Goal: Task Accomplishment & Management: Use online tool/utility

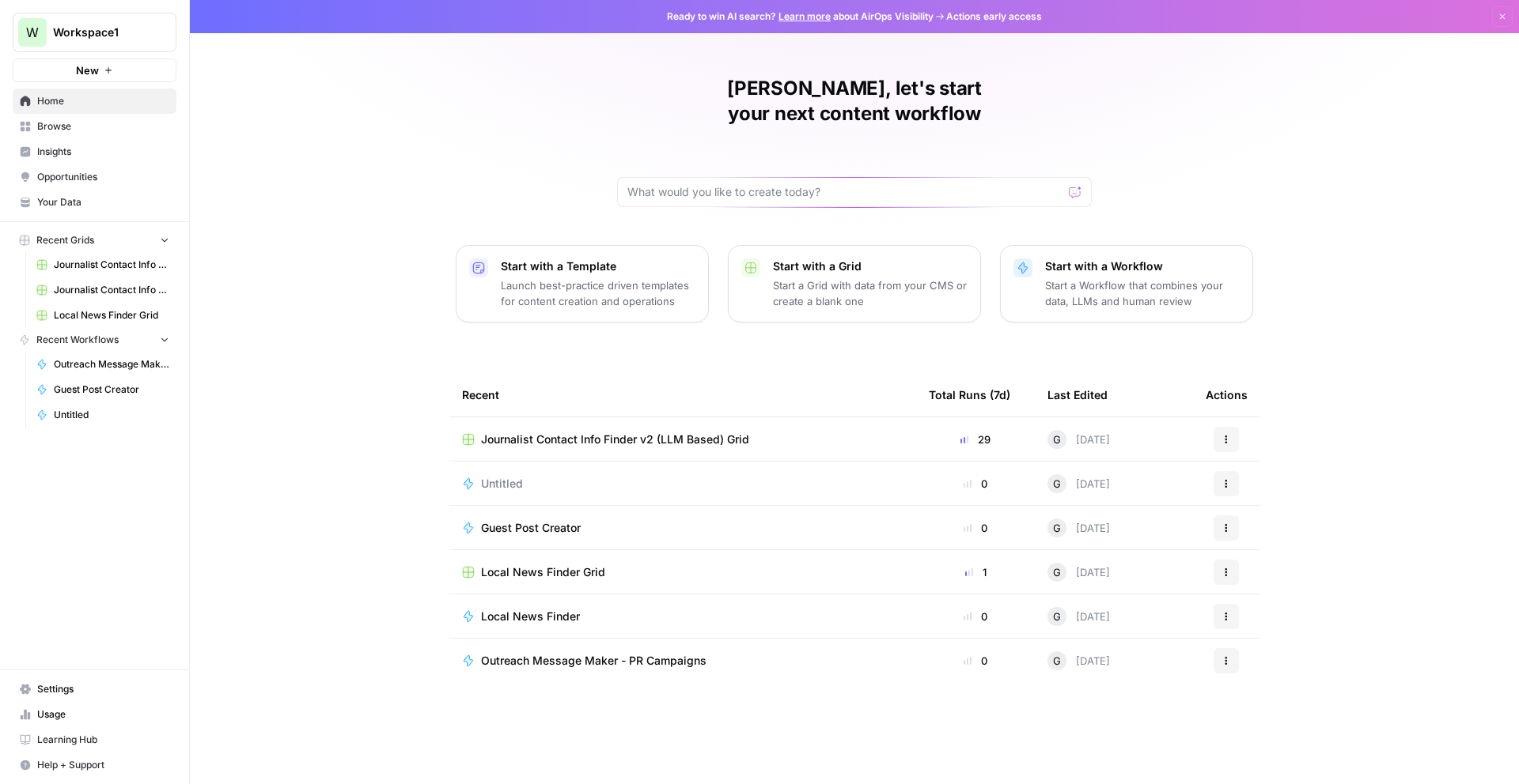
click at [582, 432] on span "Journalist Contact Info Finder v2 (LLM Based) Grid" at bounding box center [615, 440] width 268 height 16
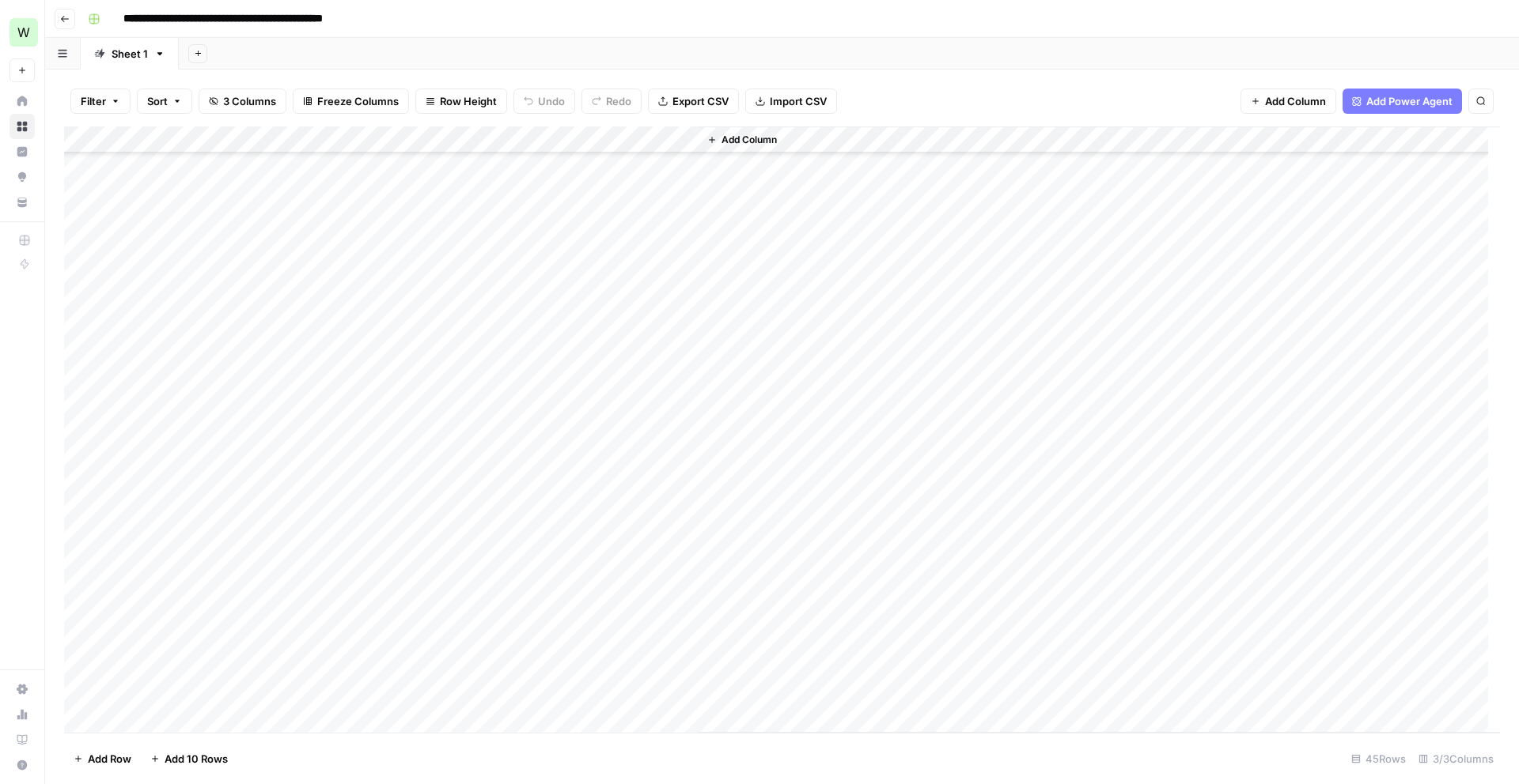
scroll to position [479, 0]
click at [83, 303] on div "Add Column" at bounding box center [782, 430] width 1436 height 607
click at [80, 281] on div "Add Column" at bounding box center [782, 430] width 1436 height 607
click at [84, 255] on div "Add Column" at bounding box center [782, 430] width 1436 height 607
click at [76, 219] on div "Add Column" at bounding box center [782, 430] width 1436 height 607
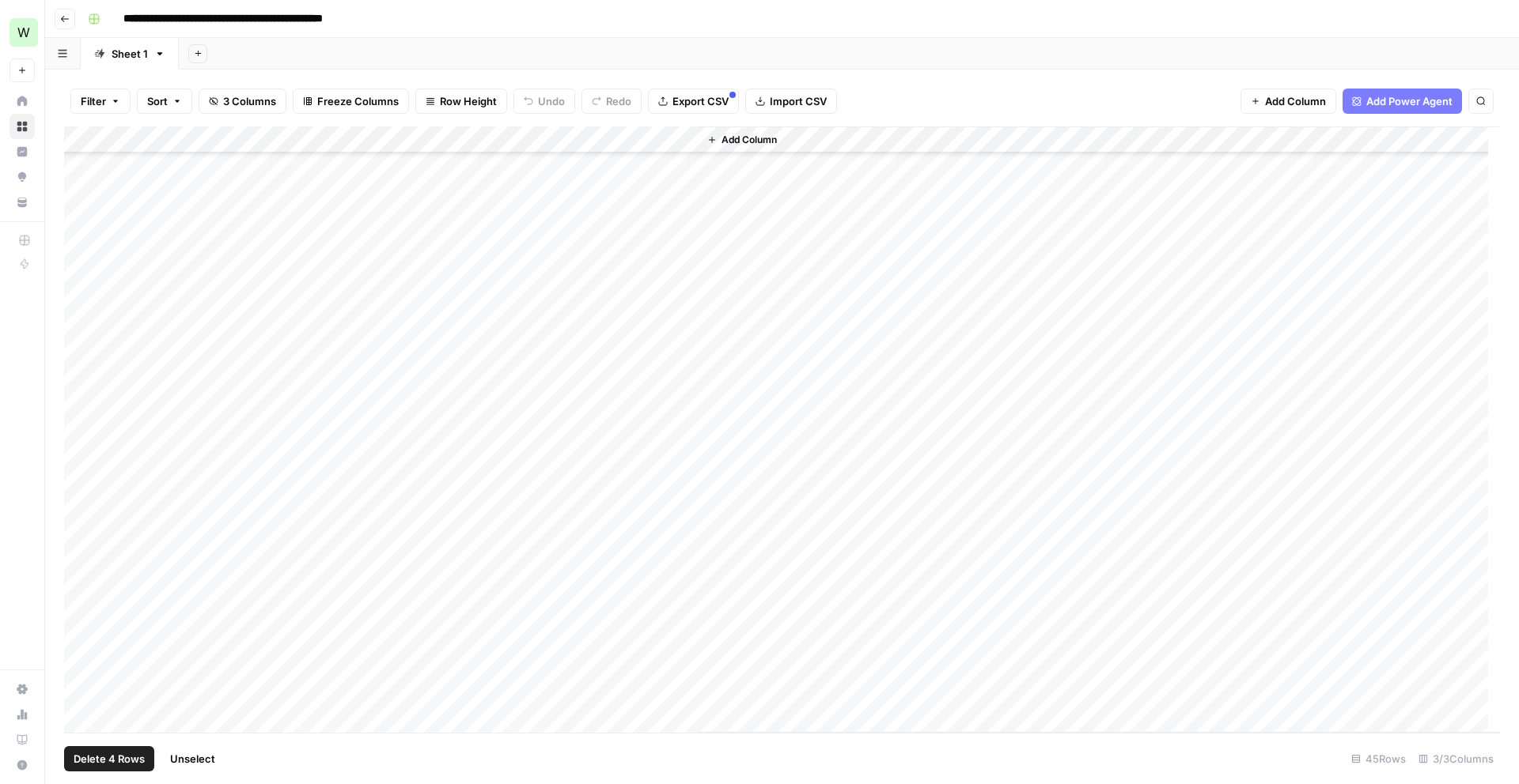
click at [79, 194] on div "Add Column" at bounding box center [782, 430] width 1436 height 607
click at [80, 173] on div "Add Column" at bounding box center [782, 430] width 1436 height 607
click at [119, 756] on span "Delete 6 Rows" at bounding box center [108, 759] width 70 height 16
click at [671, 176] on div "Cancel Delete" at bounding box center [760, 183] width 303 height 28
click at [702, 183] on span "Delete" at bounding box center [703, 183] width 34 height 16
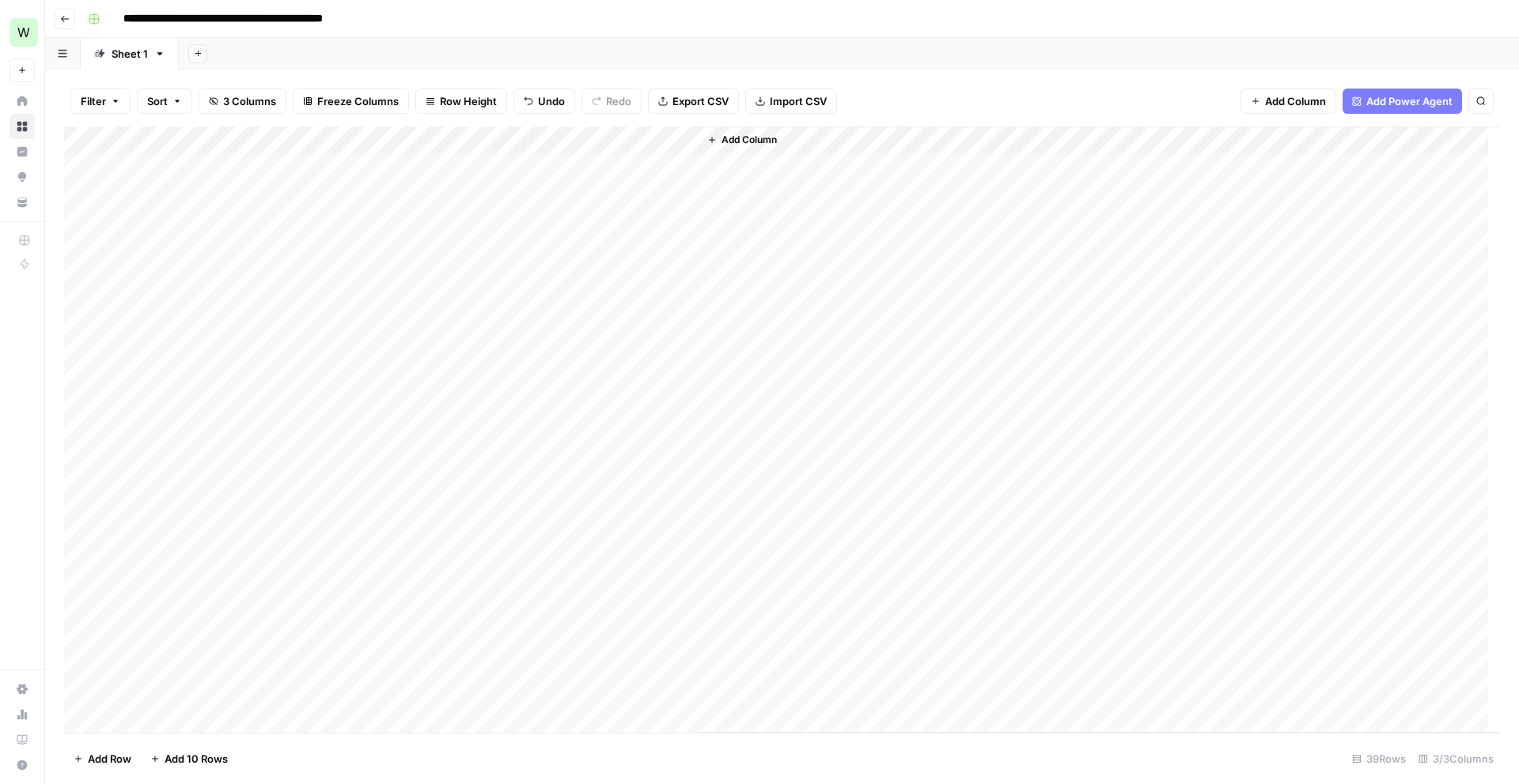
scroll to position [0, 0]
click at [201, 656] on div "Add Column" at bounding box center [782, 430] width 1436 height 607
click at [173, 680] on div "Add Column" at bounding box center [782, 430] width 1436 height 607
click at [152, 675] on textarea at bounding box center [245, 678] width 253 height 22
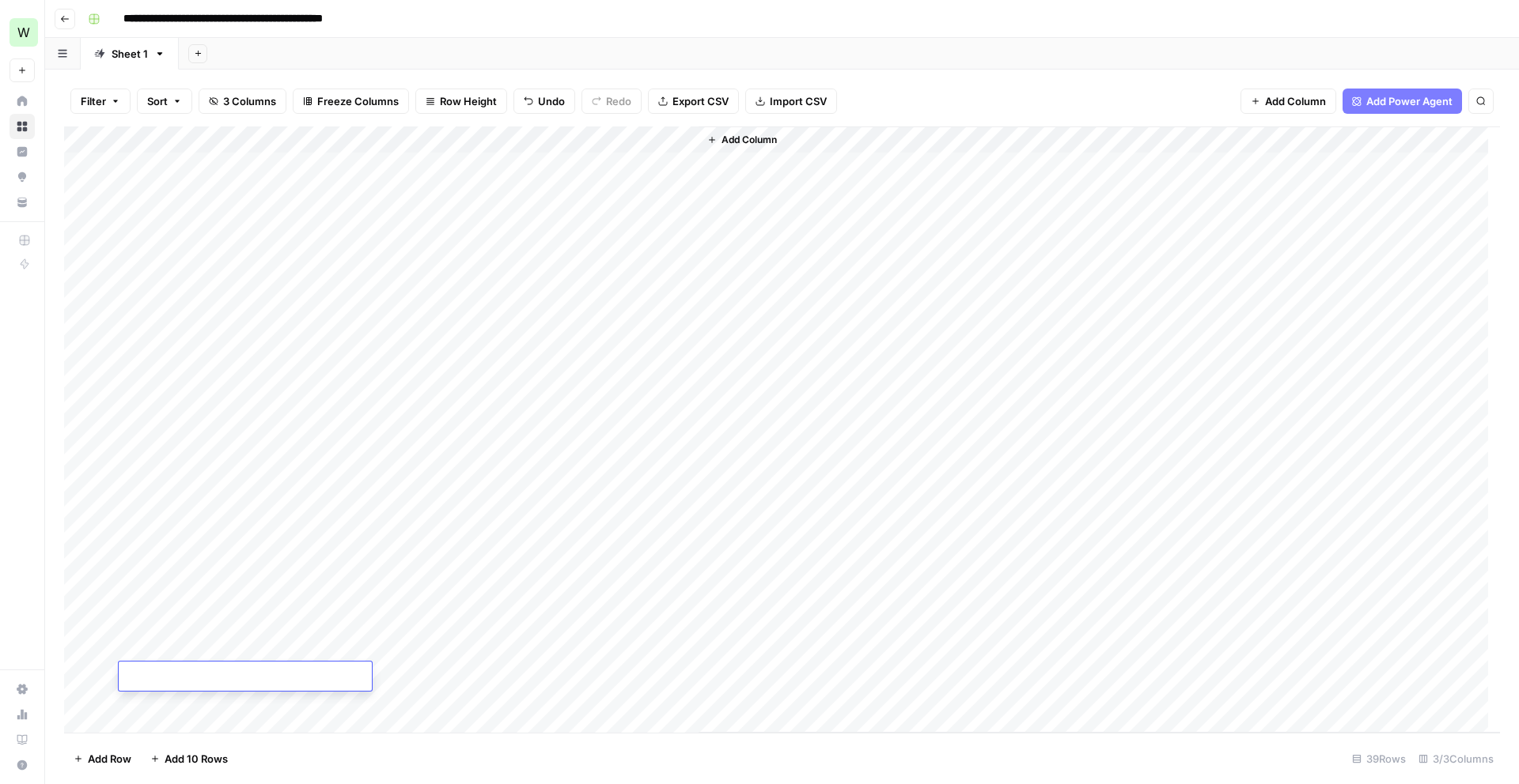
type textarea "**********"
click at [214, 712] on div "Add Column" at bounding box center [782, 430] width 1436 height 607
click at [194, 706] on div "Add Column" at bounding box center [782, 430] width 1436 height 607
click at [598, 704] on div "Add Column" at bounding box center [782, 430] width 1436 height 607
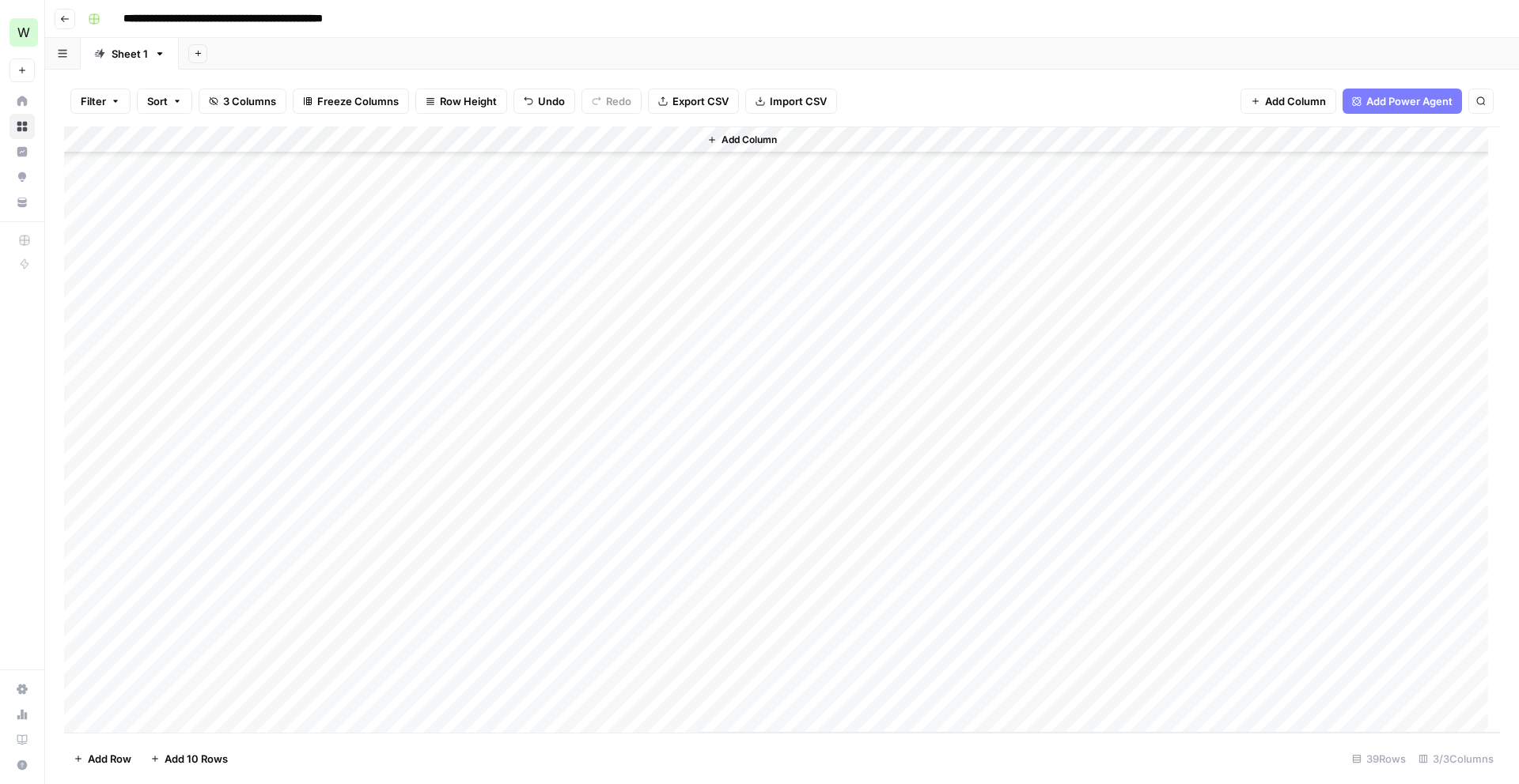
click at [202, 637] on div "Add Column" at bounding box center [782, 430] width 1436 height 607
click at [164, 636] on div "Add Column" at bounding box center [782, 430] width 1436 height 607
click at [161, 663] on div "Add Column" at bounding box center [782, 430] width 1436 height 607
click at [224, 695] on div "Add Column" at bounding box center [782, 430] width 1436 height 607
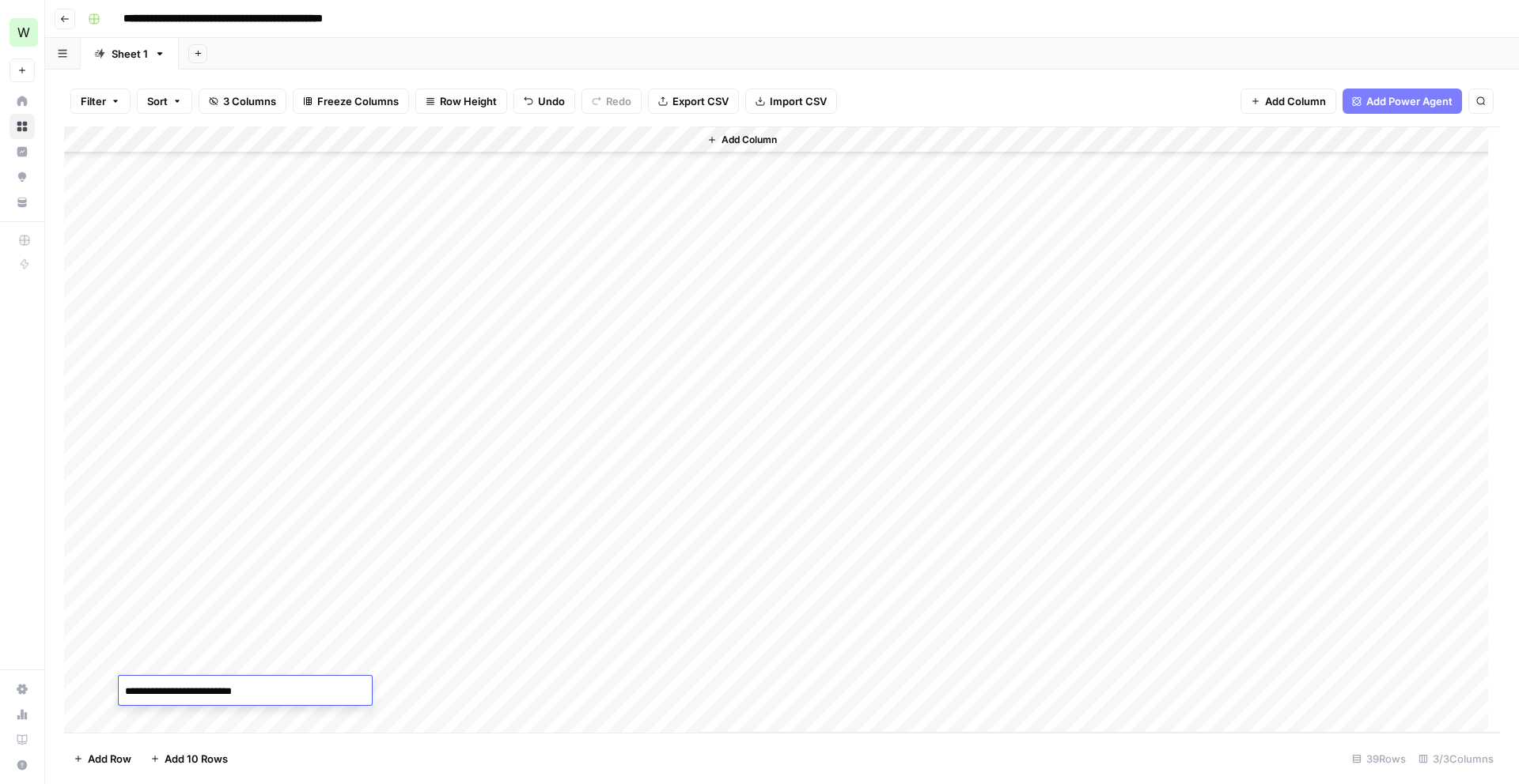
type textarea "**********"
click at [180, 721] on div "Add Column" at bounding box center [782, 430] width 1436 height 607
click at [206, 585] on div "Add Column" at bounding box center [782, 430] width 1436 height 607
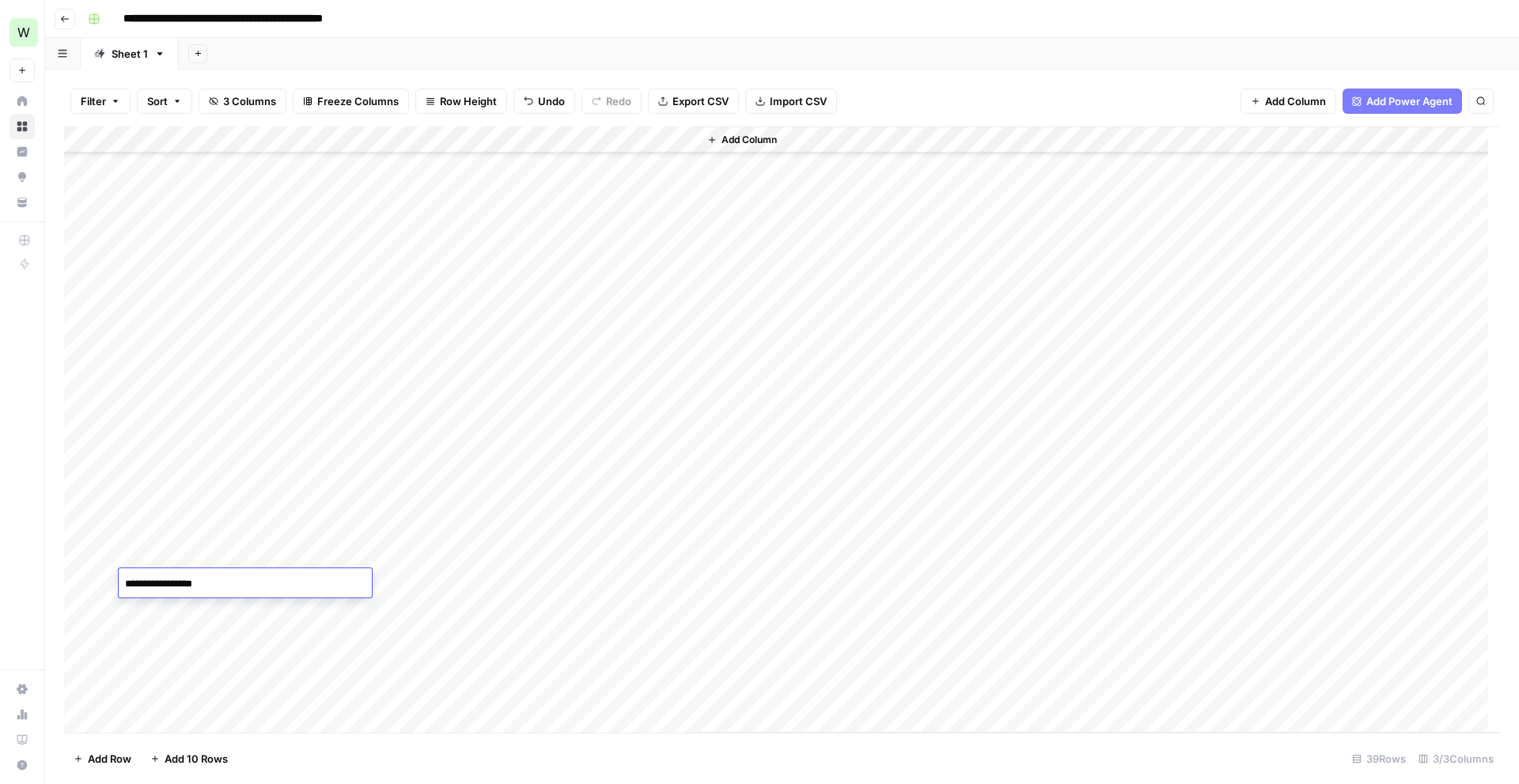
type textarea "**********"
click at [189, 605] on div "Add Column" at bounding box center [782, 430] width 1436 height 607
click at [449, 396] on div "Add Column" at bounding box center [782, 430] width 1436 height 607
click at [451, 423] on div "Add Column" at bounding box center [782, 430] width 1436 height 607
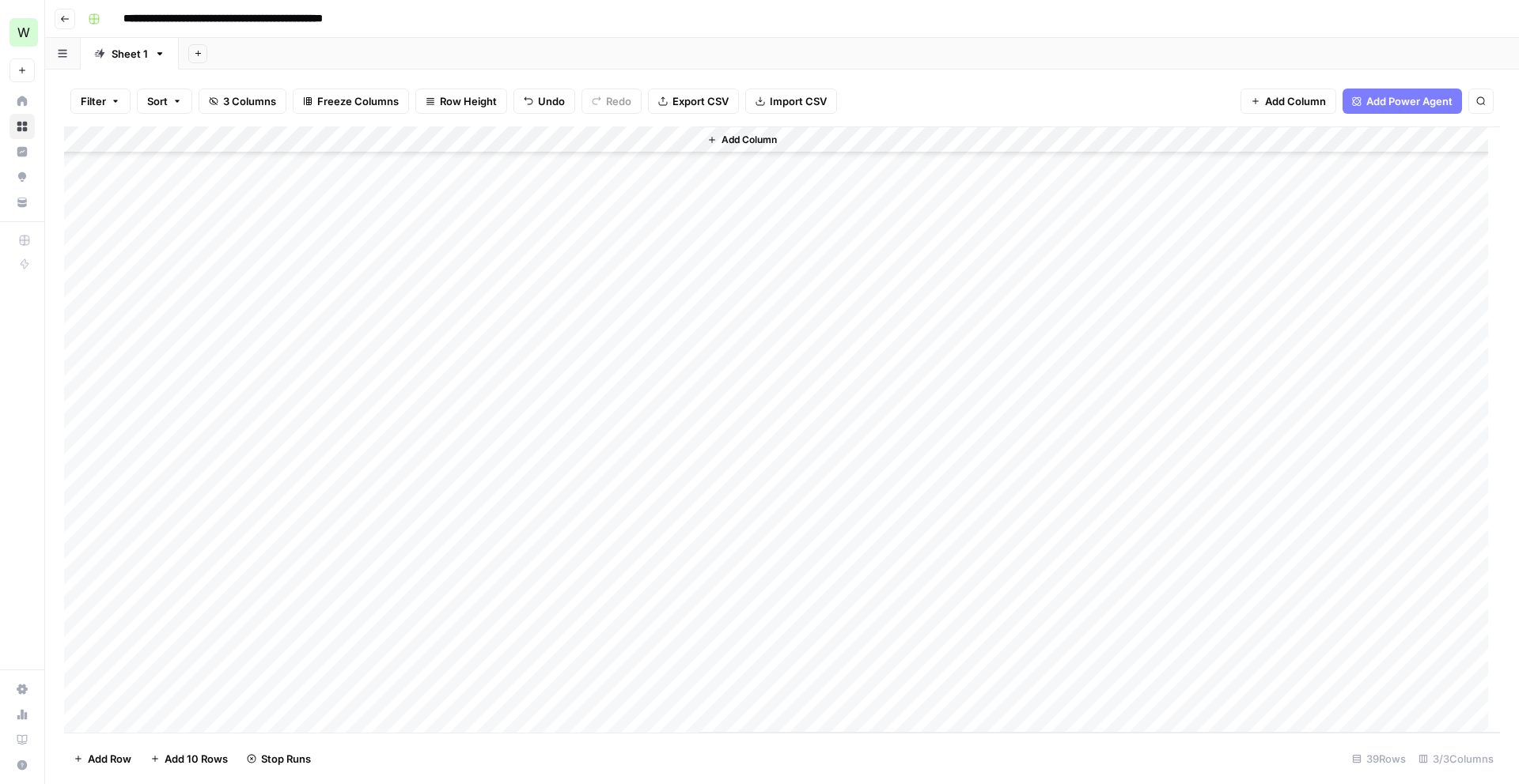
click at [443, 451] on div "Add Column" at bounding box center [782, 430] width 1436 height 607
click at [449, 475] on div "Add Column" at bounding box center [782, 430] width 1436 height 607
click at [450, 506] on div "Add Column" at bounding box center [782, 430] width 1436 height 607
click at [448, 531] on div "Add Column" at bounding box center [782, 430] width 1436 height 607
click at [446, 559] on div "Add Column" at bounding box center [782, 430] width 1436 height 607
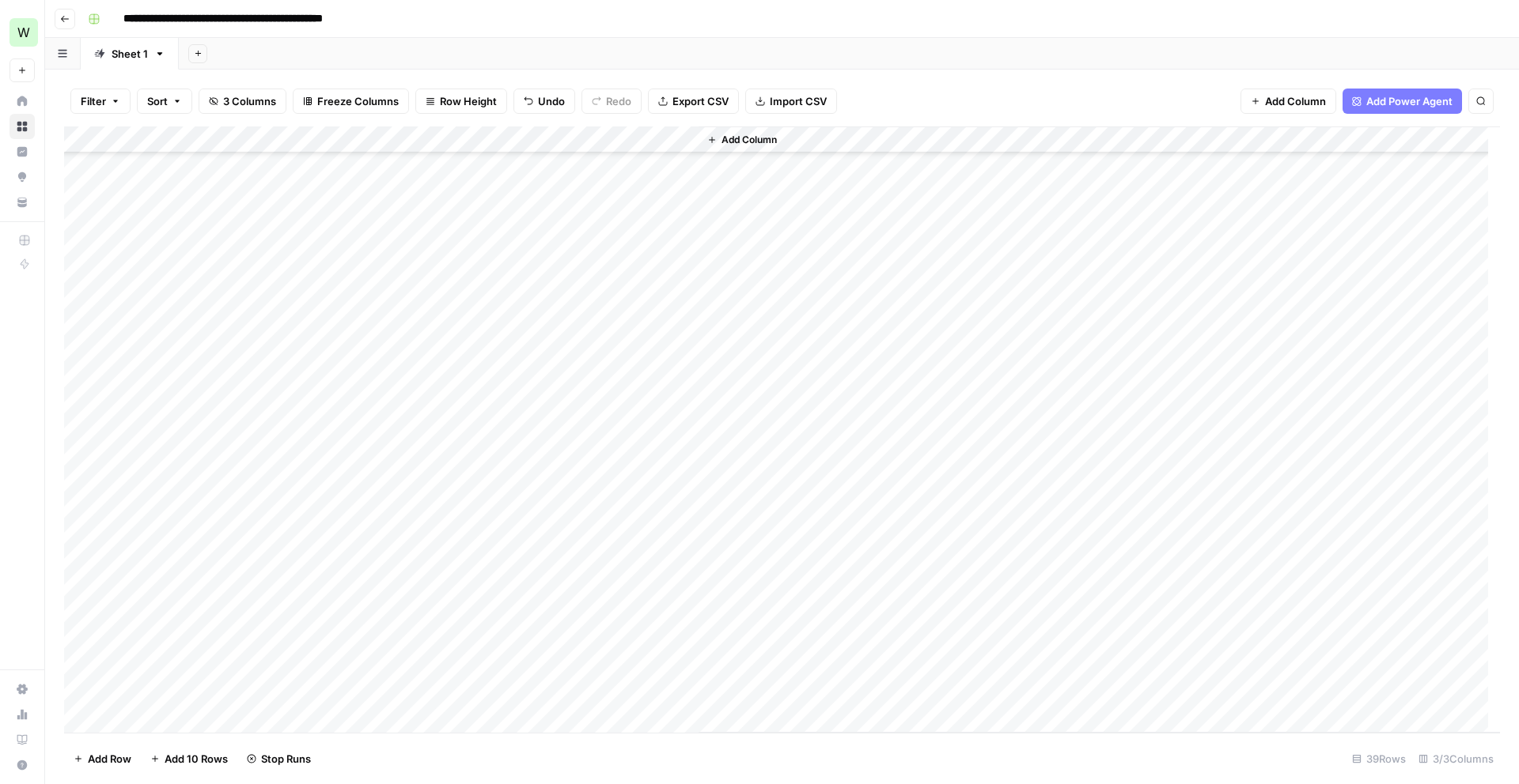
click at [449, 584] on div "Add Column" at bounding box center [782, 430] width 1436 height 607
click at [196, 566] on div "Add Column" at bounding box center [782, 430] width 1436 height 607
click at [173, 592] on div "Add Column" at bounding box center [782, 430] width 1436 height 607
click at [153, 631] on div "Add Column" at bounding box center [782, 430] width 1436 height 607
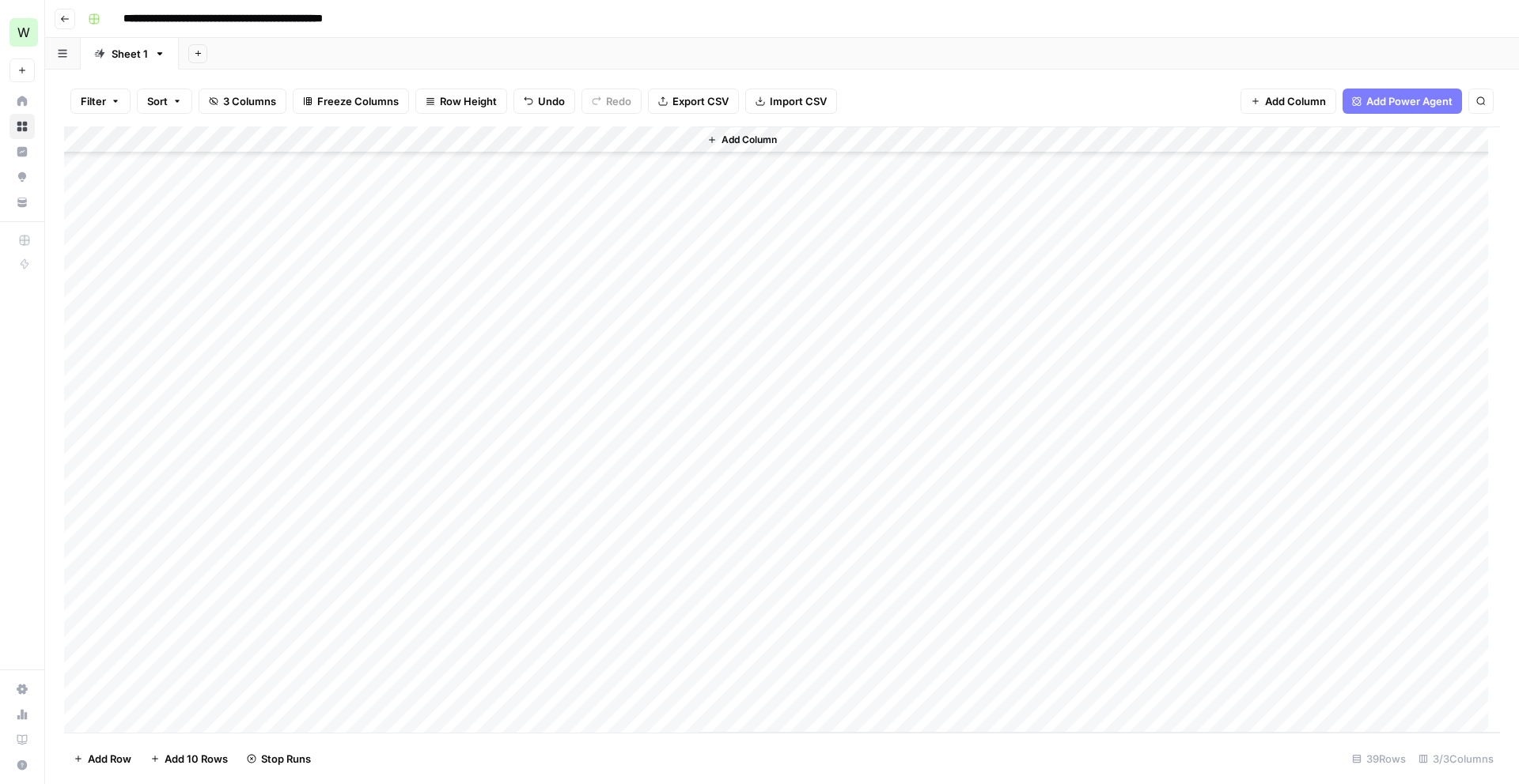
scroll to position [276, 0]
click at [659, 398] on div "Add Column" at bounding box center [782, 430] width 1436 height 607
click at [684, 401] on div "Add Column" at bounding box center [782, 430] width 1436 height 607
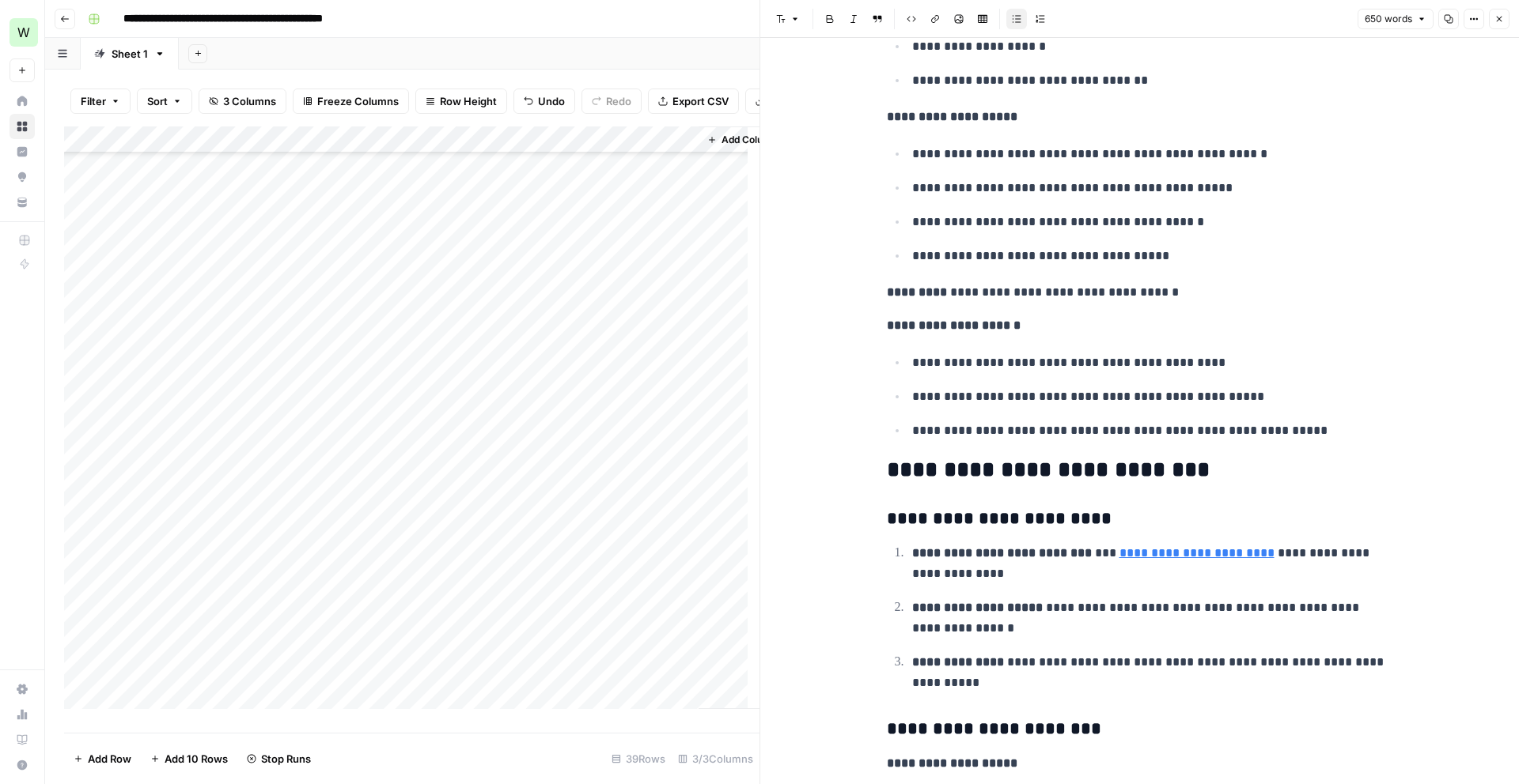
scroll to position [2513, 0]
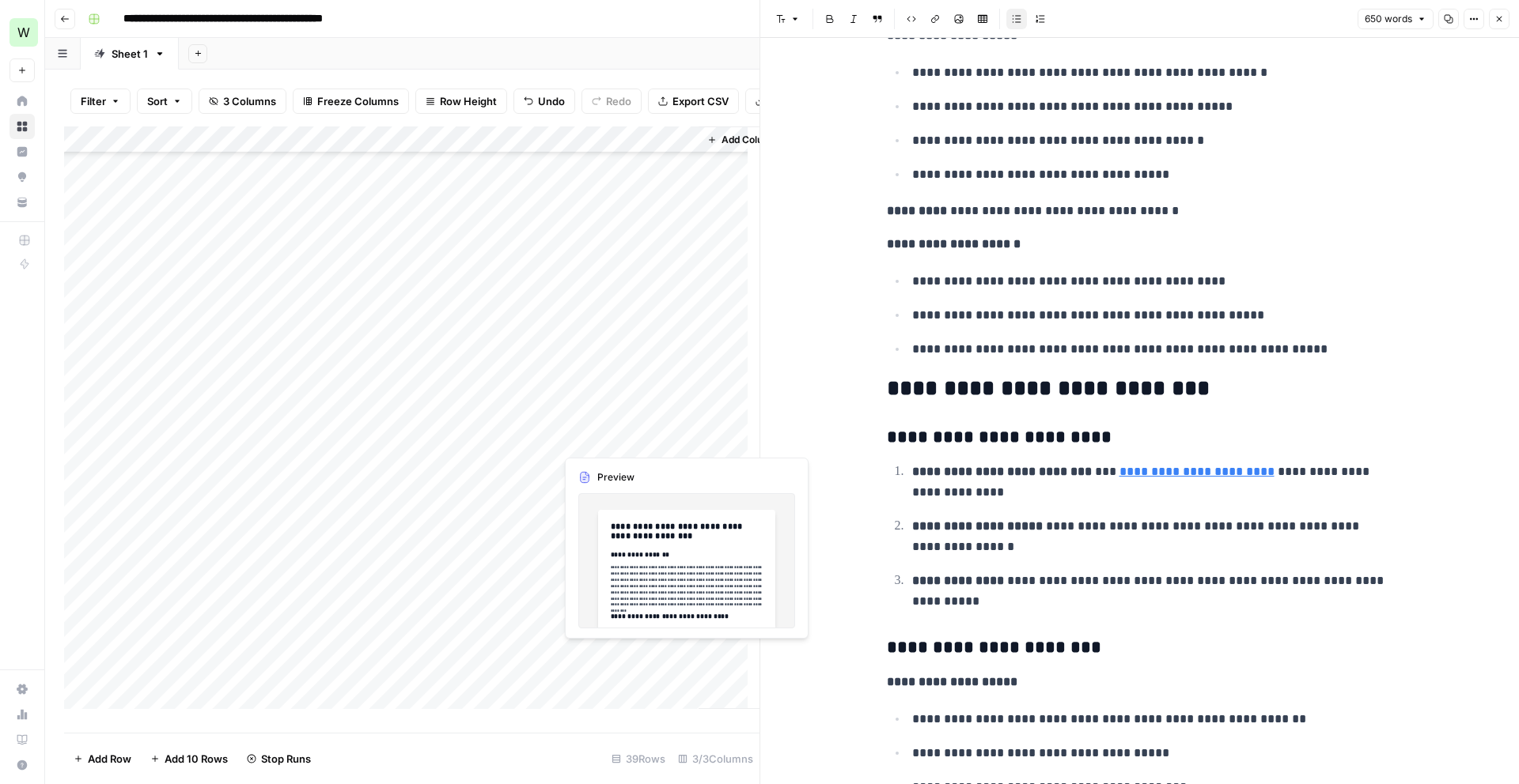
click at [646, 435] on div "Add Column" at bounding box center [412, 424] width 696 height 594
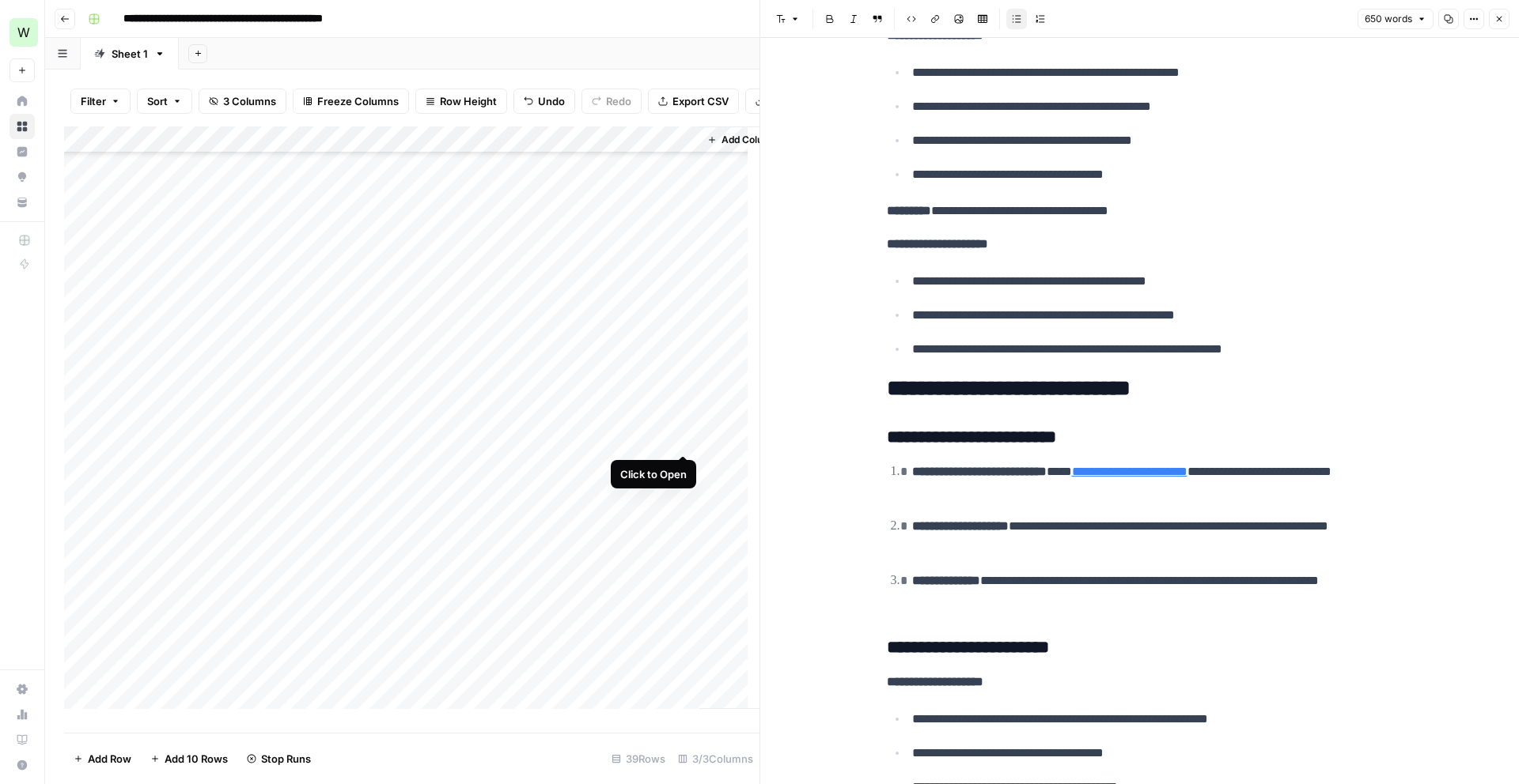
click at [681, 441] on div "Add Column" at bounding box center [412, 424] width 696 height 594
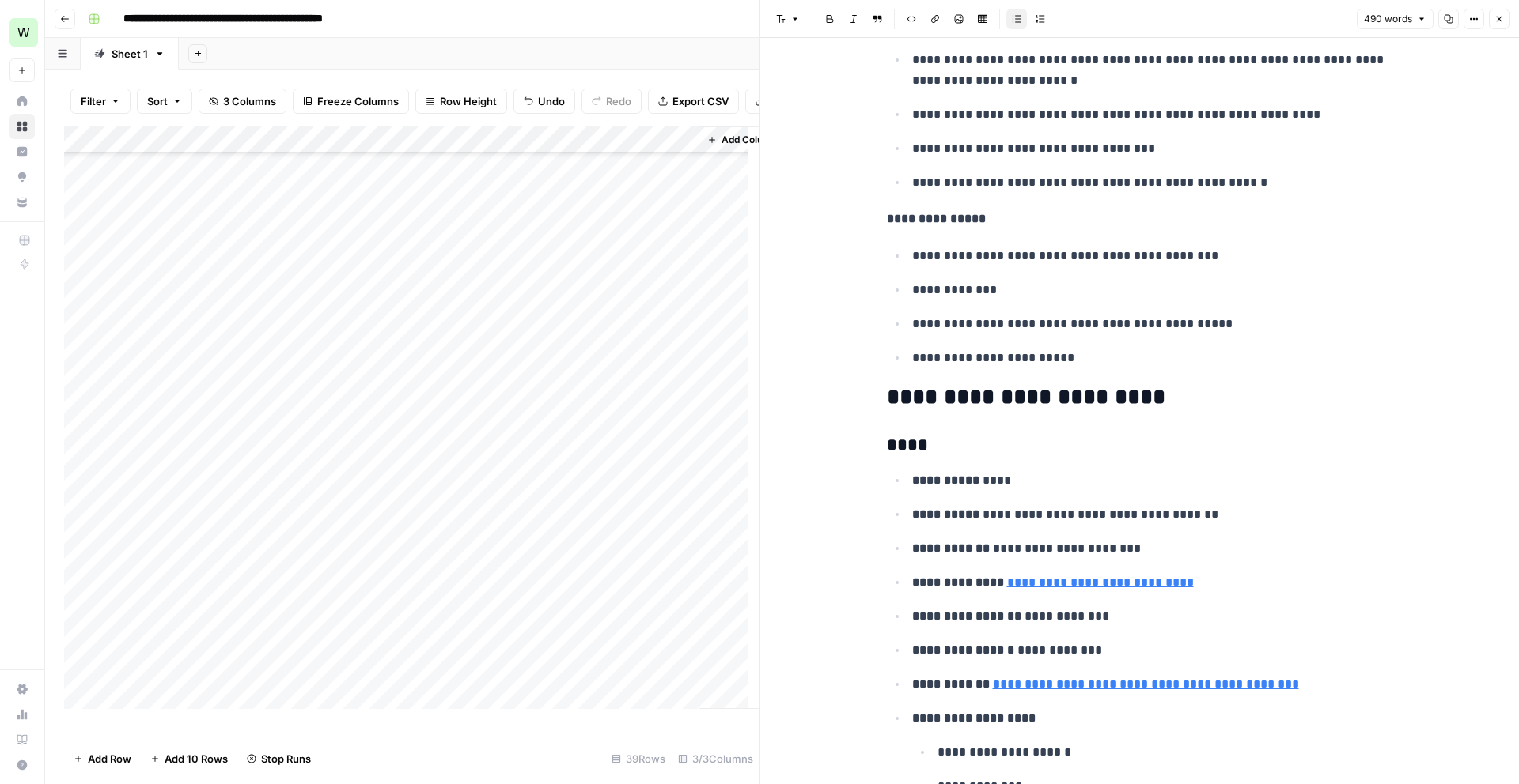
scroll to position [721, 0]
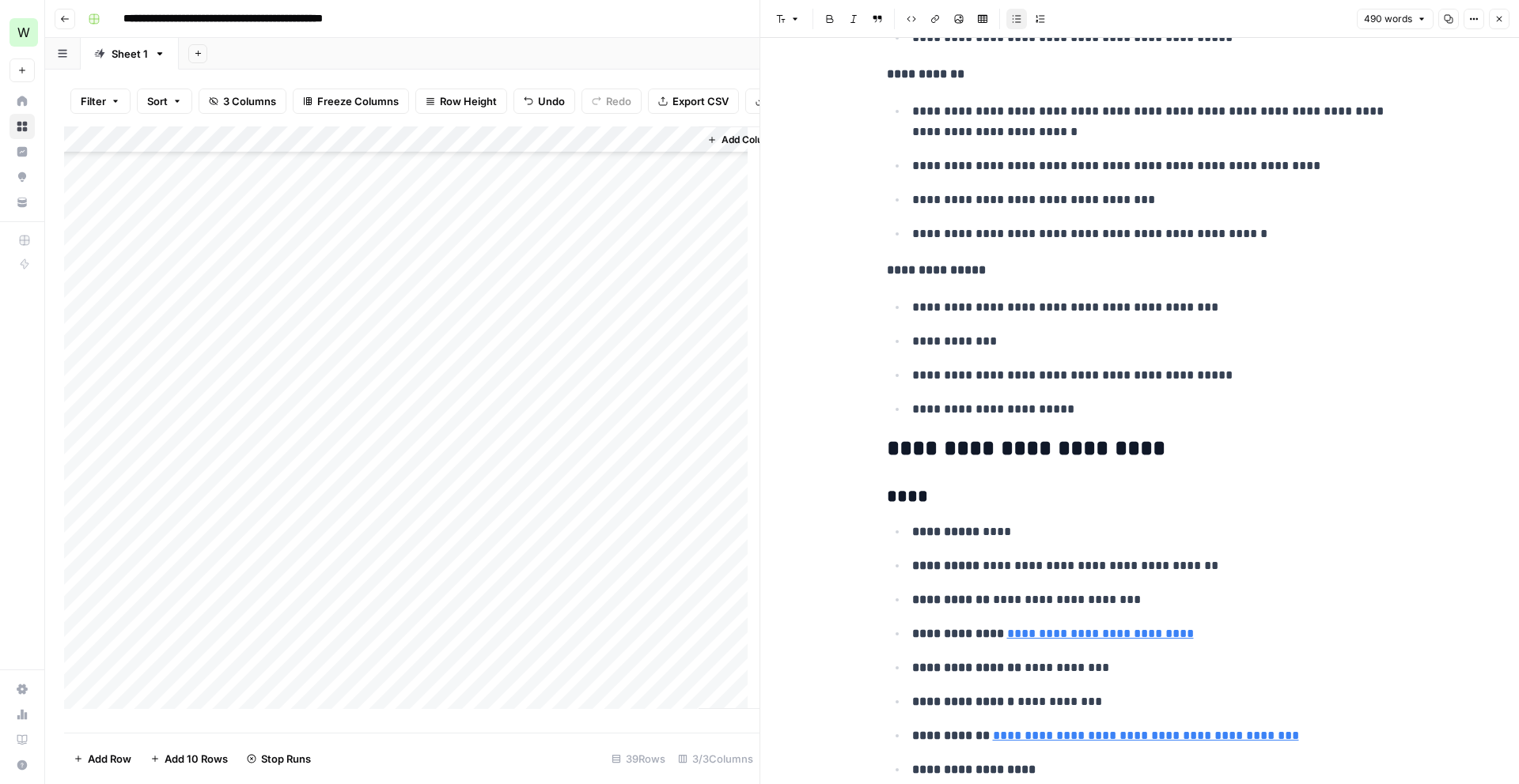
click at [442, 600] on div "Add Column" at bounding box center [412, 424] width 696 height 594
click at [449, 633] on div "Add Column" at bounding box center [412, 424] width 696 height 594
click at [452, 660] on div "Add Column" at bounding box center [412, 424] width 696 height 594
click at [176, 676] on div "Add Column" at bounding box center [412, 424] width 696 height 594
click at [185, 704] on div "Add Column" at bounding box center [412, 424] width 696 height 594
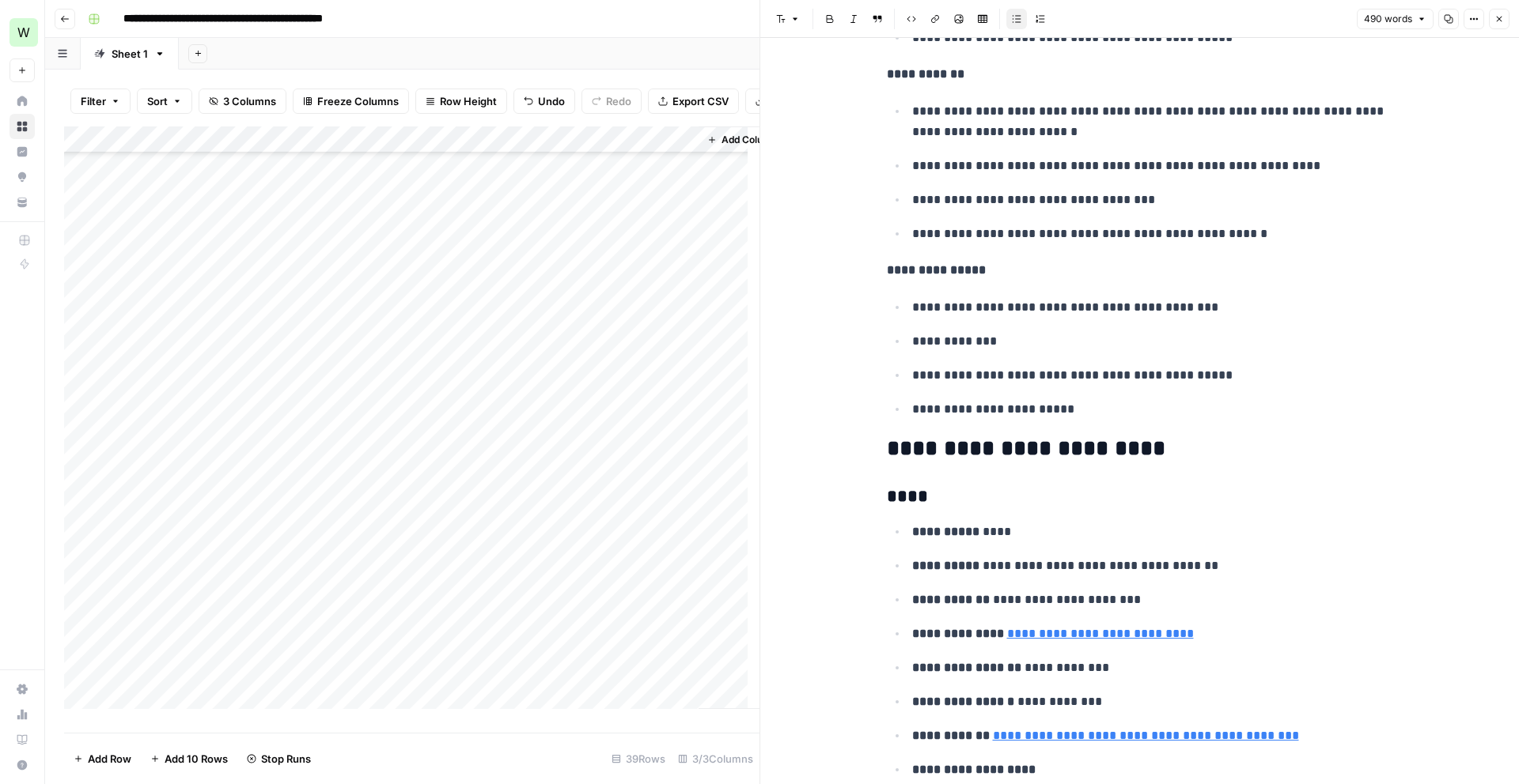
scroll to position [300, 0]
drag, startPoint x: 268, startPoint y: 411, endPoint x: 266, endPoint y: 675, distance: 264.0
click at [266, 675] on div "Add Column" at bounding box center [412, 424] width 696 height 594
click at [163, 640] on div "Add Column" at bounding box center [412, 424] width 696 height 594
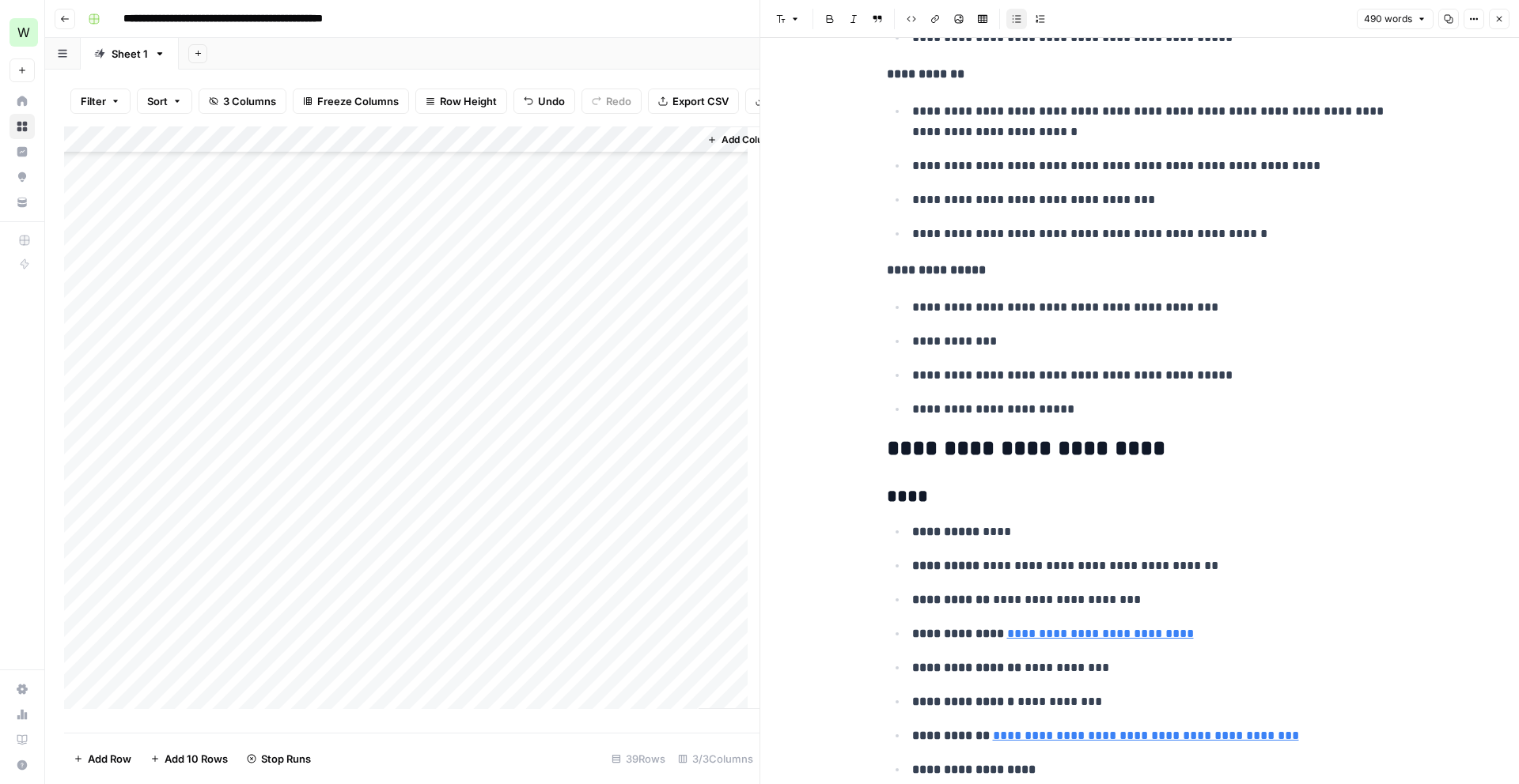
click at [187, 663] on div "Add Column" at bounding box center [412, 424] width 696 height 594
click at [213, 692] on div "Add Column" at bounding box center [412, 424] width 696 height 594
click at [193, 606] on div "Add Column" at bounding box center [412, 424] width 696 height 594
click at [160, 631] on div "Add Column" at bounding box center [412, 424] width 696 height 594
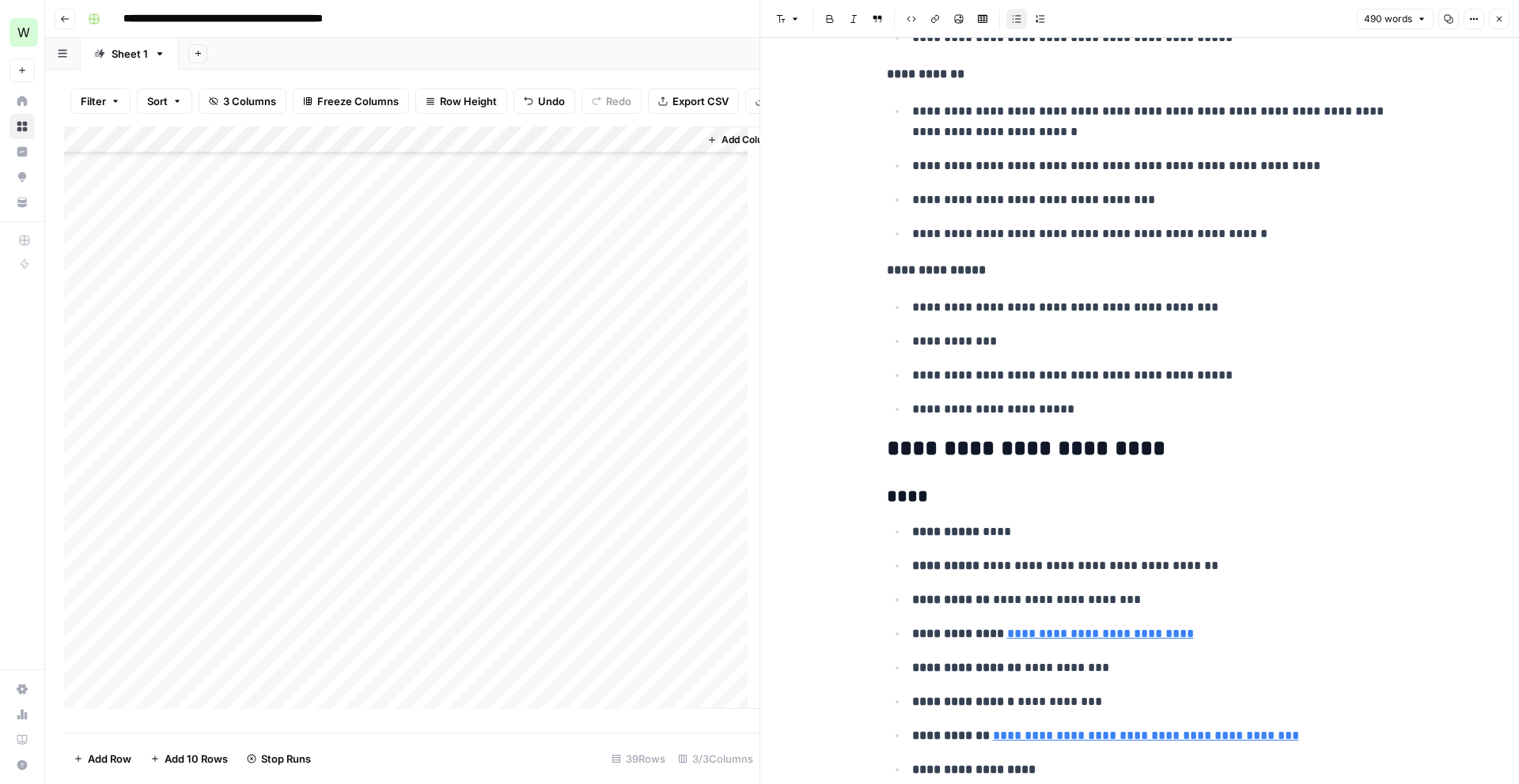
drag, startPoint x: 283, startPoint y: 519, endPoint x: 286, endPoint y: 636, distance: 117.0
click at [286, 636] on div "Add Column" at bounding box center [412, 424] width 696 height 594
click at [602, 362] on div "Add Column" at bounding box center [412, 424] width 696 height 594
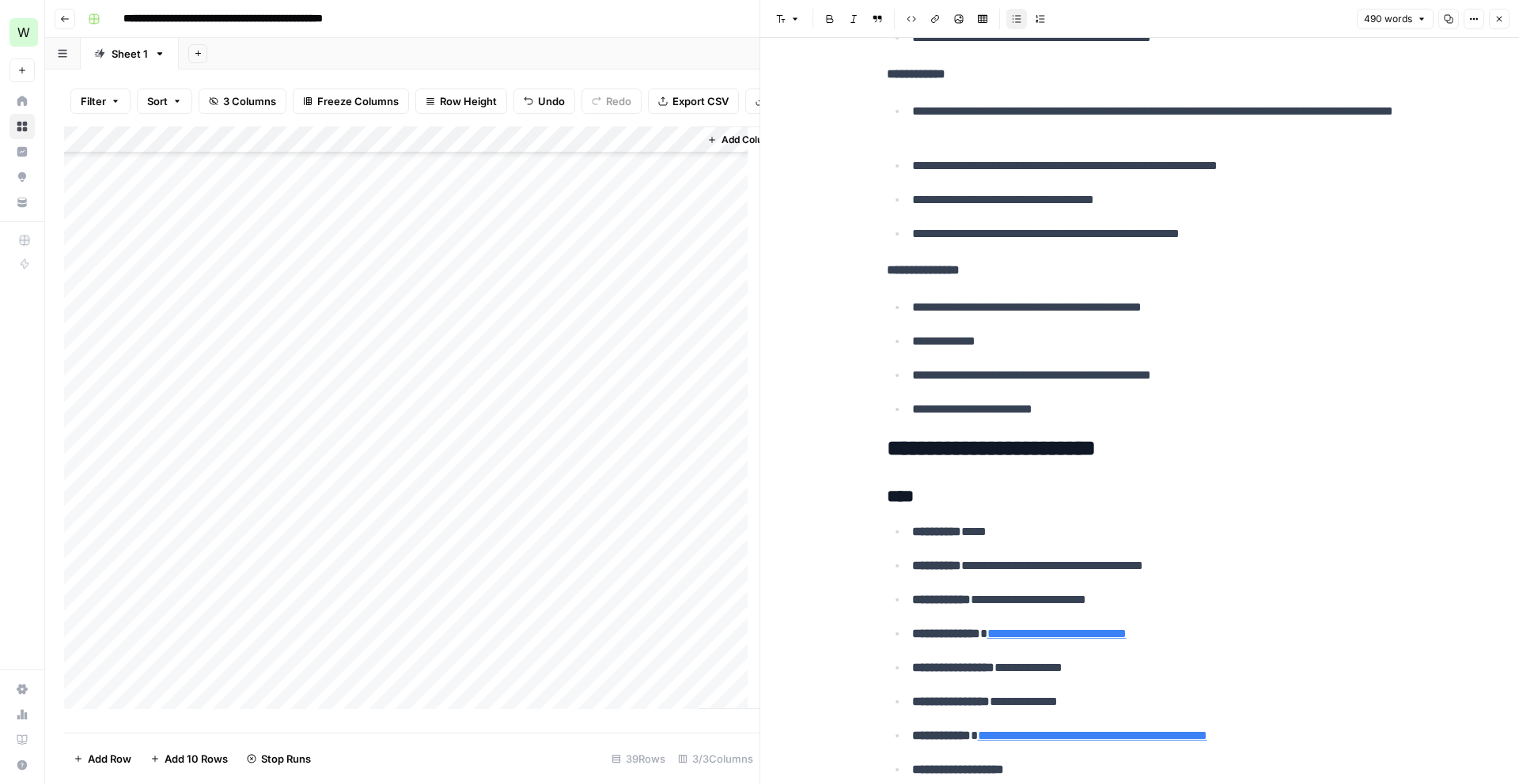
scroll to position [812, 0]
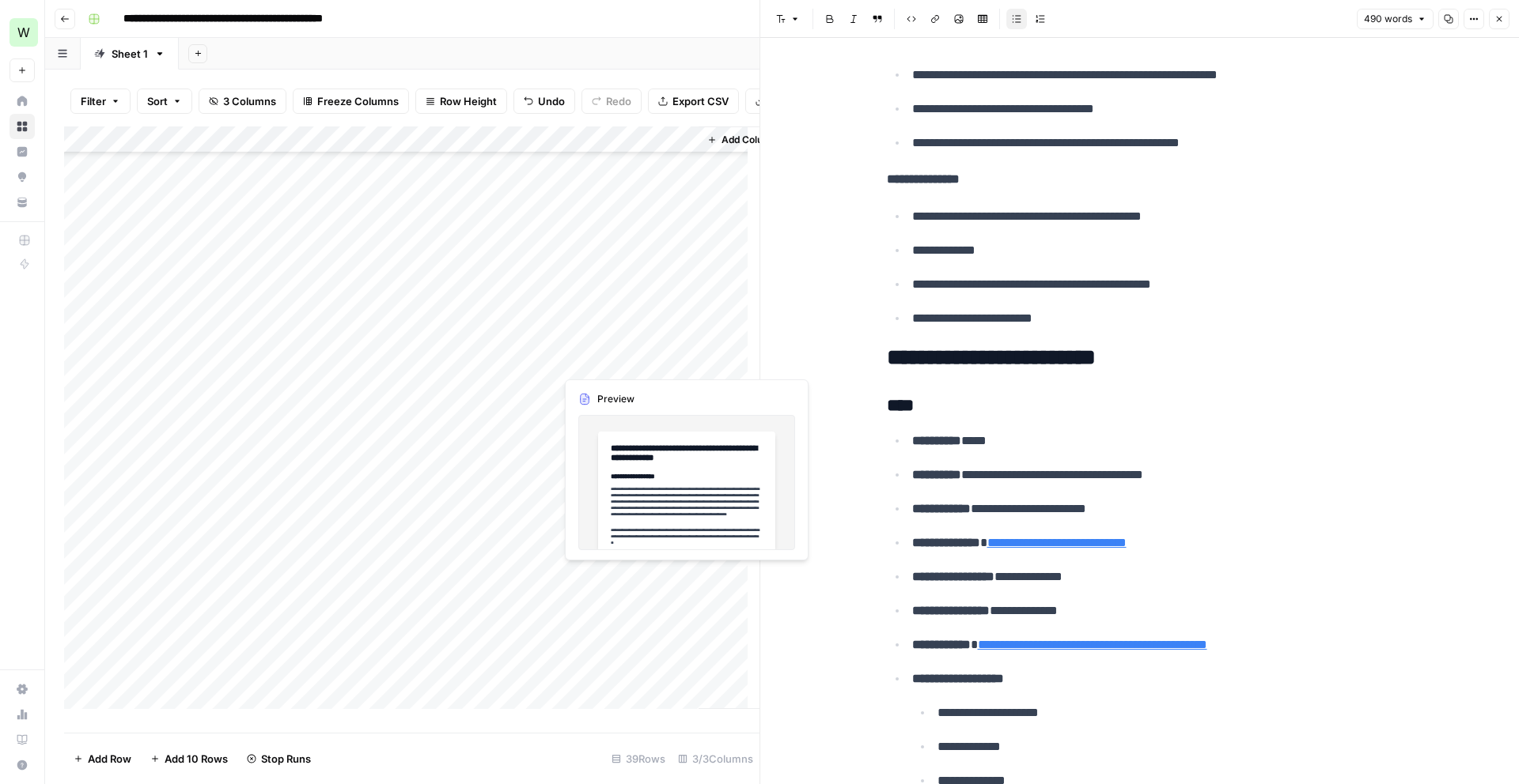
click at [641, 359] on div "Add Column" at bounding box center [412, 424] width 696 height 594
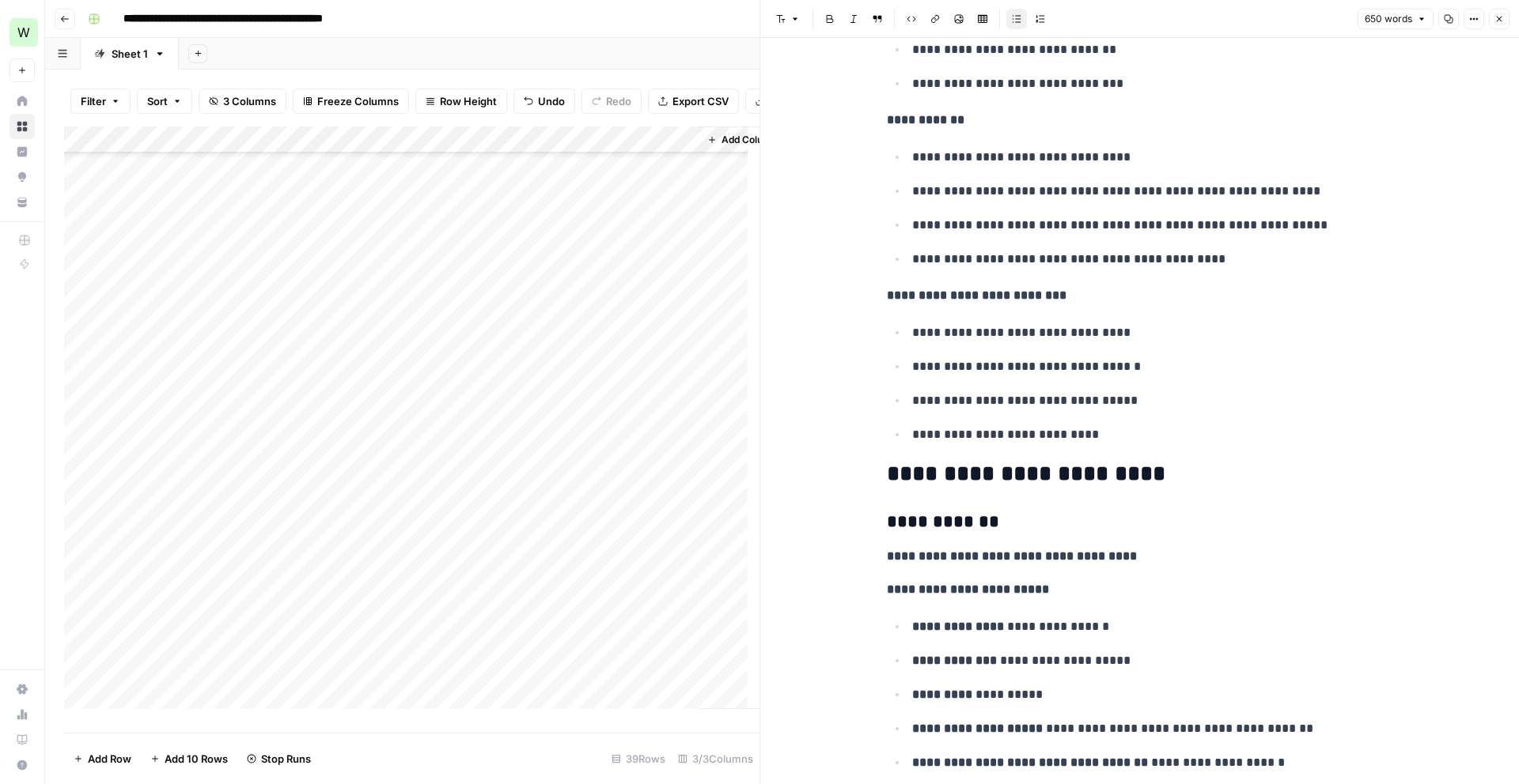
scroll to position [924, 0]
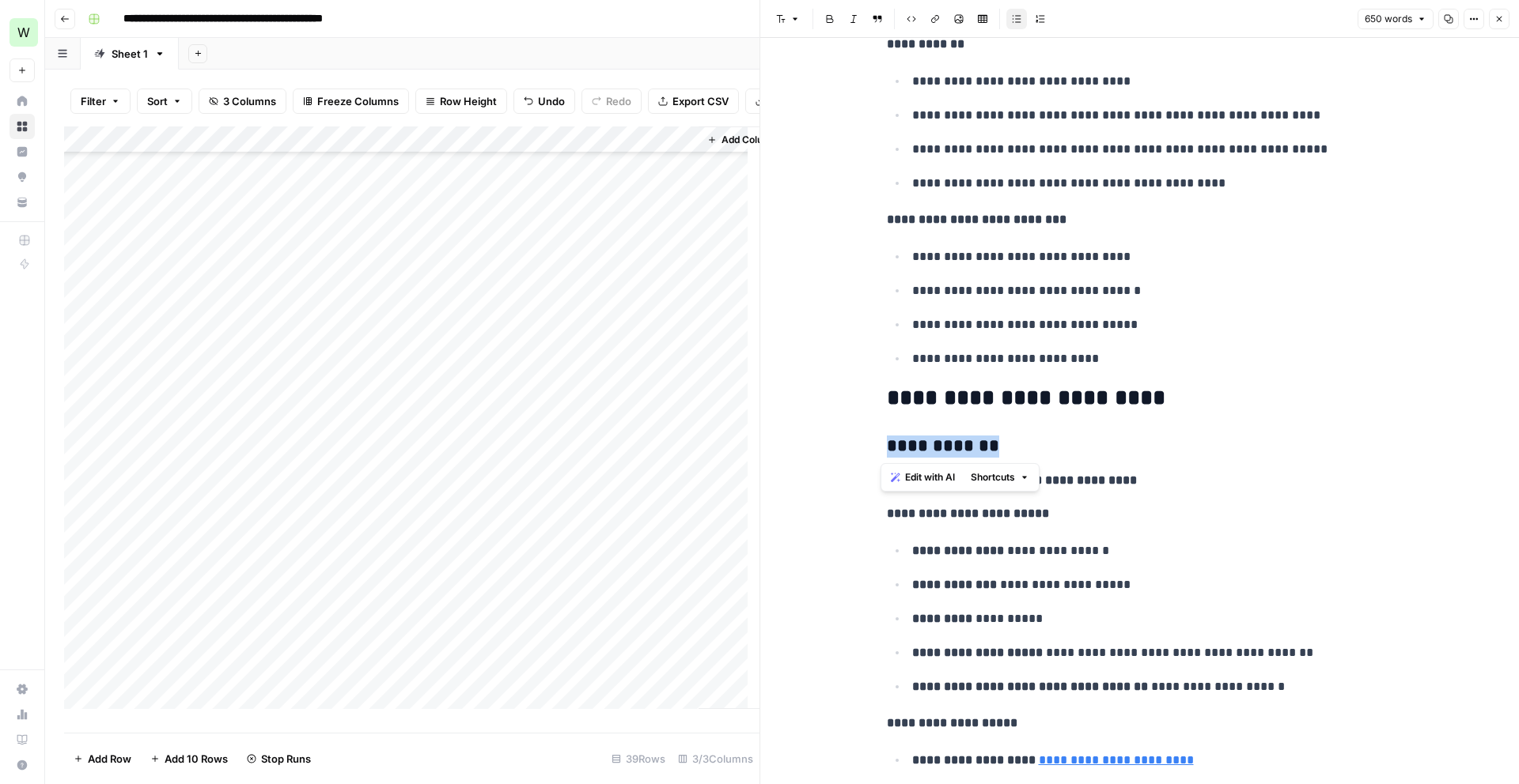
drag, startPoint x: 985, startPoint y: 451, endPoint x: 850, endPoint y: 443, distance: 135.2
copy h3 "**********"
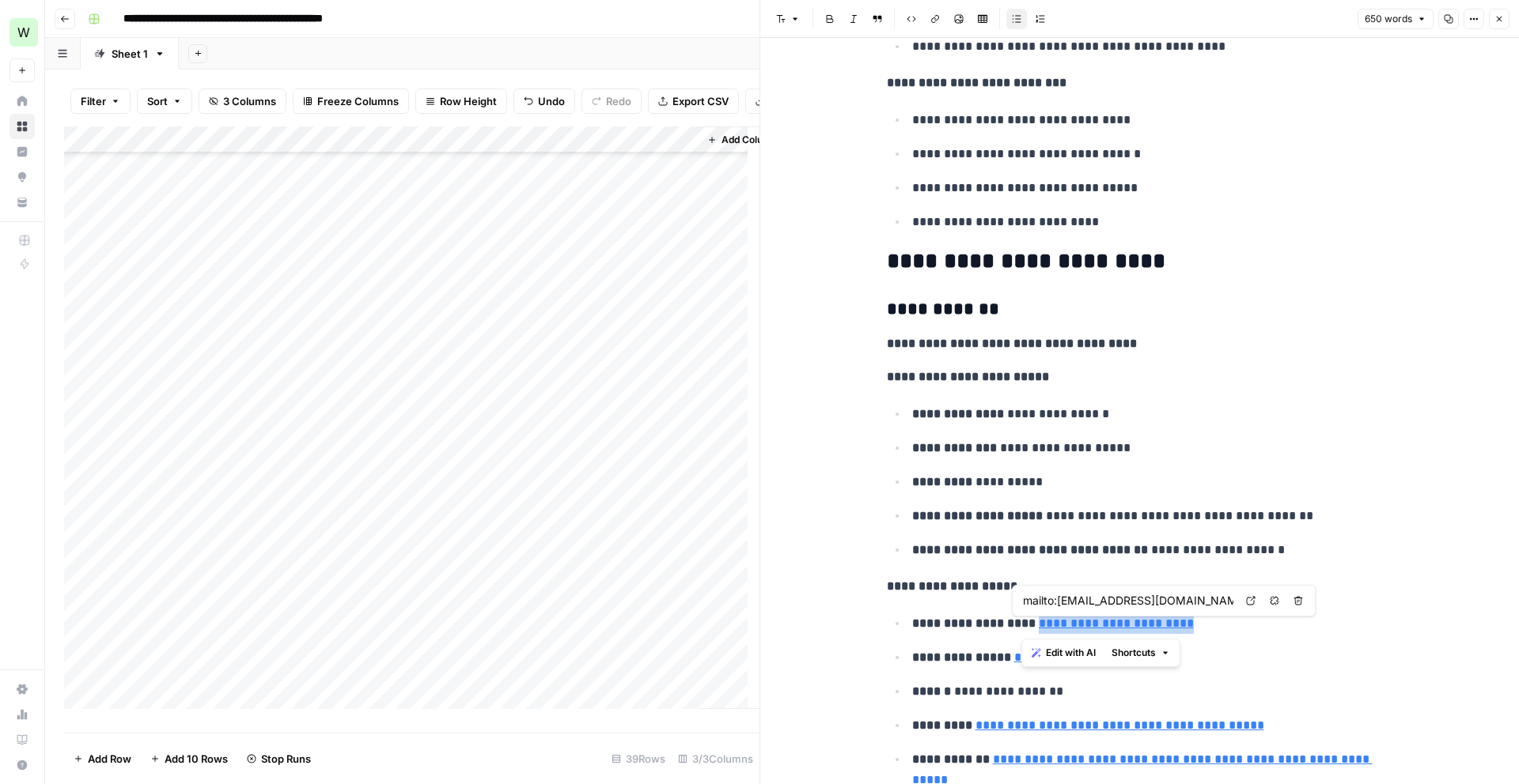
drag, startPoint x: 1207, startPoint y: 623, endPoint x: 1025, endPoint y: 627, distance: 182.0
click at [1025, 627] on p "**********" at bounding box center [1153, 623] width 481 height 20
copy link "**********"
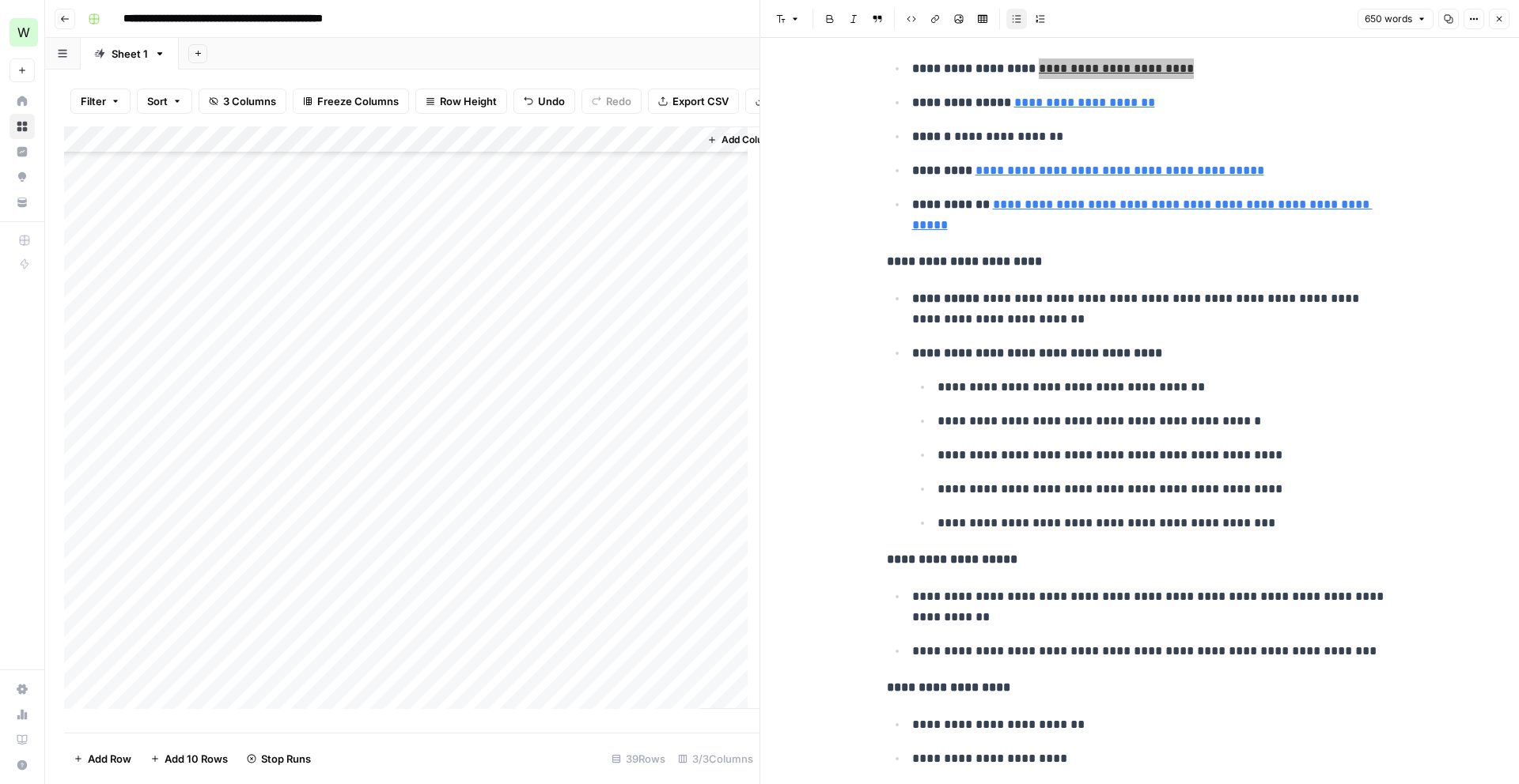
scroll to position [1797, 0]
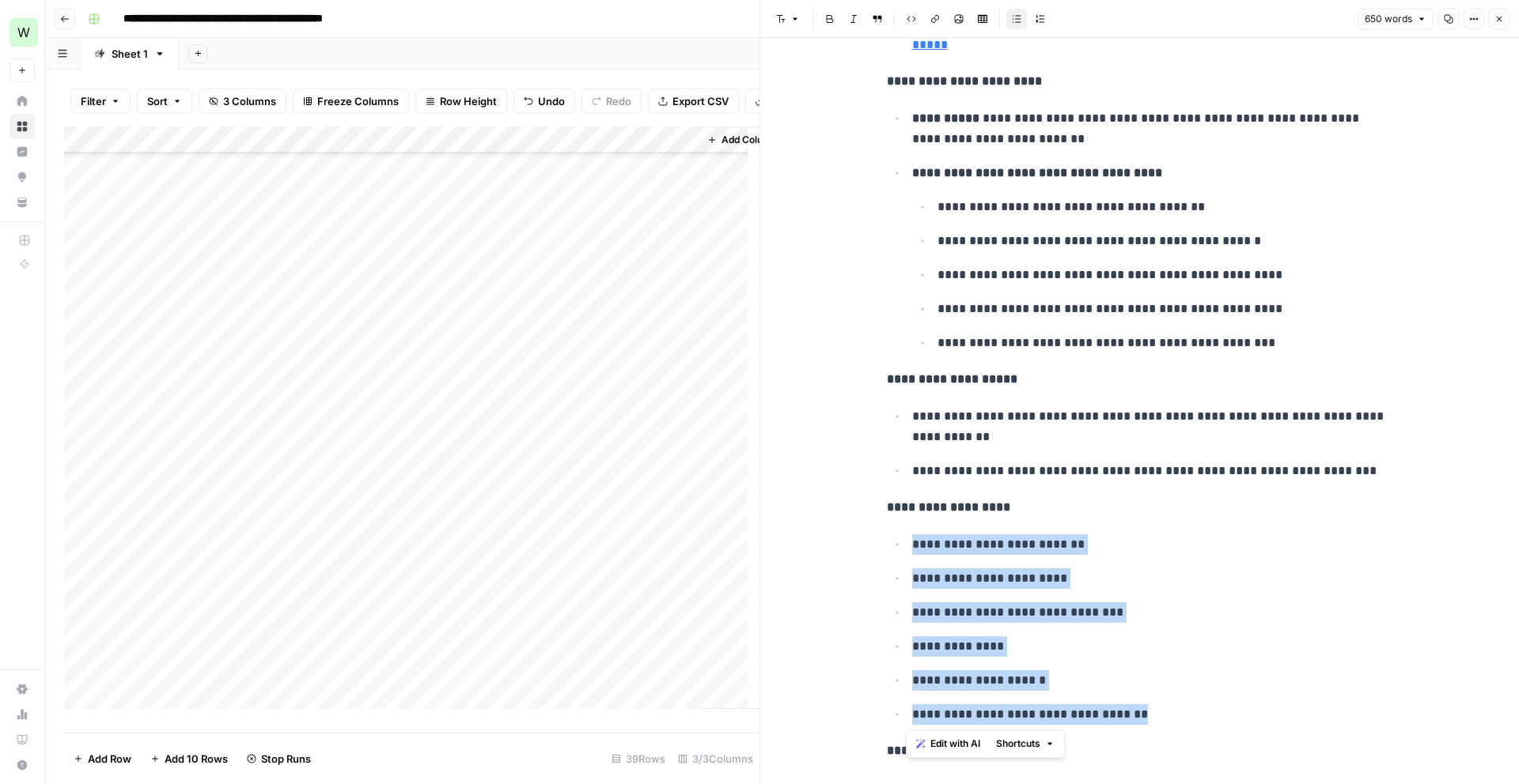
drag, startPoint x: 1170, startPoint y: 714, endPoint x: 893, endPoint y: 539, distance: 327.6
click at [893, 539] on ul "**********" at bounding box center [1140, 630] width 507 height 192
copy ul "**********"
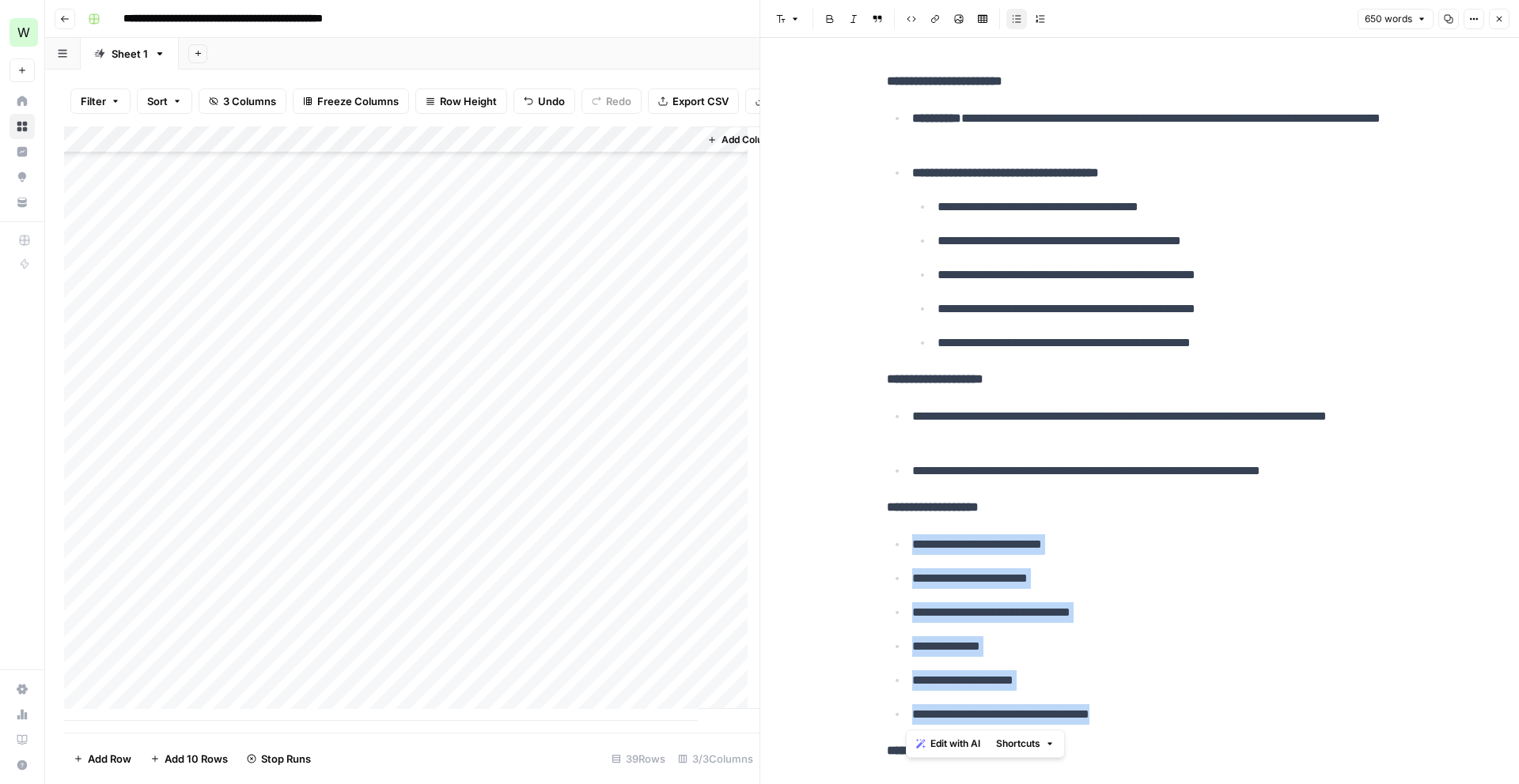
scroll to position [518, 0]
click at [451, 437] on div "Add Column" at bounding box center [412, 424] width 696 height 594
click at [449, 469] on div "Add Column" at bounding box center [412, 424] width 696 height 594
click at [447, 495] on div "Add Column" at bounding box center [412, 424] width 696 height 594
click at [449, 521] on div "Add Column" at bounding box center [412, 424] width 696 height 594
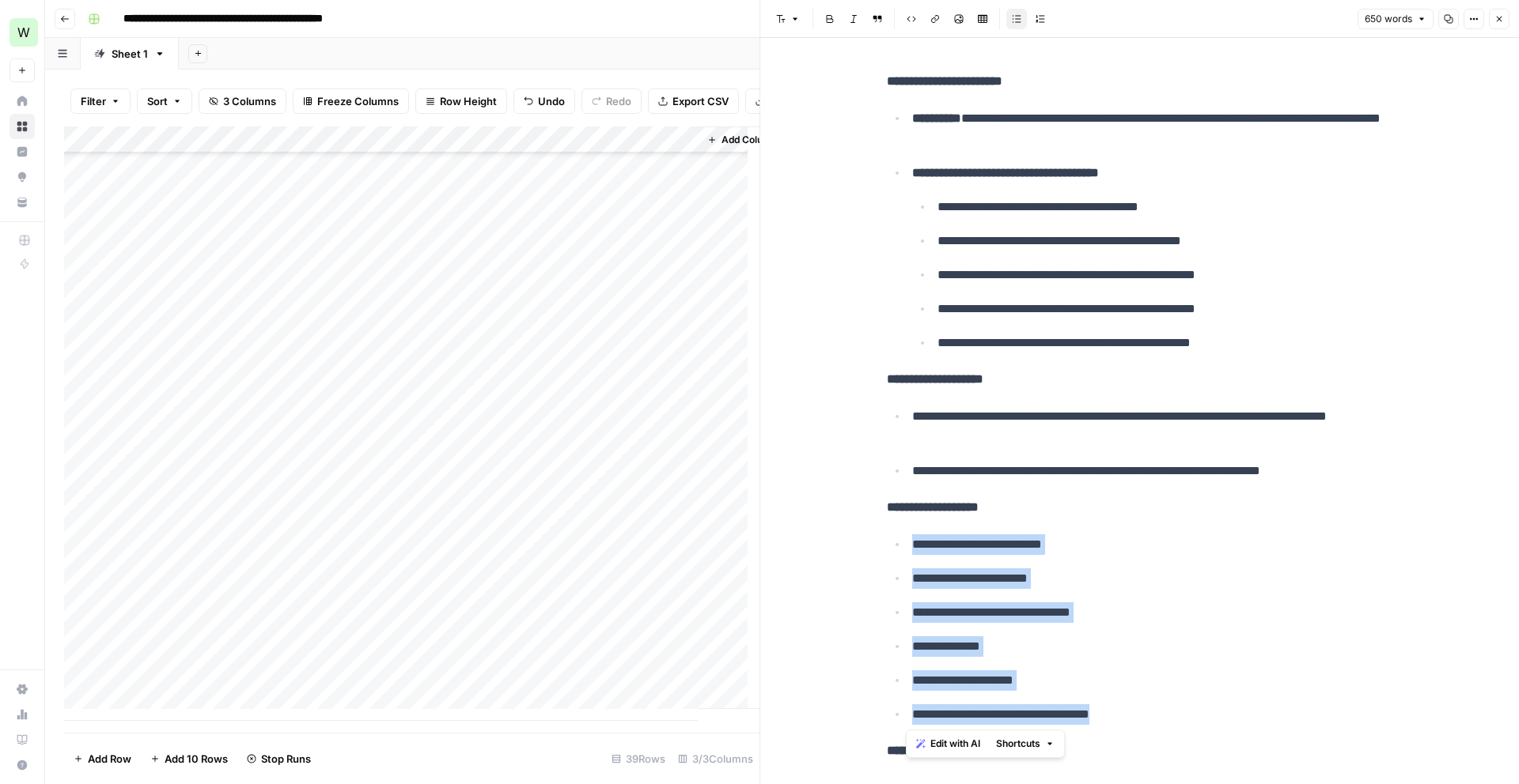
click at [454, 545] on div "Add Column" at bounding box center [412, 424] width 696 height 594
click at [445, 576] on div "Add Column" at bounding box center [412, 424] width 696 height 594
click at [448, 602] on div "Add Column" at bounding box center [412, 424] width 696 height 594
click at [165, 628] on div "Add Column" at bounding box center [412, 424] width 696 height 594
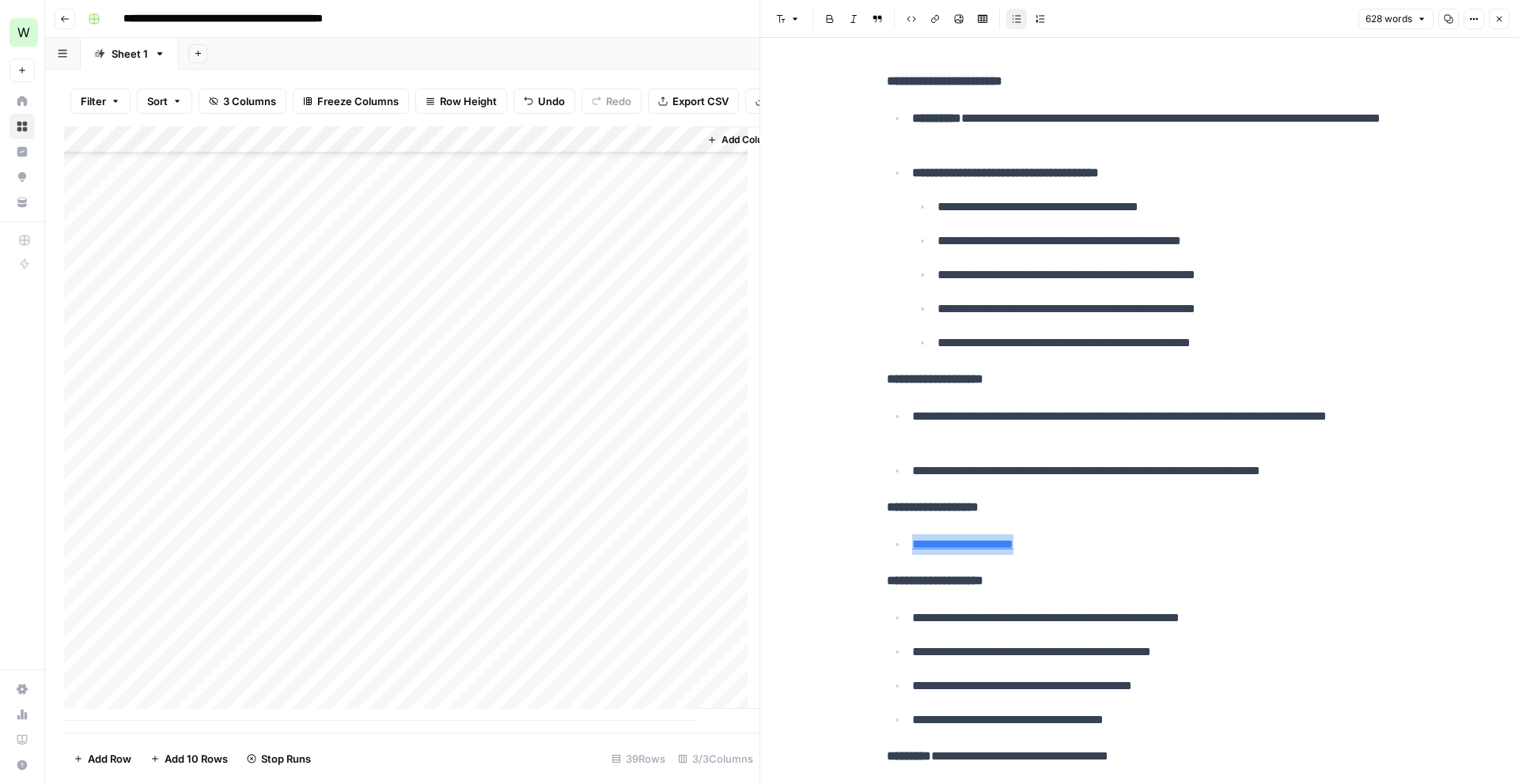
click at [167, 656] on div "Add Column" at bounding box center [412, 424] width 696 height 594
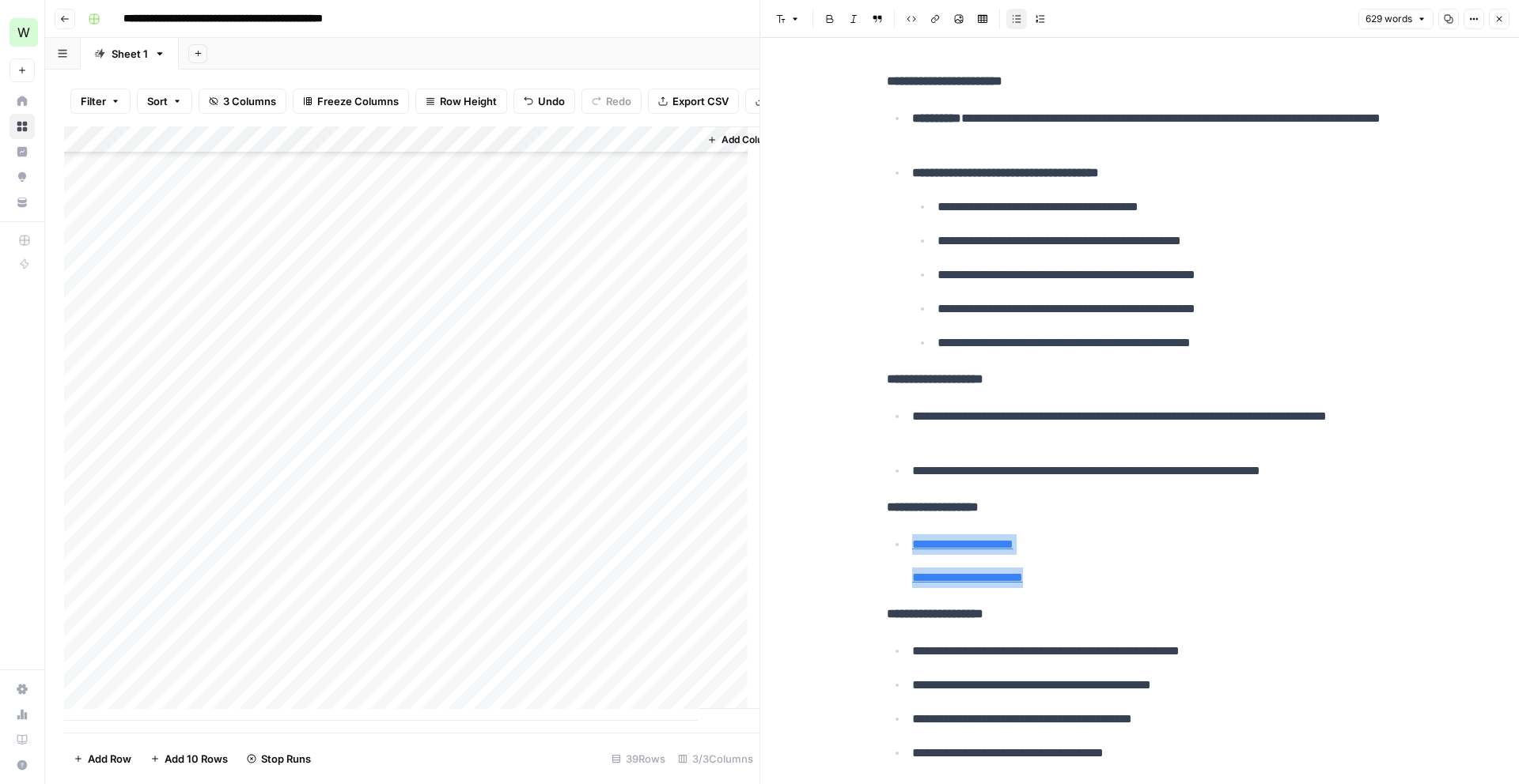
click at [177, 680] on div "Add Column" at bounding box center [412, 424] width 696 height 594
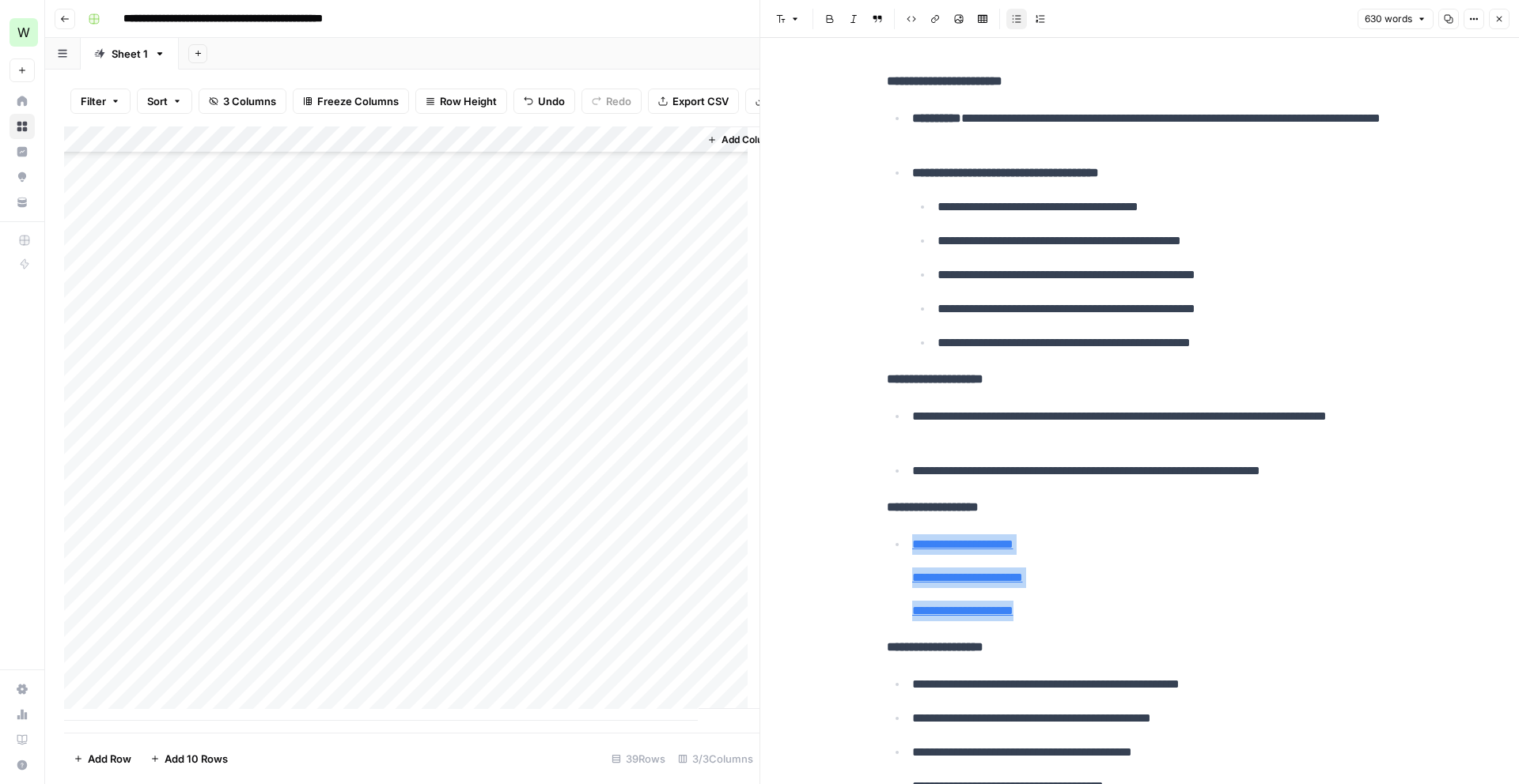
drag, startPoint x: 257, startPoint y: 624, endPoint x: 252, endPoint y: 682, distance: 58.2
click at [252, 682] on div "Add Column" at bounding box center [412, 424] width 696 height 594
copy ul "**********"
drag, startPoint x: 249, startPoint y: 496, endPoint x: 219, endPoint y: 689, distance: 195.3
click at [219, 689] on div "Add Column" at bounding box center [412, 424] width 696 height 594
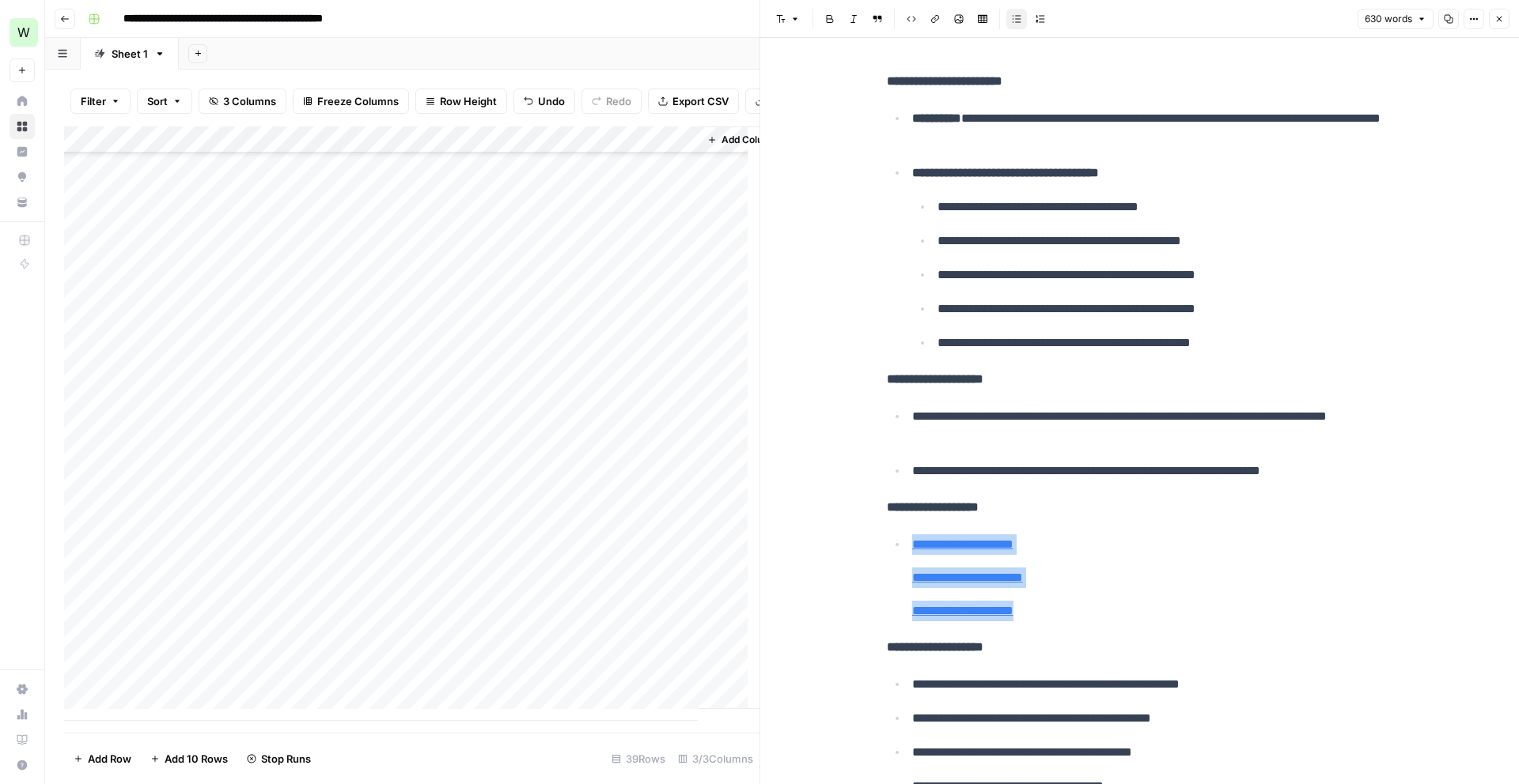
copy ul "**********"
click at [1500, 24] on button "Close" at bounding box center [1499, 19] width 20 height 20
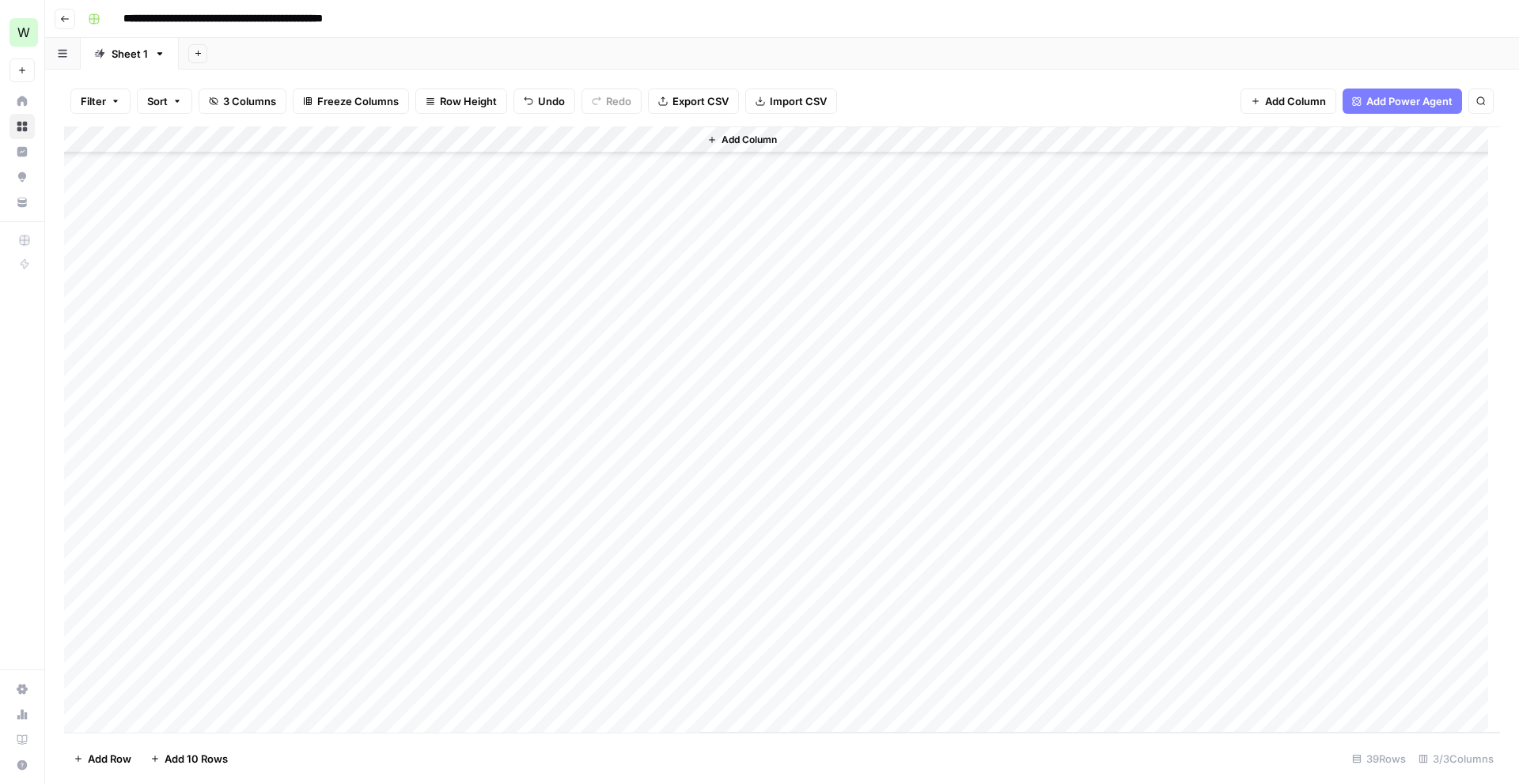
scroll to position [114, 0]
click at [676, 536] on div "Add Column" at bounding box center [782, 430] width 1436 height 607
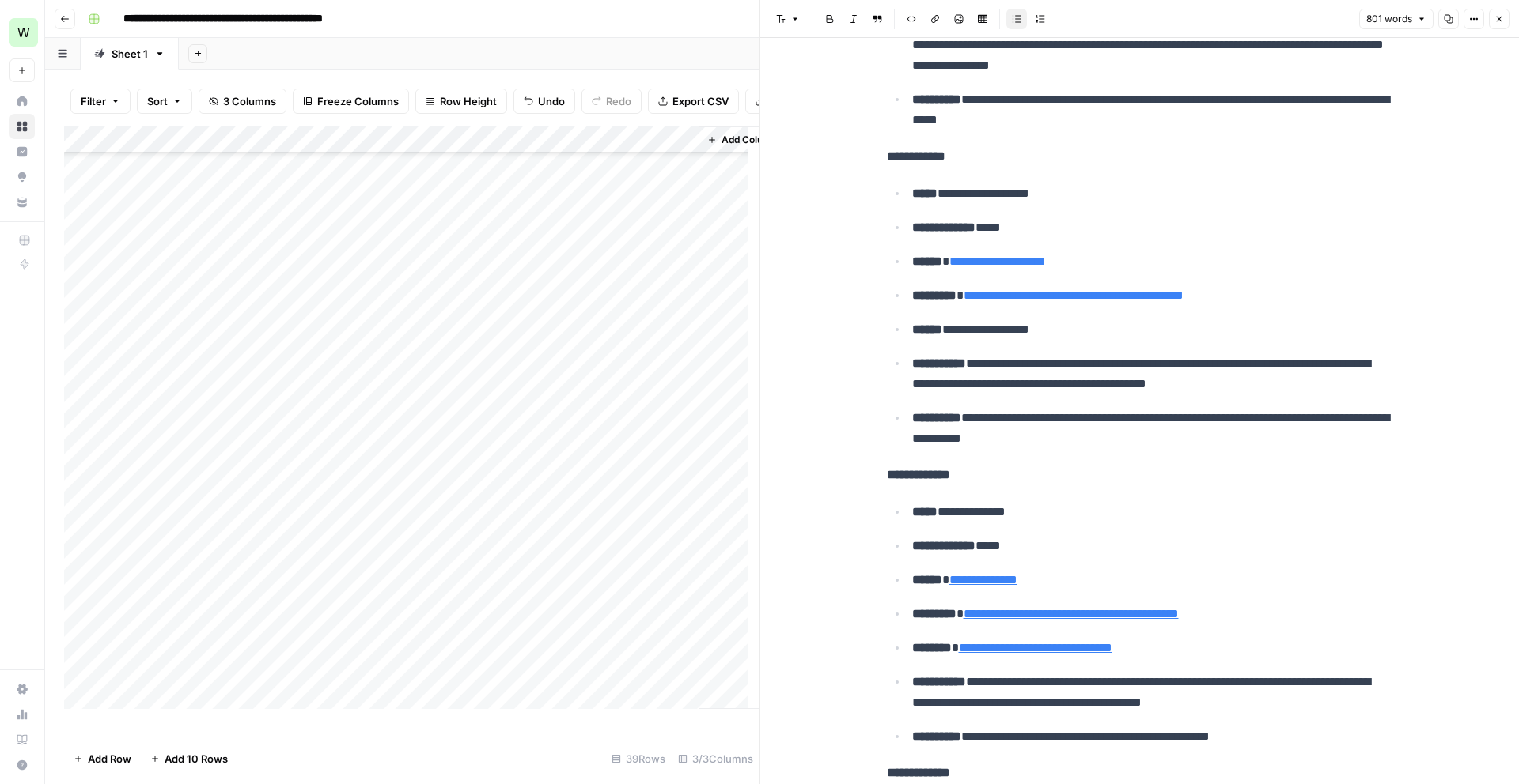
scroll to position [1396, 0]
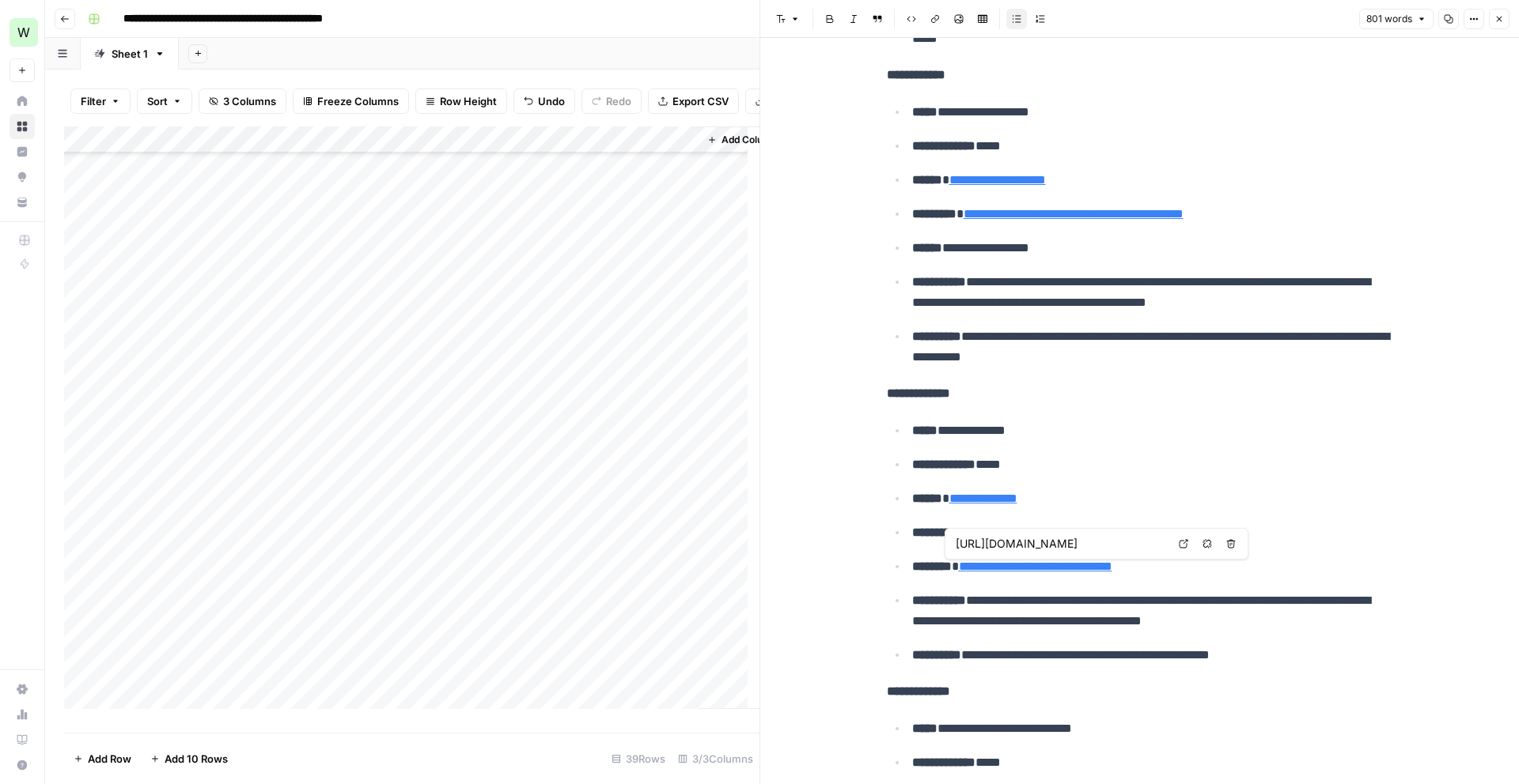
type input "https://linkedin.com/in/julie-denesha-b08aa93"
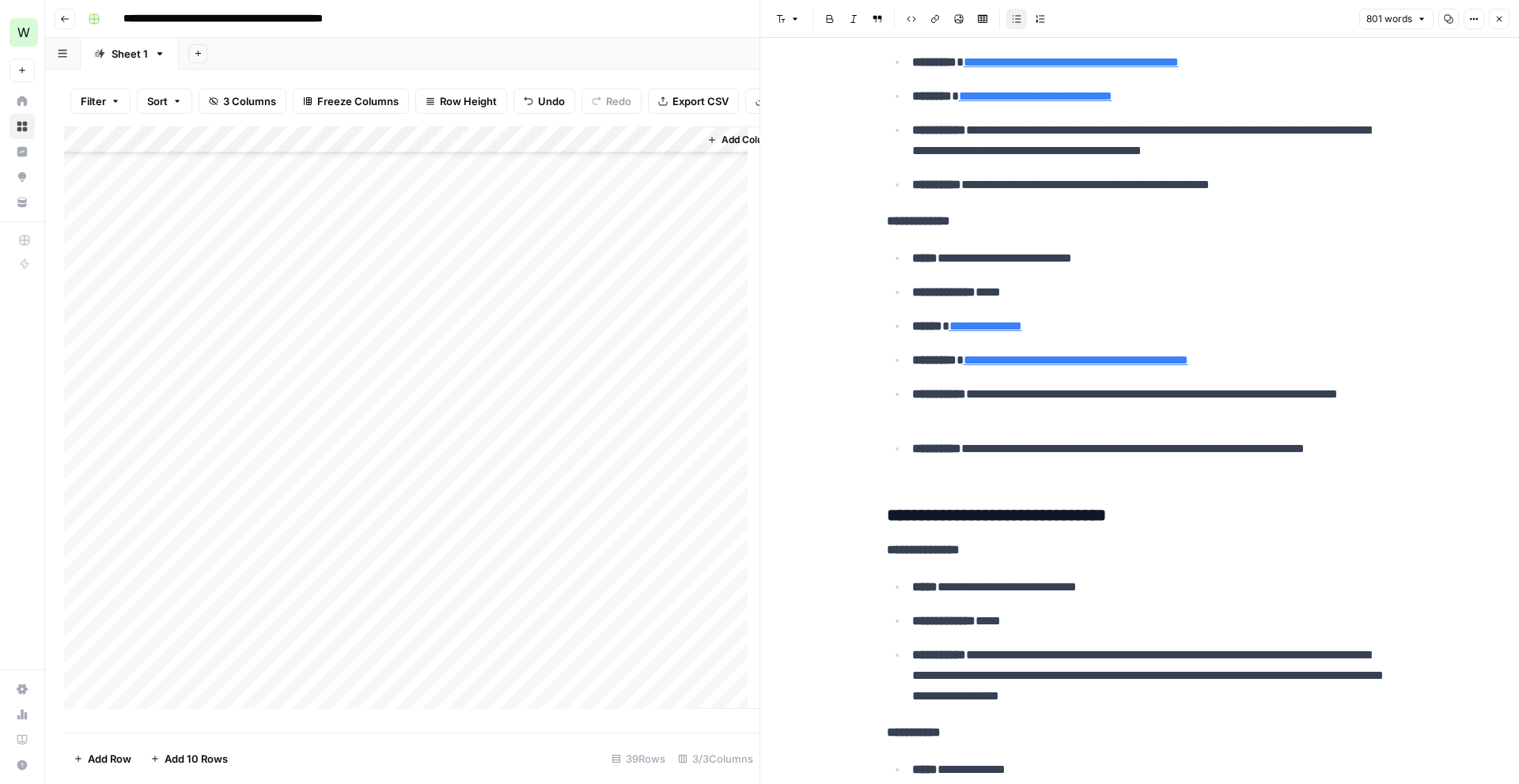
scroll to position [1704, 0]
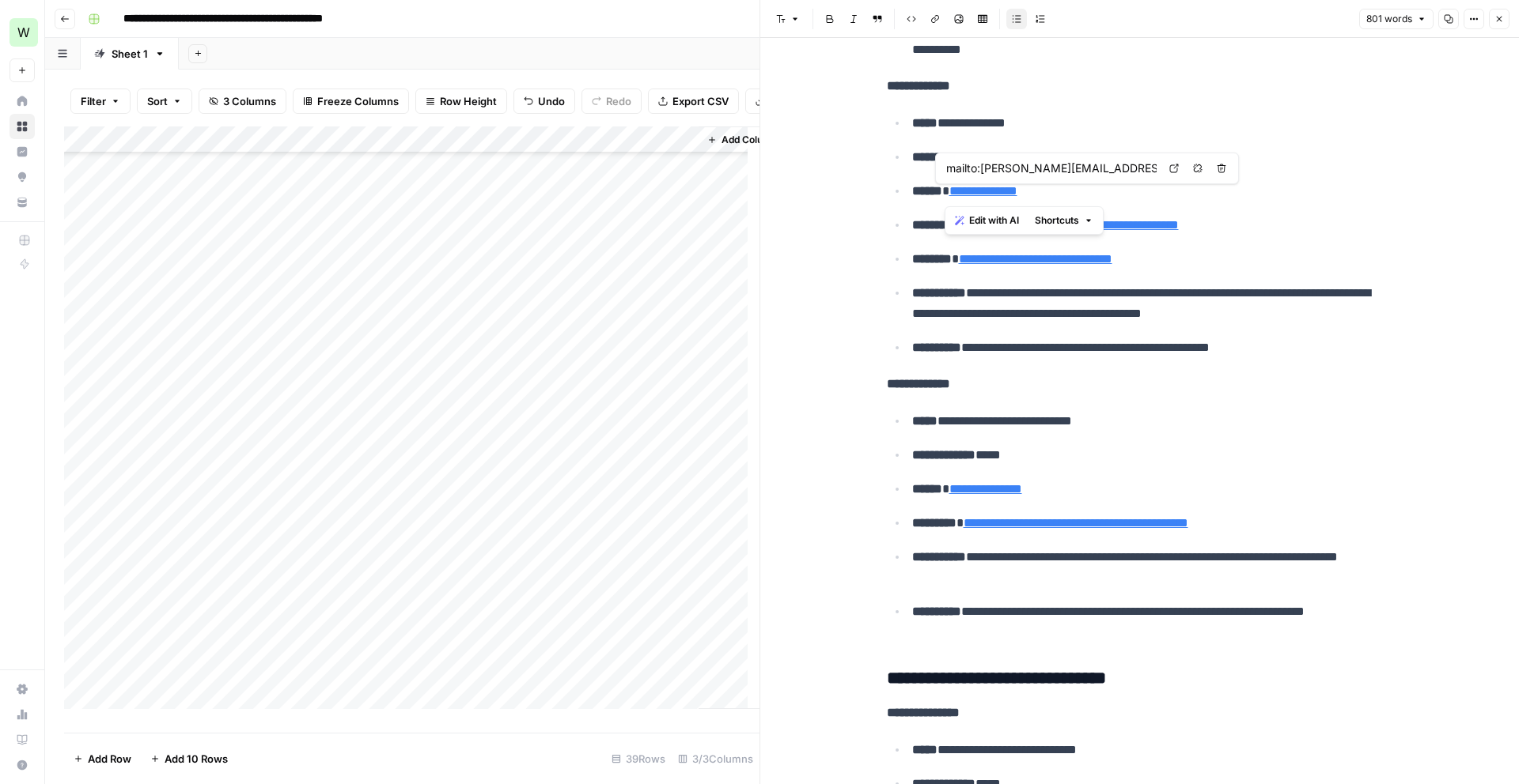
drag, startPoint x: 1048, startPoint y: 182, endPoint x: 946, endPoint y: 186, distance: 102.1
click at [946, 186] on p "**********" at bounding box center [1153, 191] width 481 height 20
copy link "**********"
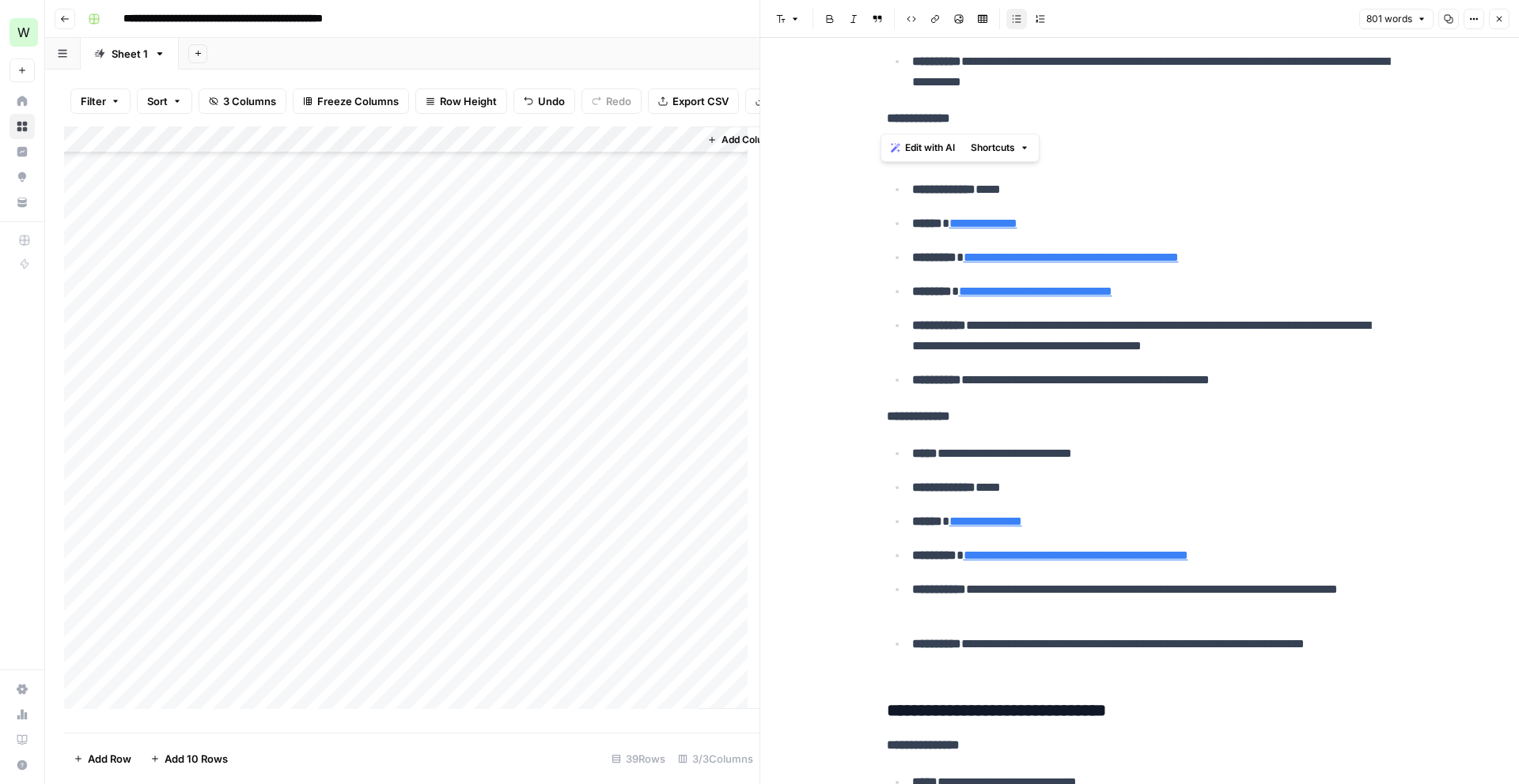
drag, startPoint x: 972, startPoint y: 128, endPoint x: 870, endPoint y: 125, distance: 102.0
copy strong "**********"
type input "https://linkedin.com/in/kowthar-shire-920191227"
drag, startPoint x: 1376, startPoint y: 347, endPoint x: 981, endPoint y: 329, distance: 395.4
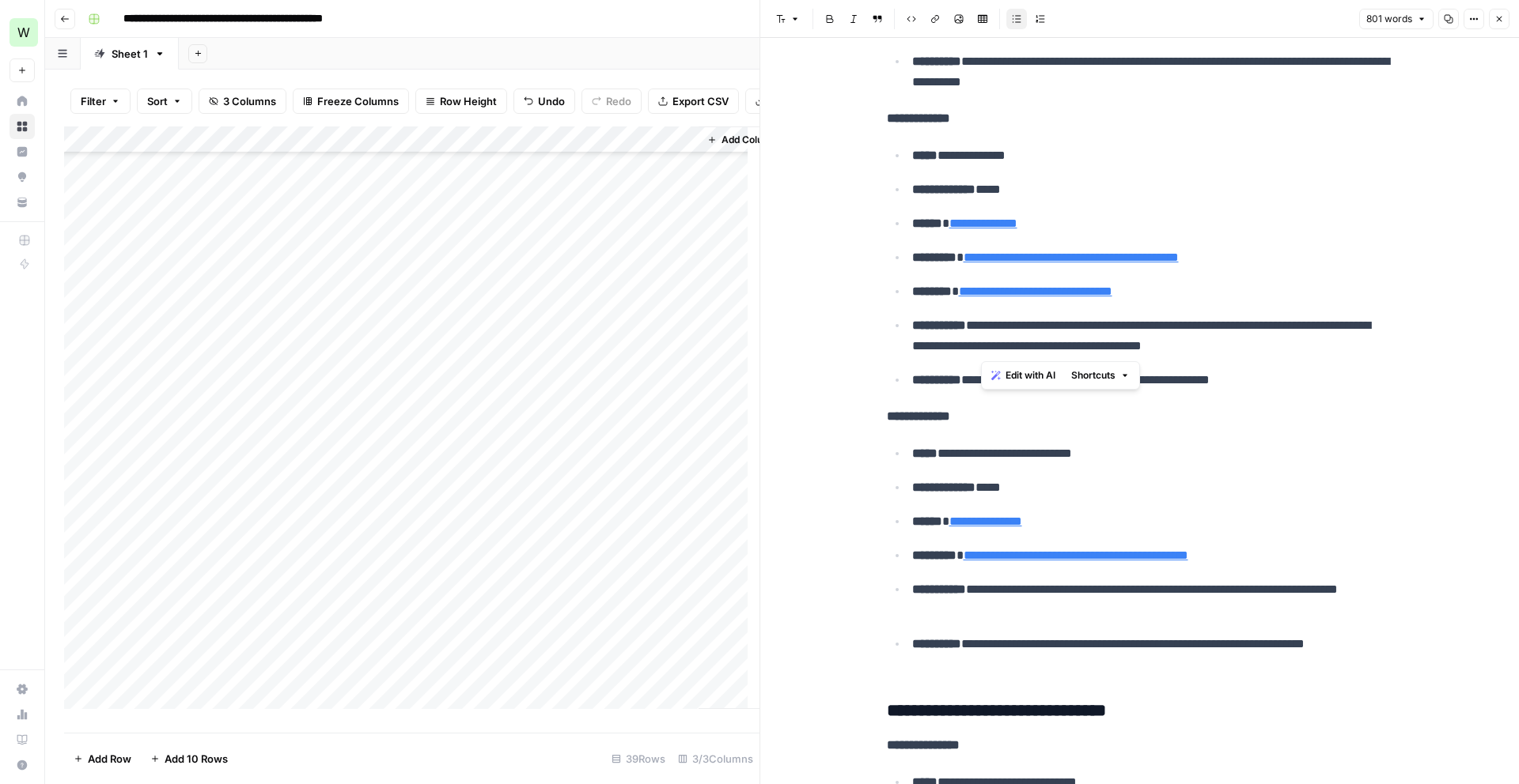
click at [981, 329] on p "**********" at bounding box center [1153, 336] width 481 height 41
click at [225, 659] on div "Add Column" at bounding box center [412, 424] width 696 height 594
click at [686, 653] on div "Add Column" at bounding box center [412, 424] width 696 height 594
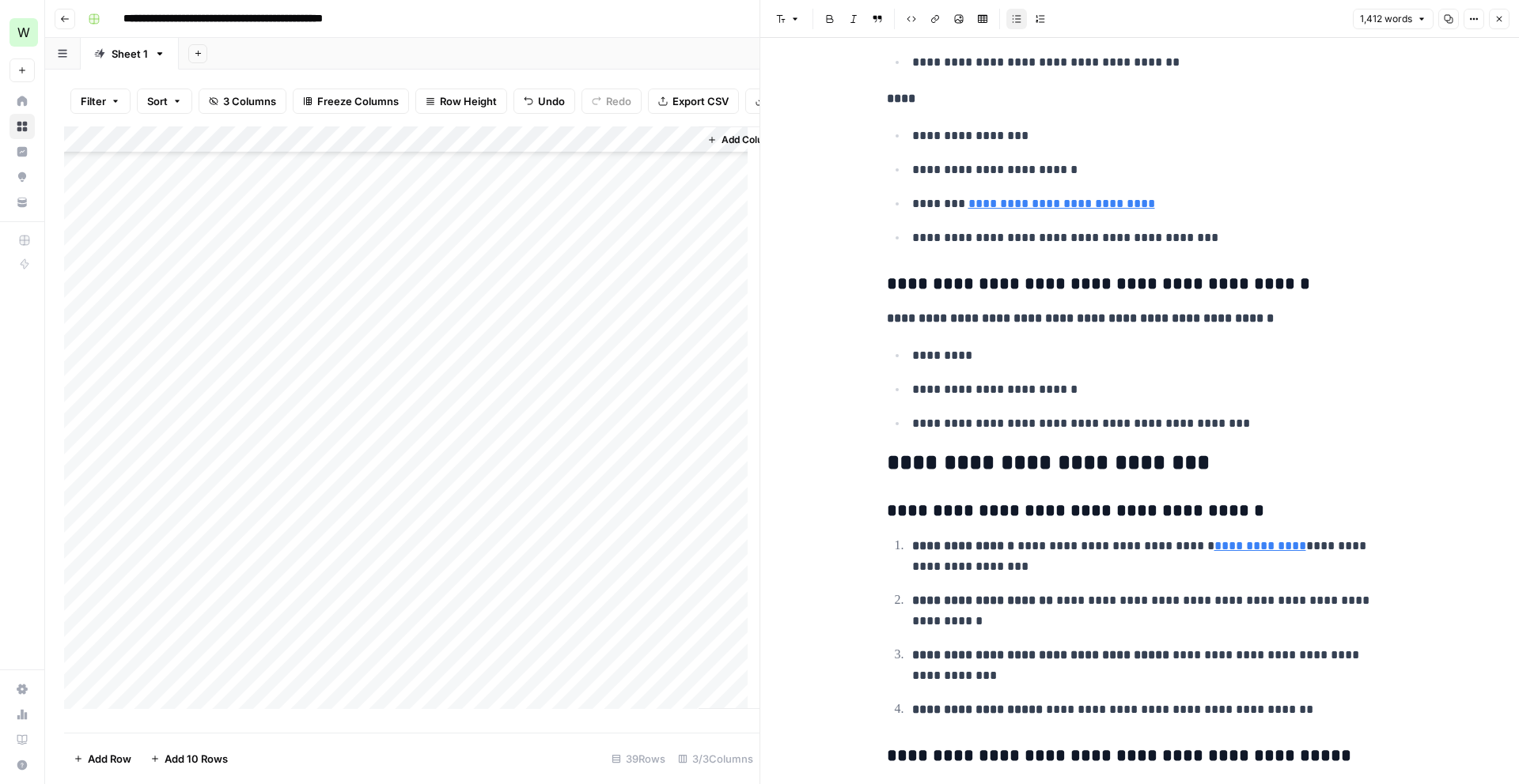
scroll to position [271, 0]
click at [295, 529] on div "Add Column" at bounding box center [412, 424] width 696 height 594
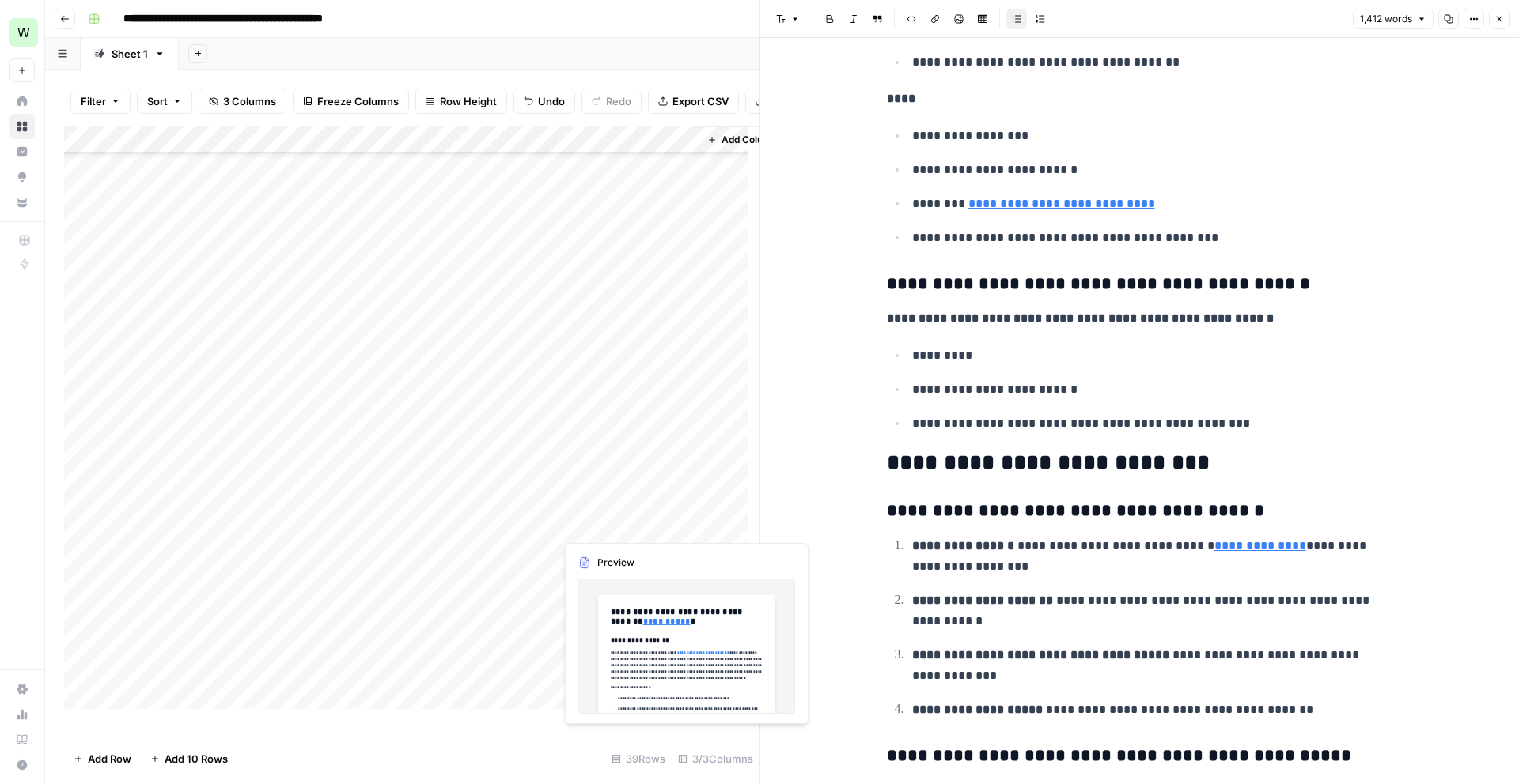
click at [615, 520] on div "Add Column" at bounding box center [412, 424] width 696 height 594
click at [624, 520] on div "Add Column" at bounding box center [412, 424] width 696 height 594
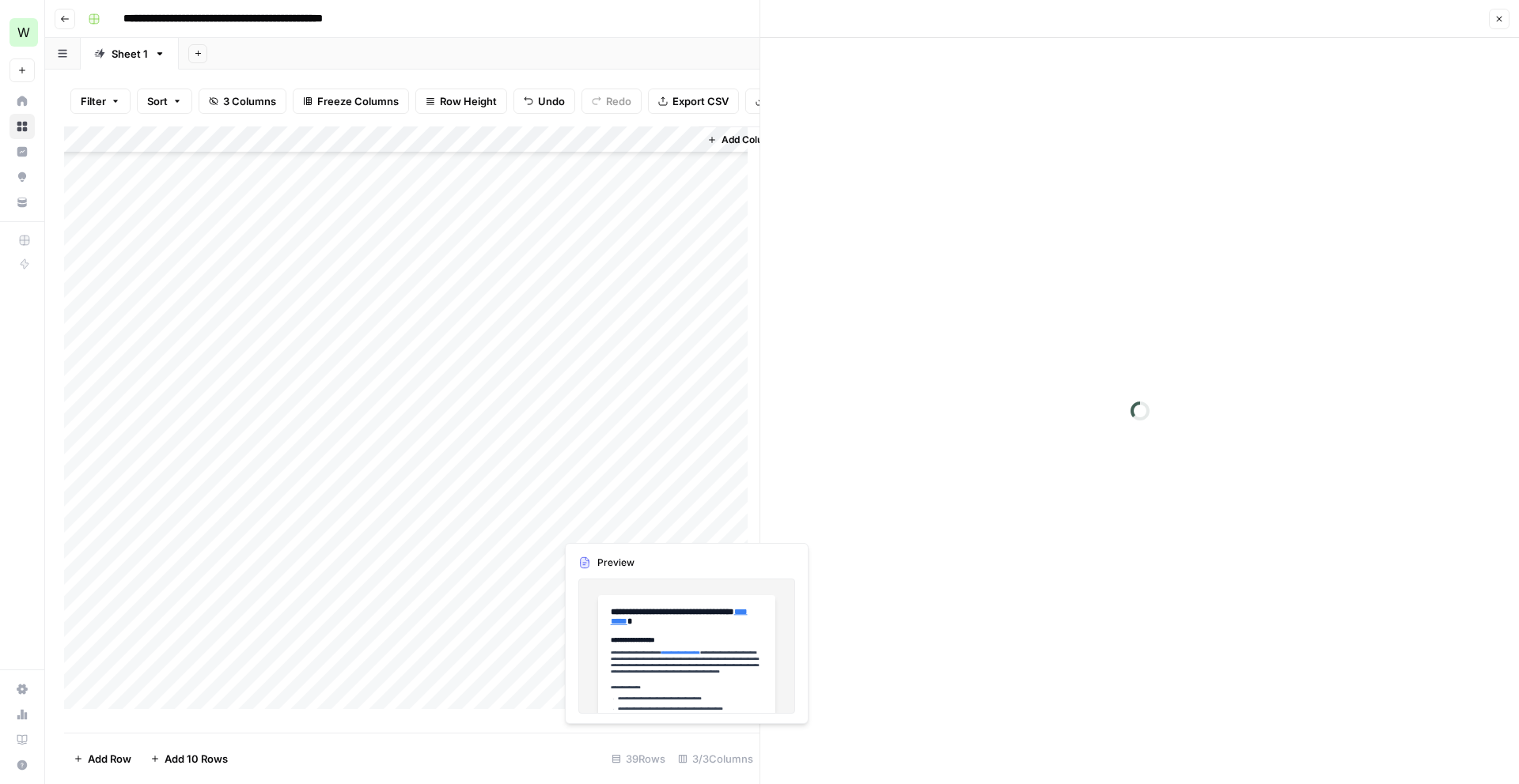
click at [624, 520] on div at bounding box center [626, 524] width 145 height 29
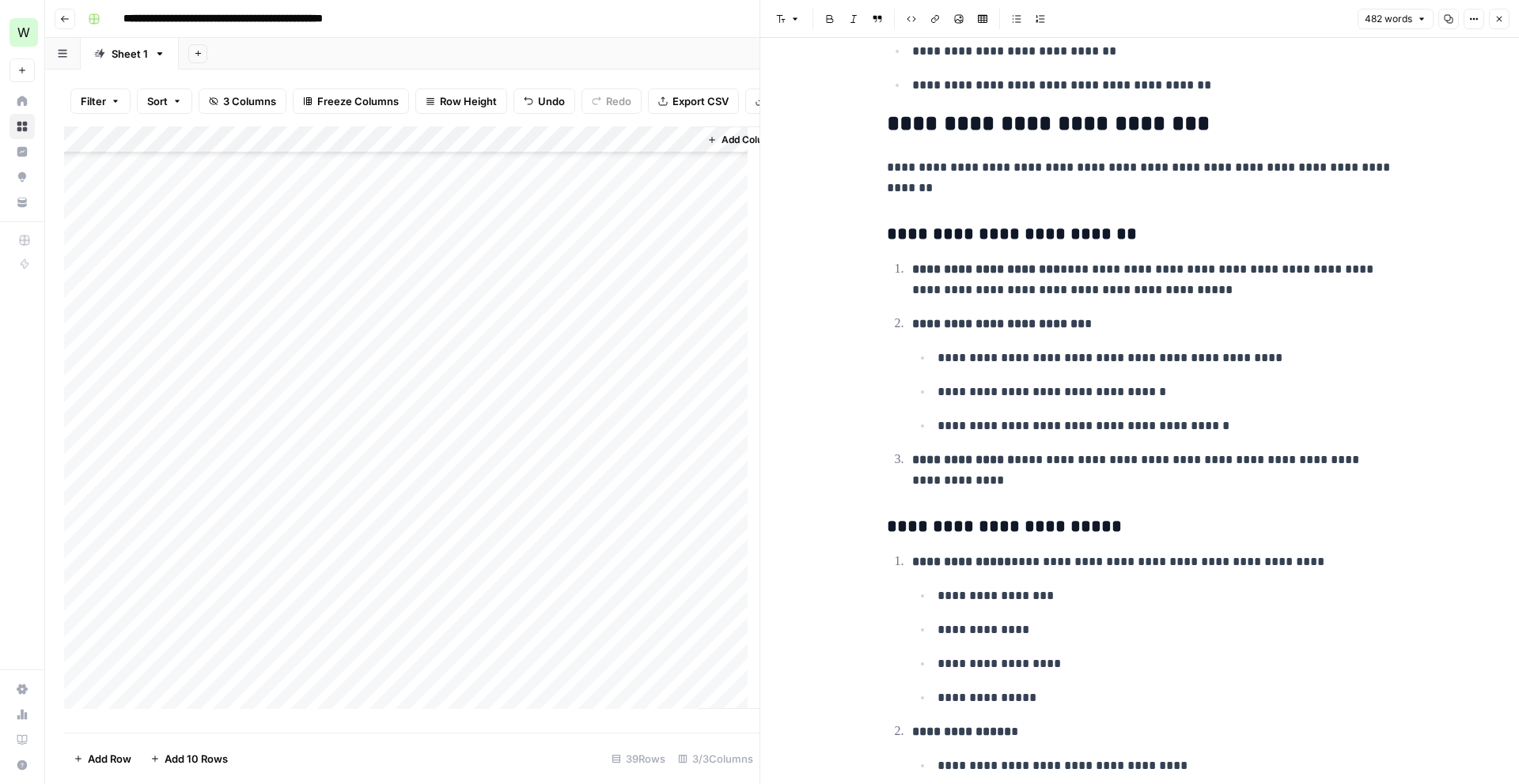
scroll to position [1640, 0]
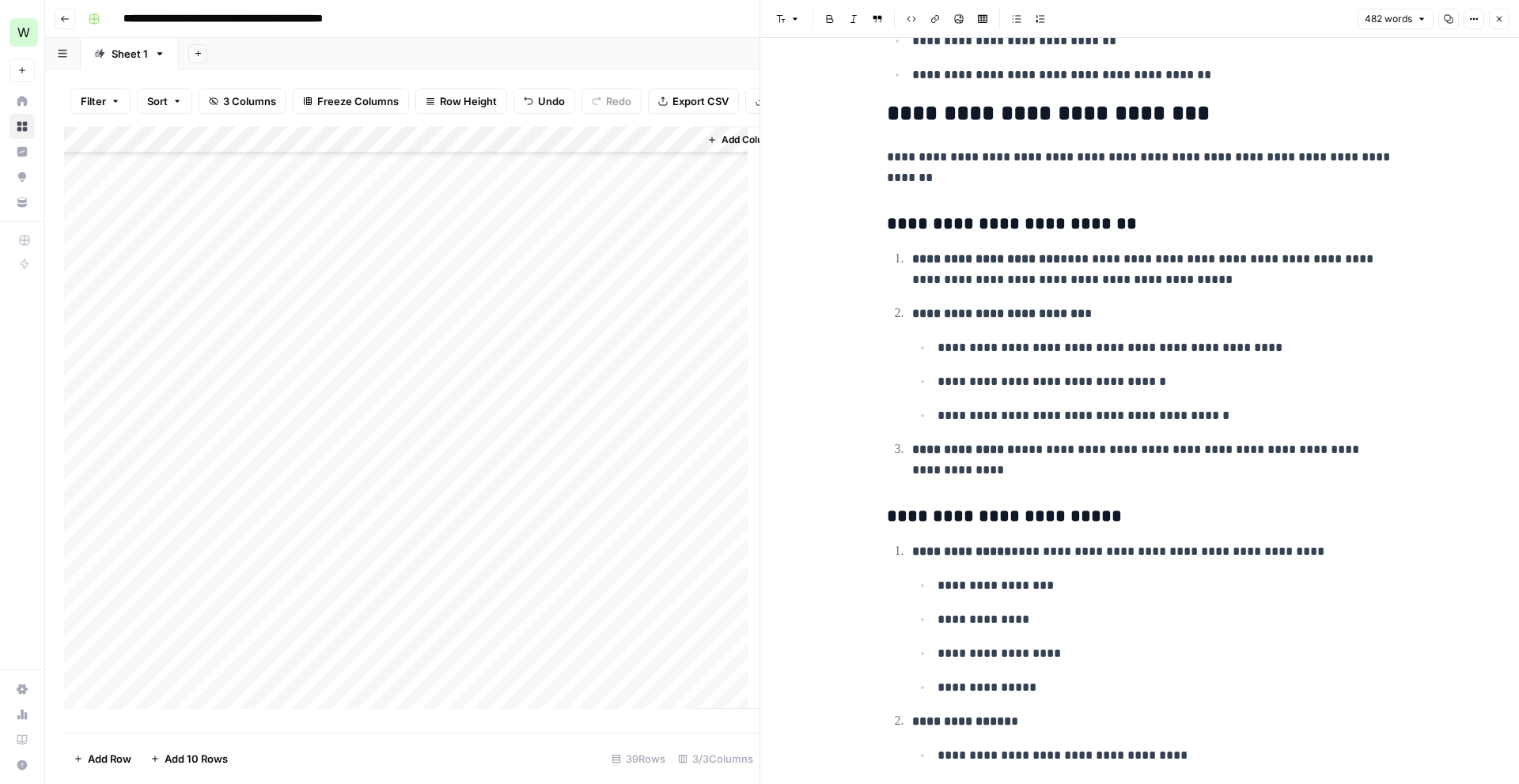
click at [613, 552] on div "Add Column" at bounding box center [412, 424] width 696 height 594
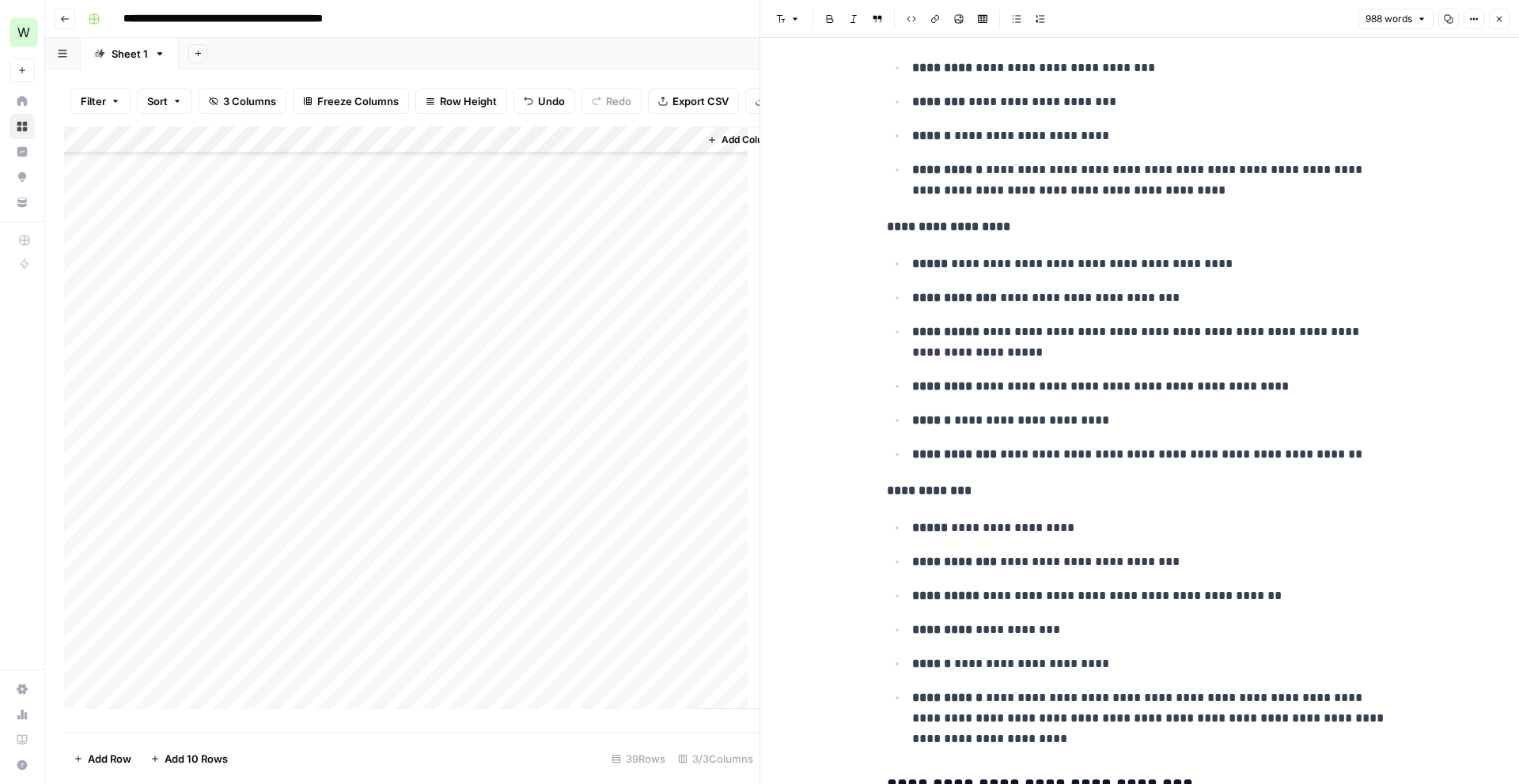
scroll to position [2280, 0]
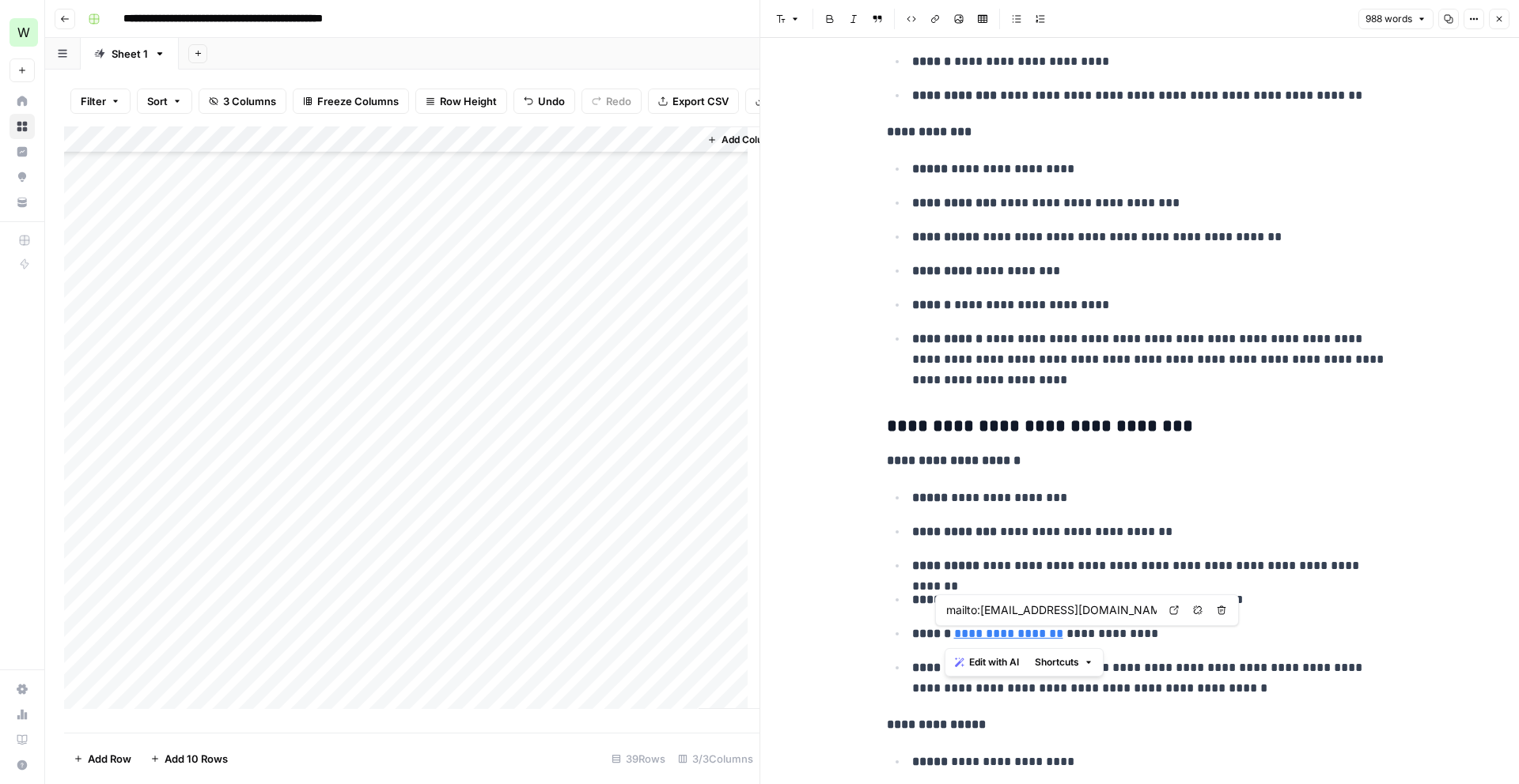
drag, startPoint x: 1062, startPoint y: 638, endPoint x: 949, endPoint y: 639, distance: 113.0
click at [949, 639] on p "**********" at bounding box center [1153, 633] width 481 height 20
copy link "**********"
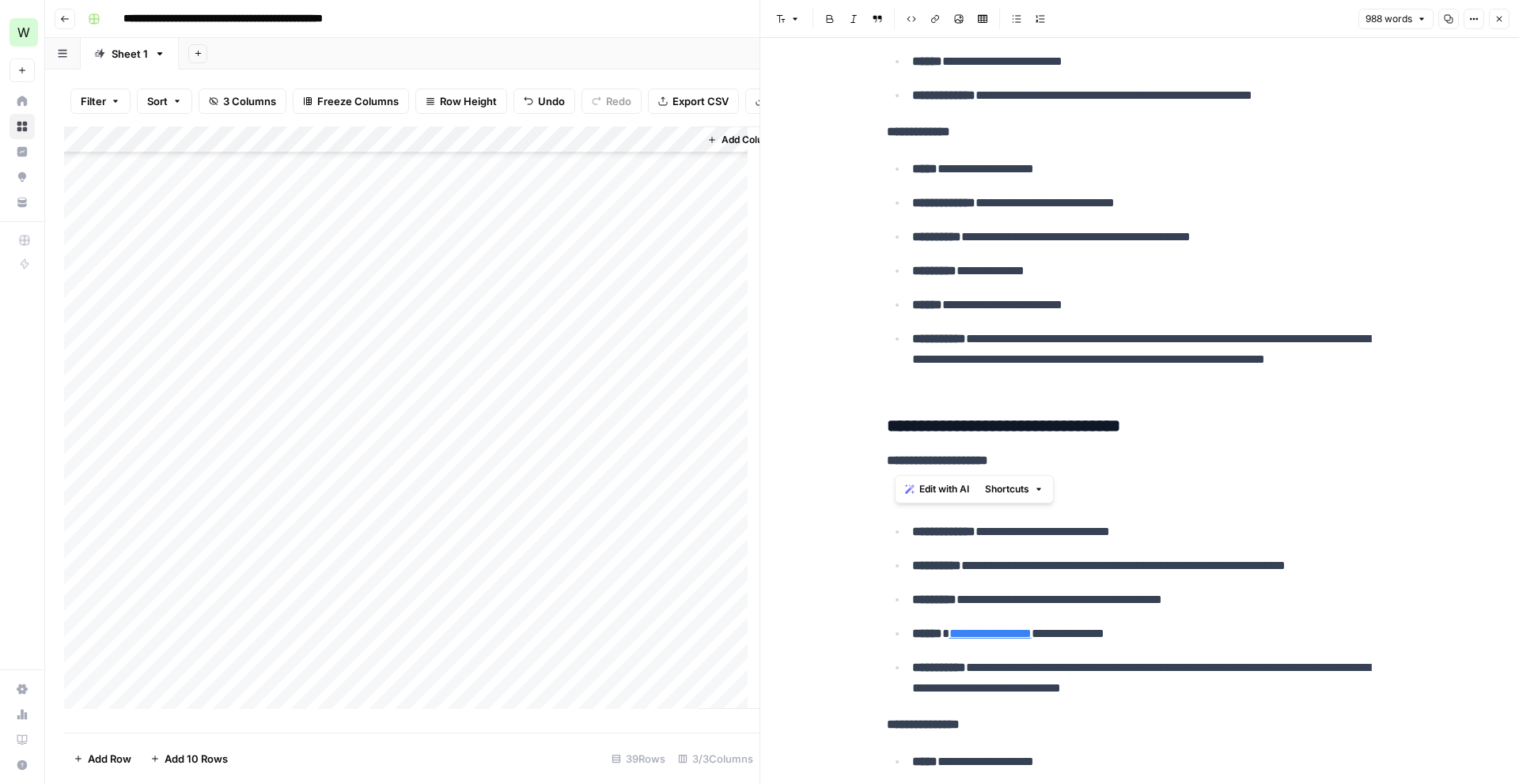
drag, startPoint x: 1019, startPoint y: 463, endPoint x: 896, endPoint y: 466, distance: 123.0
click at [896, 466] on p "**********" at bounding box center [1140, 460] width 507 height 20
copy strong "**********"
drag, startPoint x: 1214, startPoint y: 689, endPoint x: 982, endPoint y: 673, distance: 232.6
click at [982, 673] on p "**********" at bounding box center [1153, 678] width 481 height 41
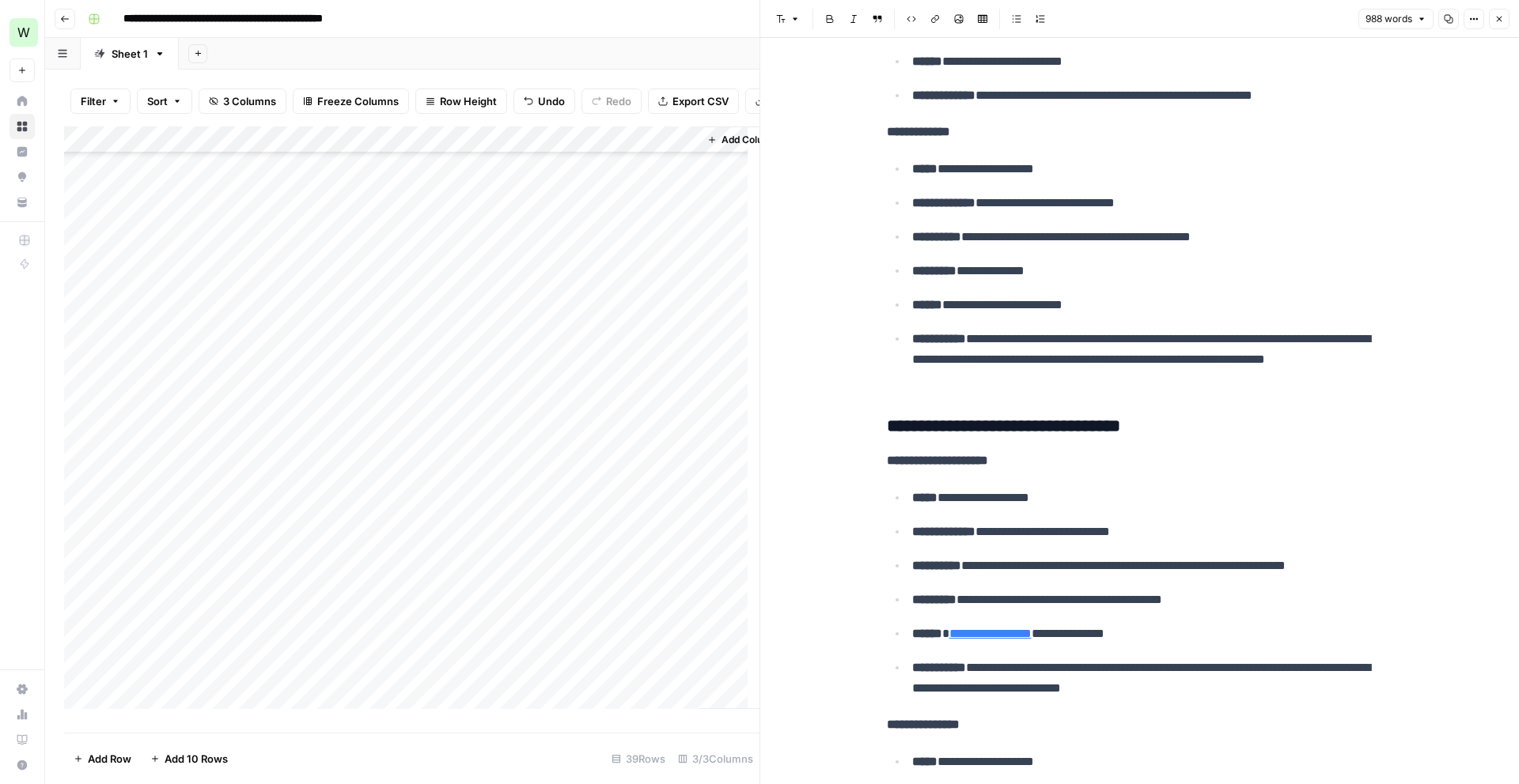
click at [983, 673] on p "**********" at bounding box center [1153, 678] width 481 height 41
drag, startPoint x: 984, startPoint y: 670, endPoint x: 1310, endPoint y: 697, distance: 327.1
click at [1310, 697] on p "**********" at bounding box center [1153, 678] width 481 height 41
copy p "**********"
click at [639, 574] on div "Add Column" at bounding box center [412, 424] width 696 height 594
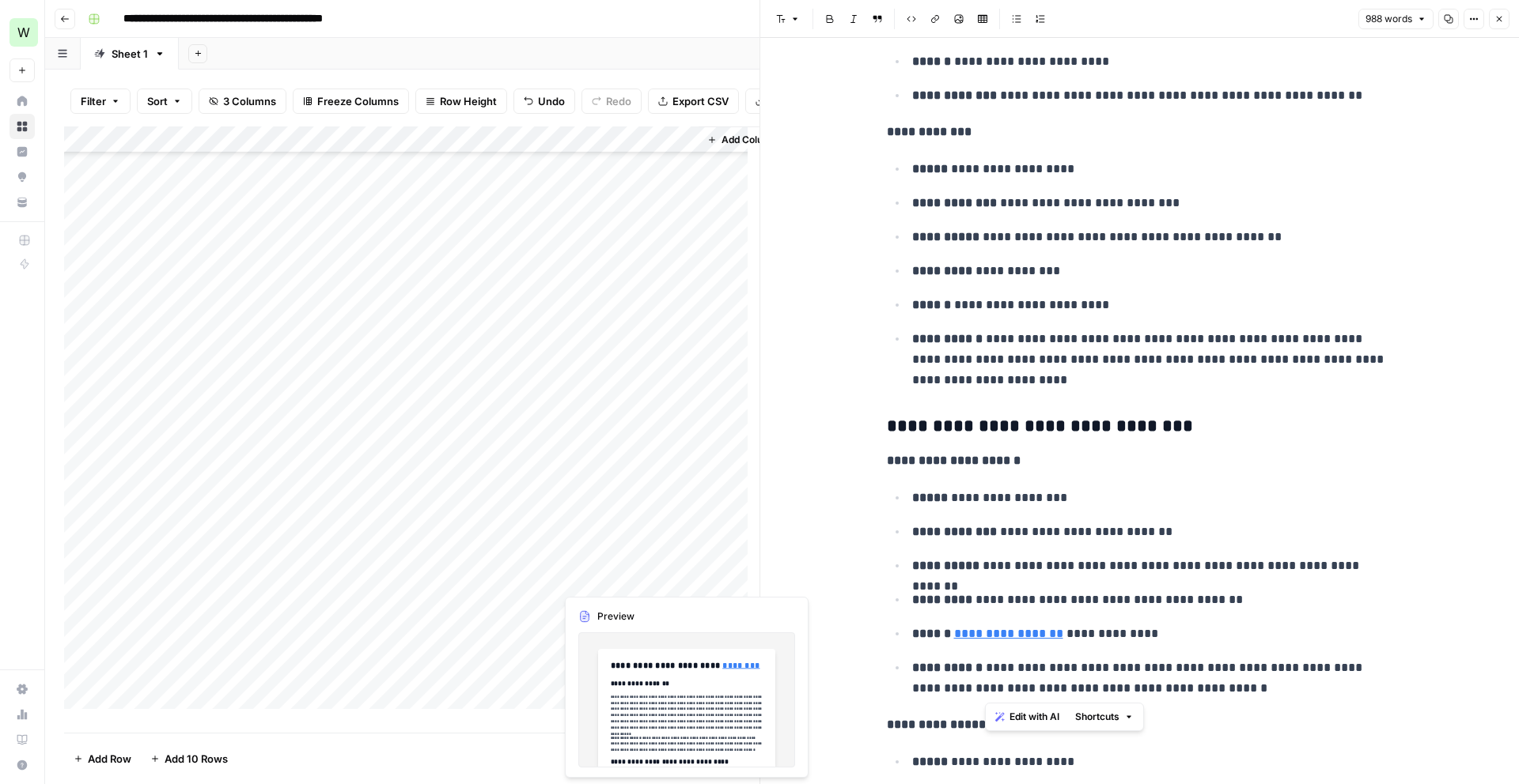
click at [639, 574] on div "Add Column" at bounding box center [412, 424] width 696 height 594
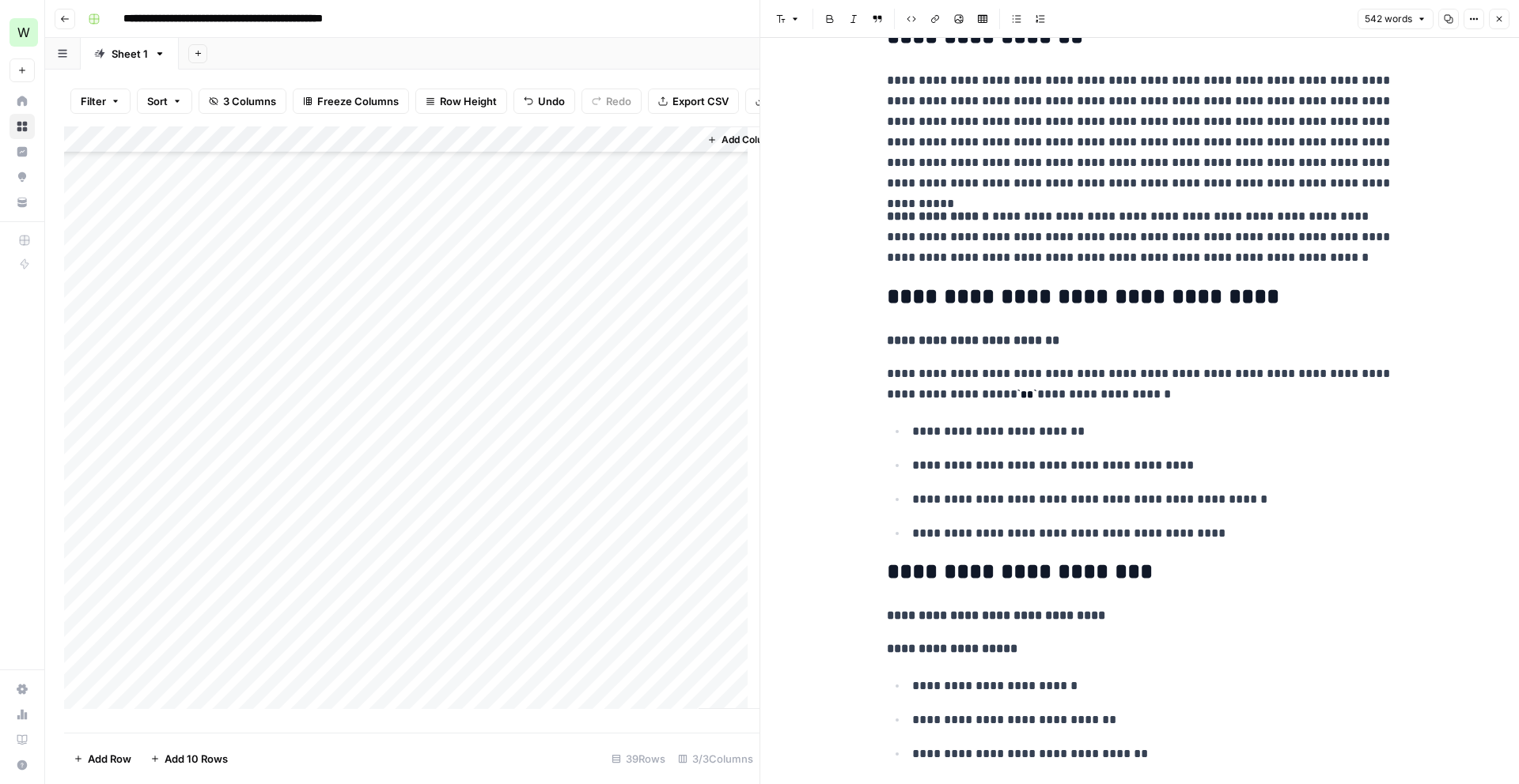
scroll to position [327, 0]
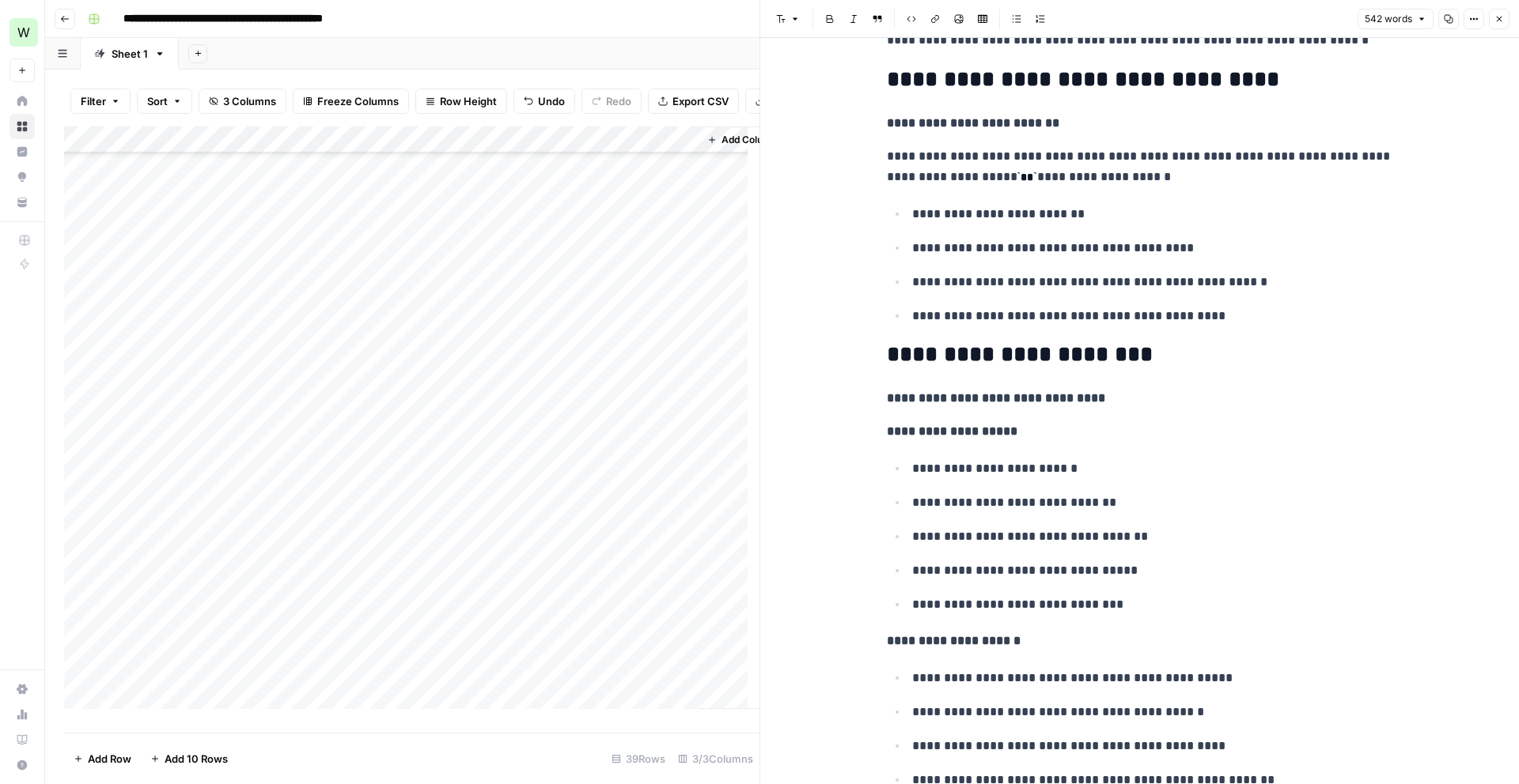
click at [652, 601] on div "Add Column" at bounding box center [412, 424] width 696 height 594
click at [684, 603] on div "Add Column" at bounding box center [412, 424] width 696 height 594
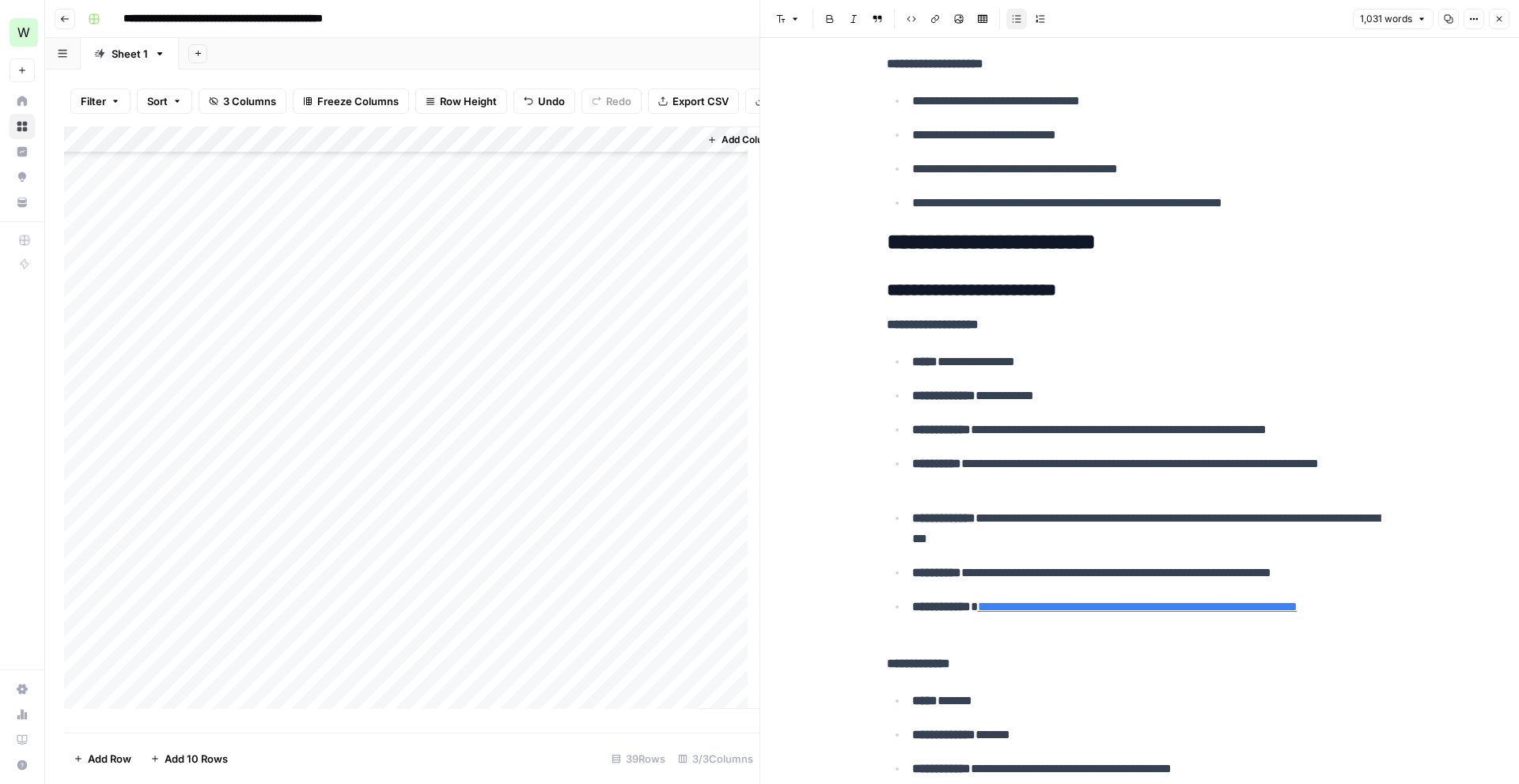
scroll to position [1071, 0]
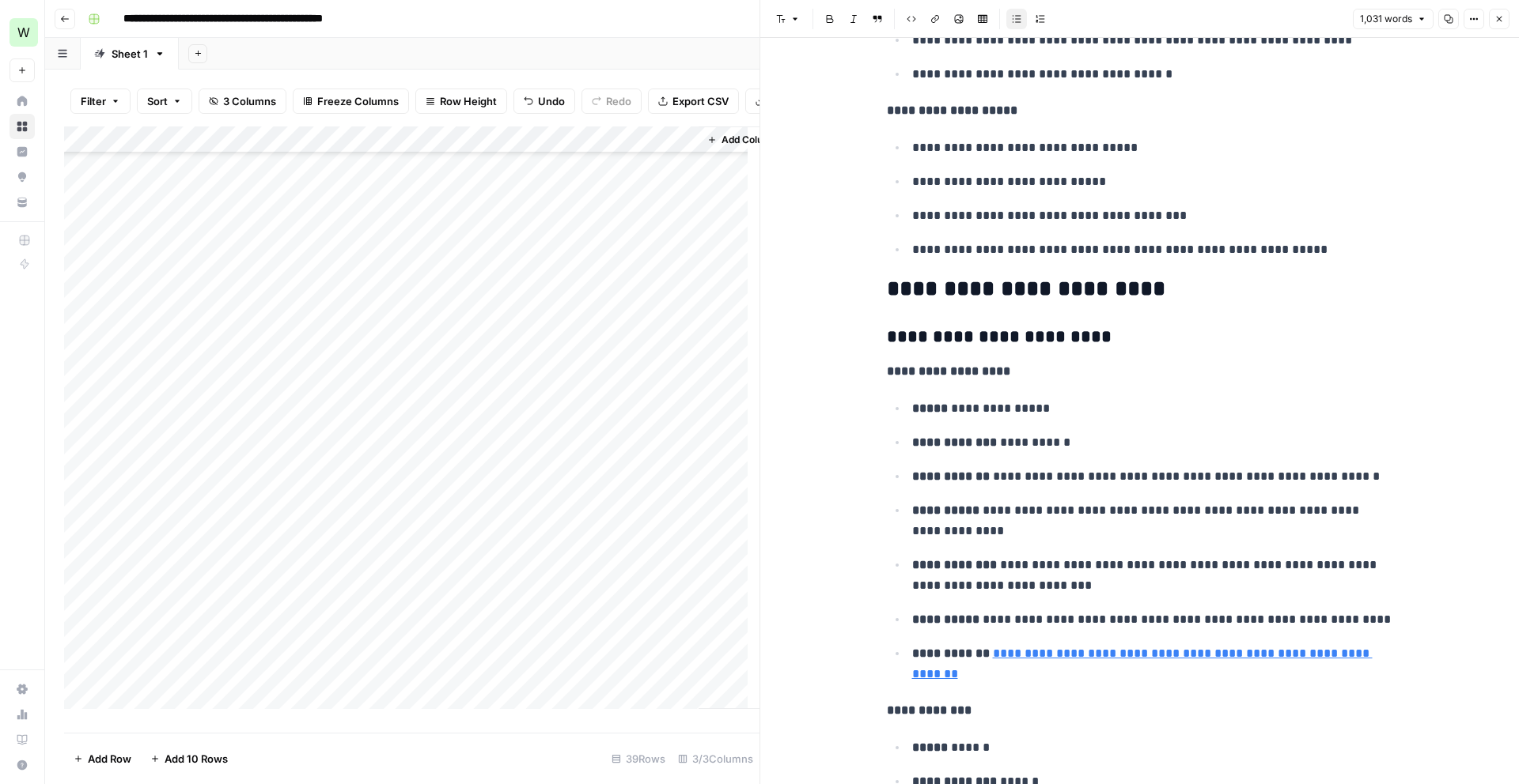
click at [609, 629] on div "Add Column" at bounding box center [412, 424] width 696 height 594
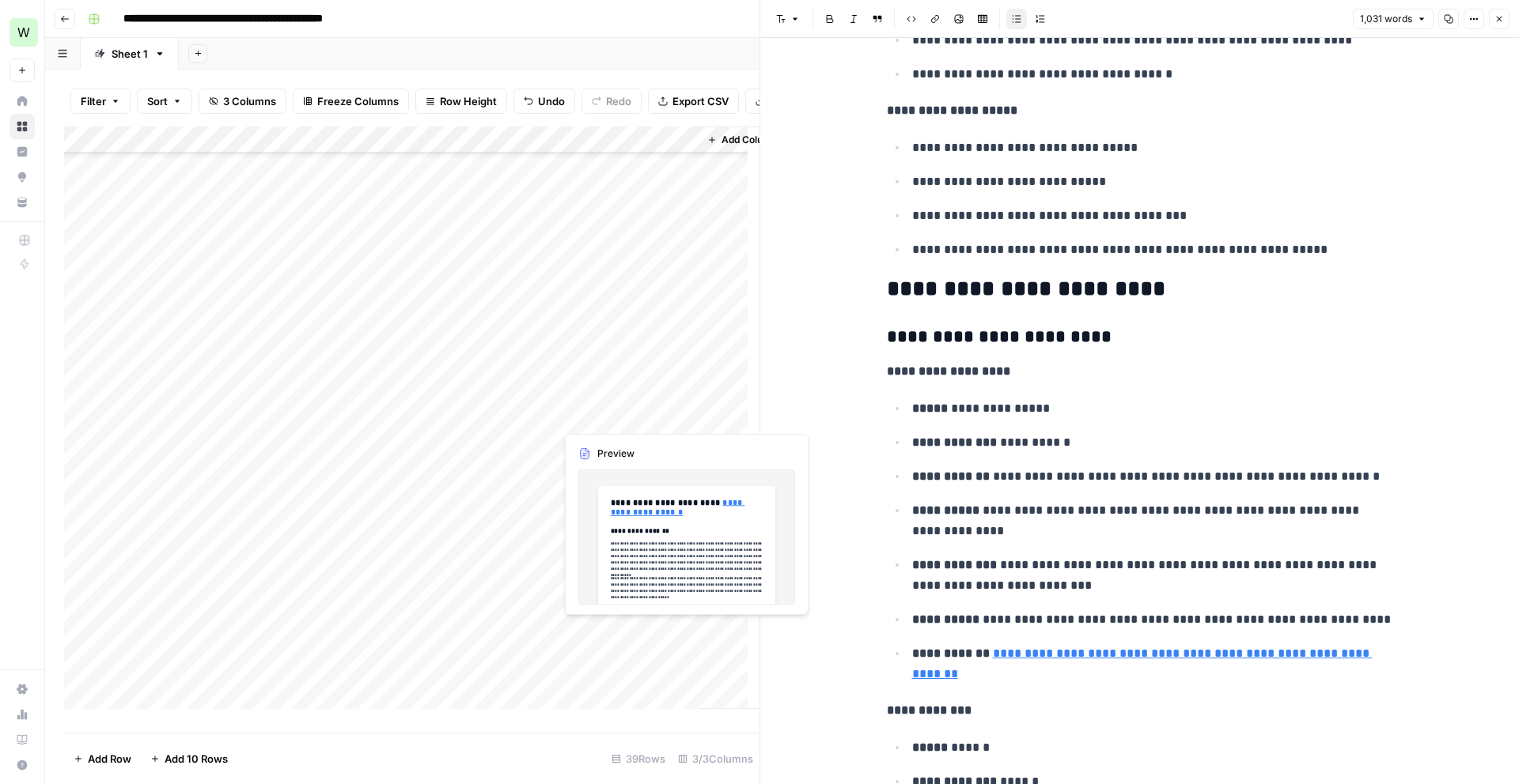
click at [609, 629] on div "Add Column" at bounding box center [412, 424] width 696 height 594
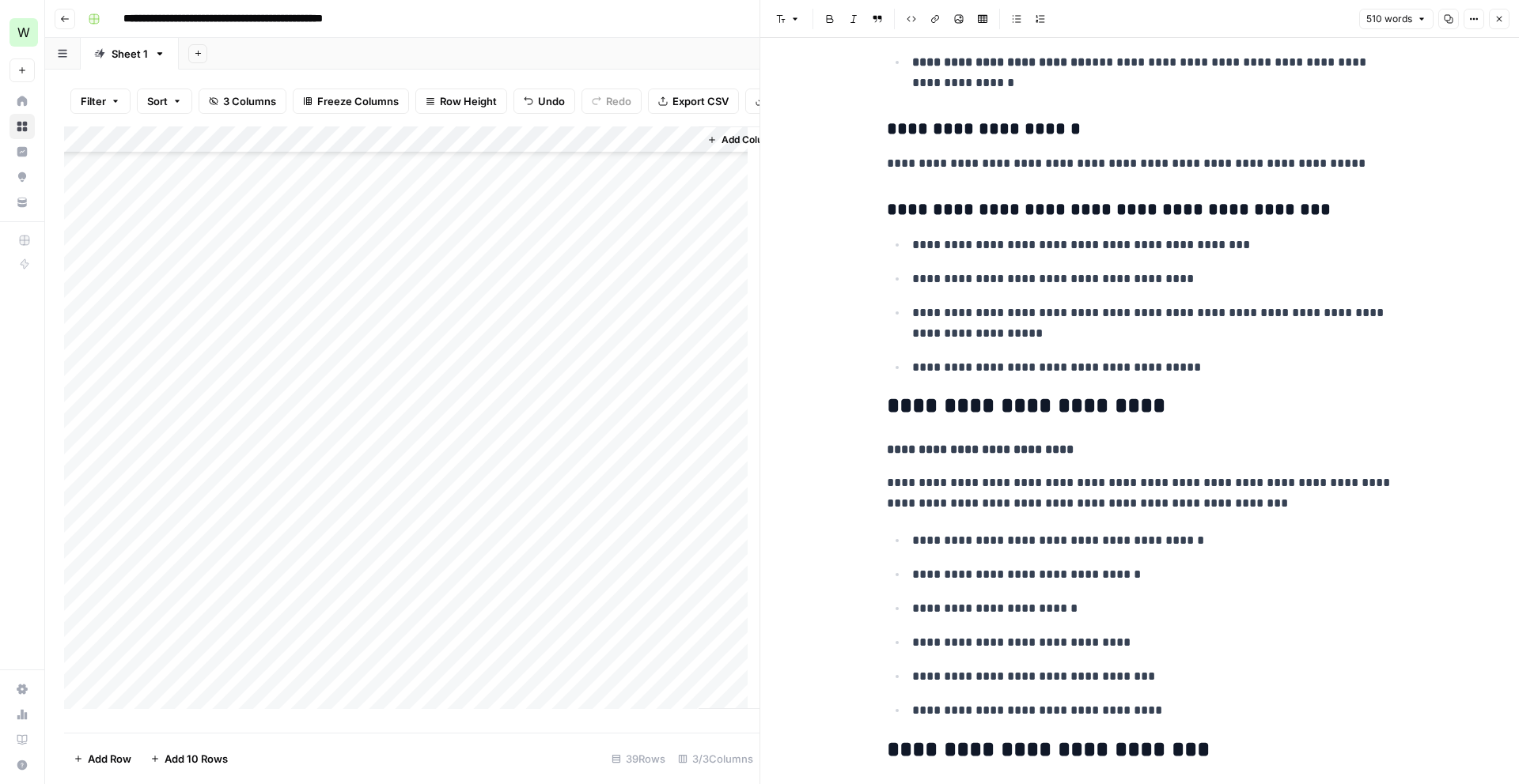
scroll to position [1511, 0]
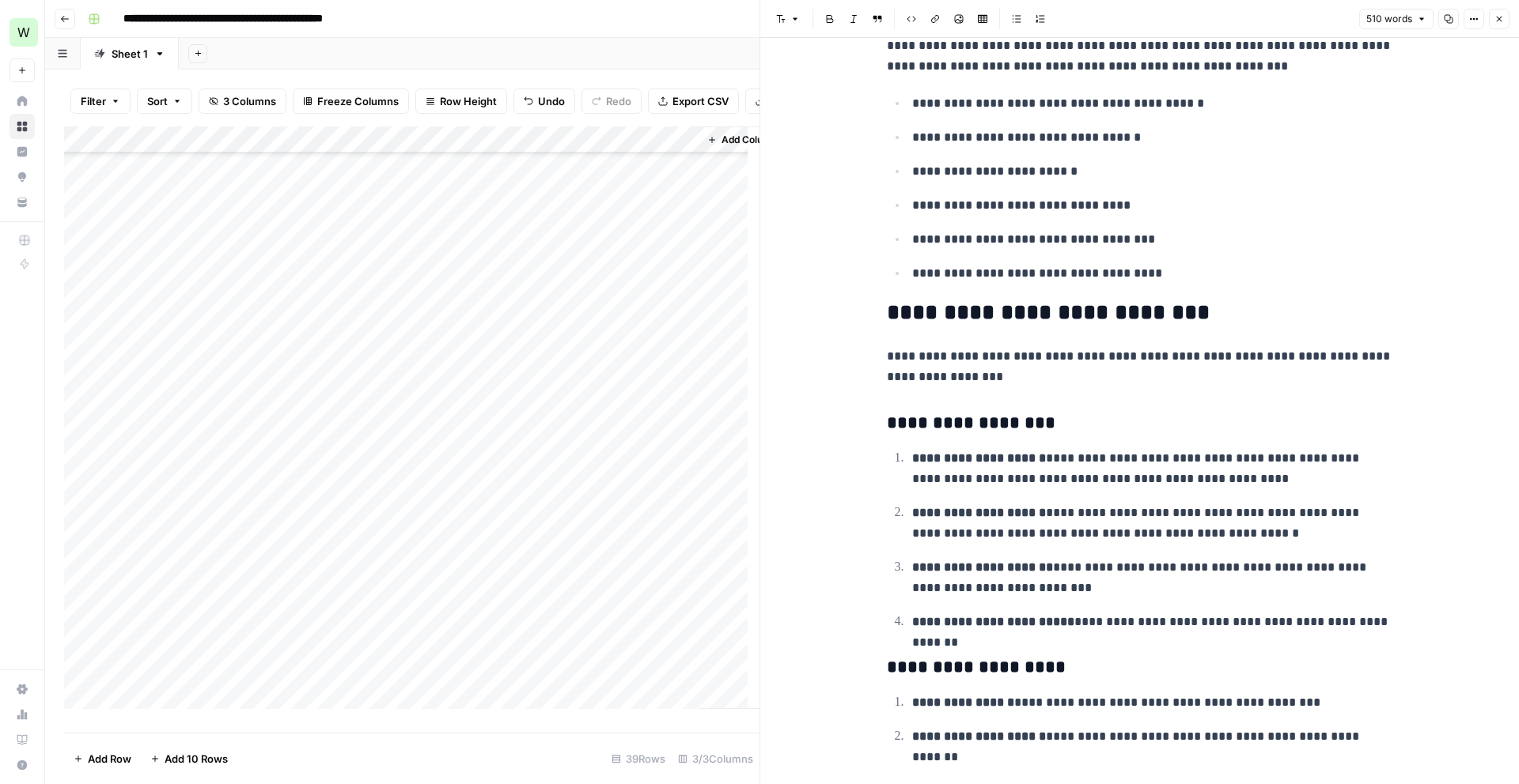
click at [609, 665] on div "Add Column" at bounding box center [412, 424] width 696 height 594
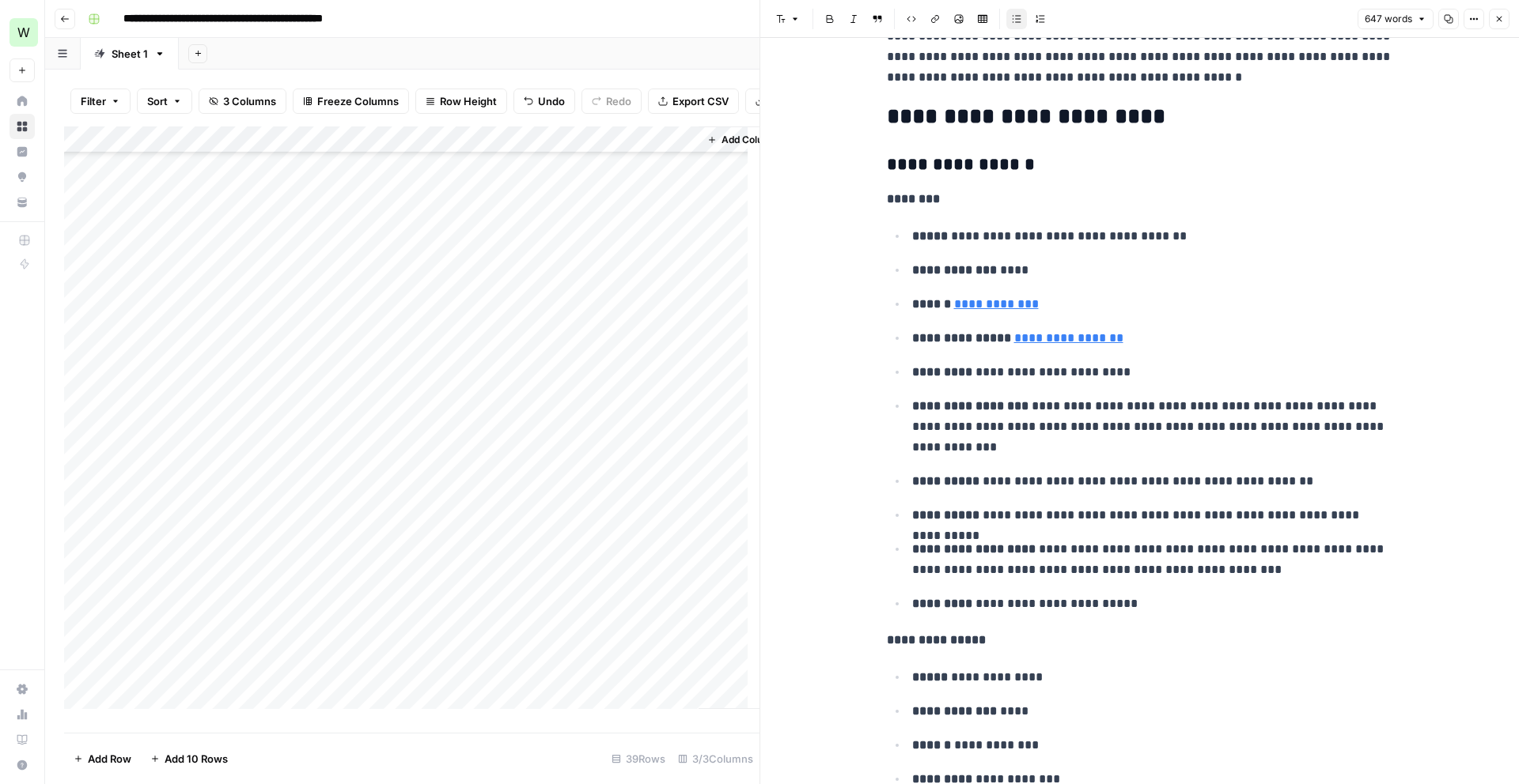
scroll to position [937, 0]
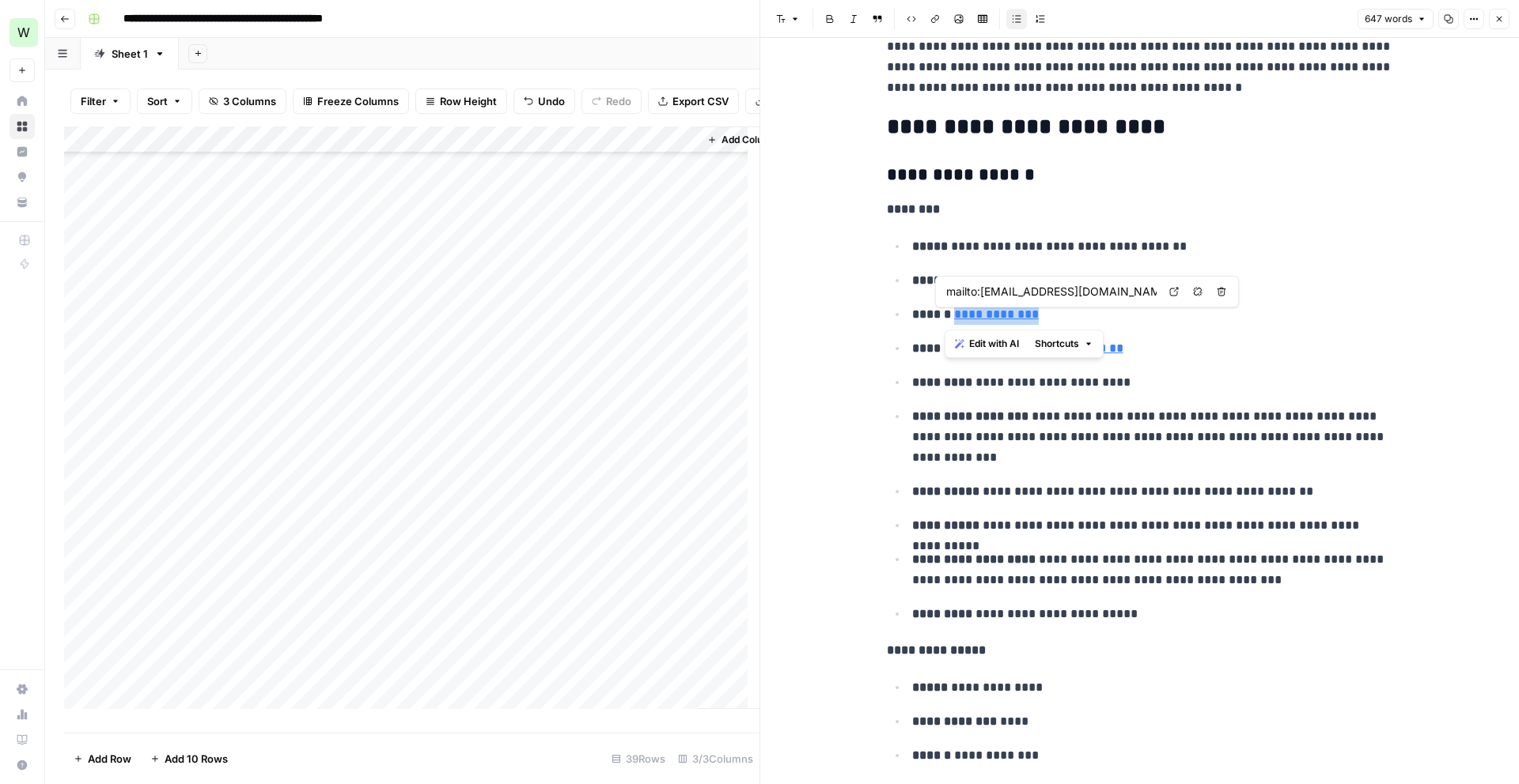
drag, startPoint x: 1041, startPoint y: 318, endPoint x: 946, endPoint y: 317, distance: 95.0
click at [946, 317] on p "**********" at bounding box center [1153, 314] width 481 height 20
copy link "**********"
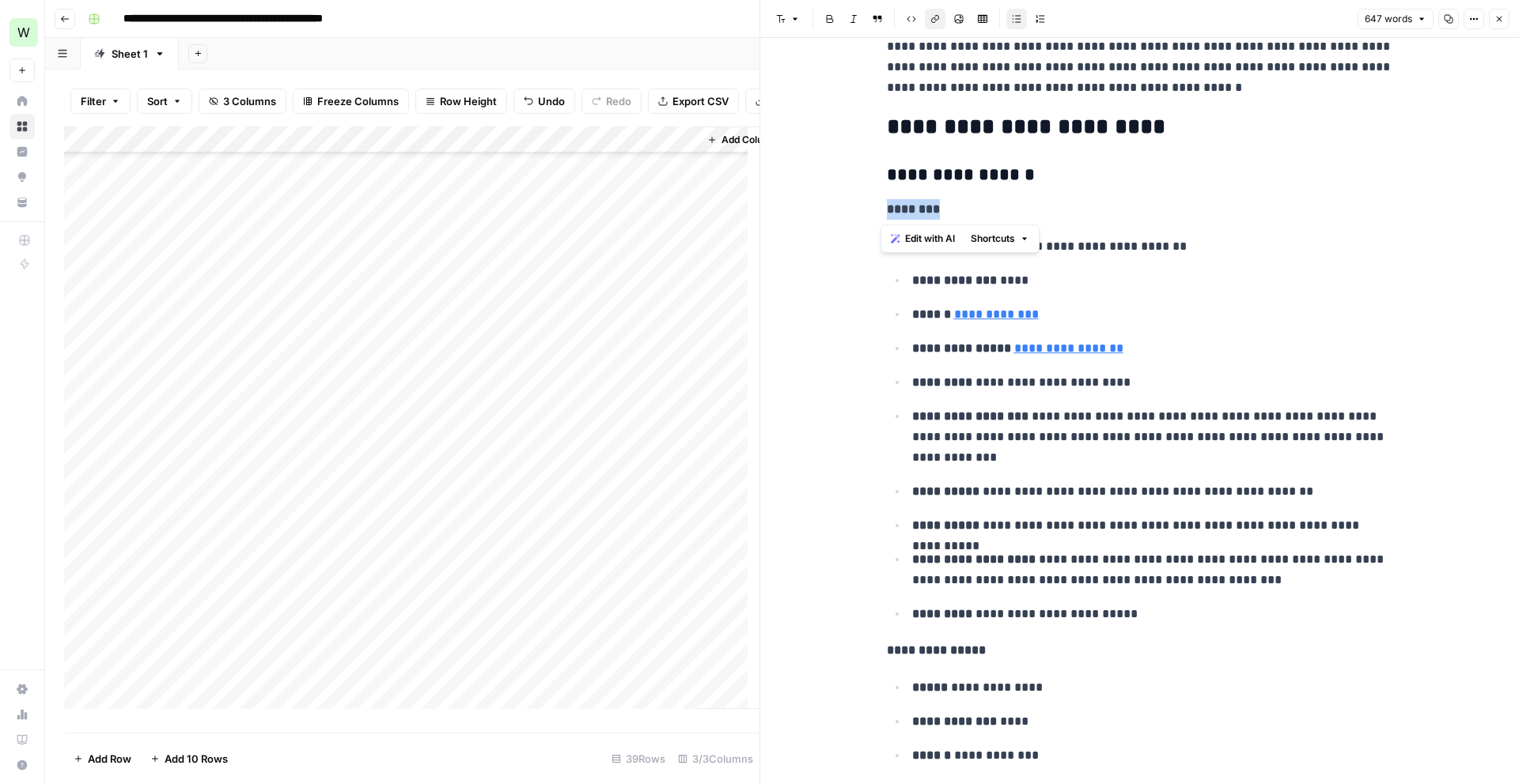
drag, startPoint x: 941, startPoint y: 213, endPoint x: 872, endPoint y: 211, distance: 69.0
copy strong "********"
click at [591, 681] on div "Add Column" at bounding box center [412, 424] width 696 height 594
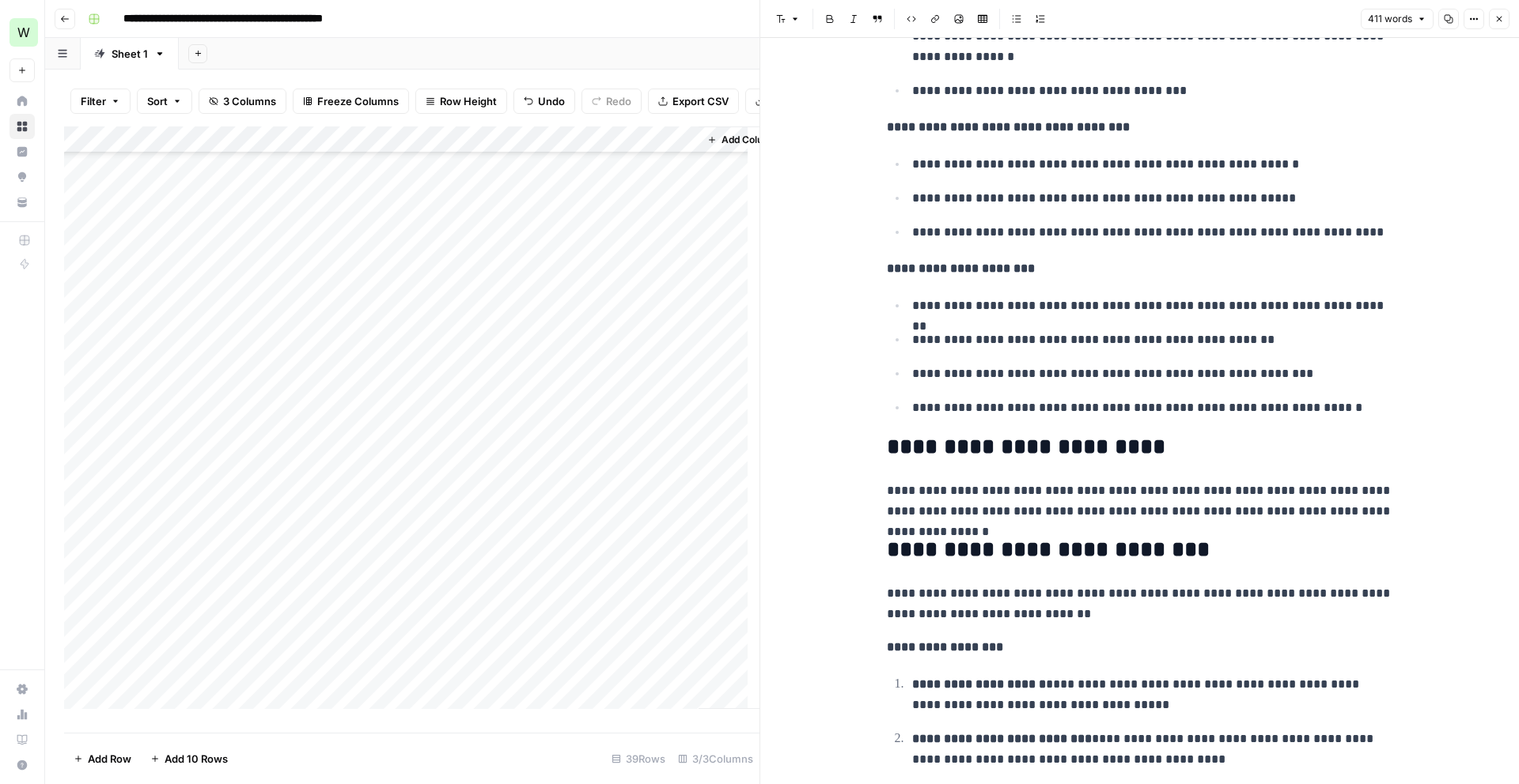
scroll to position [477, 0]
click at [594, 513] on div "Add Column" at bounding box center [412, 424] width 696 height 594
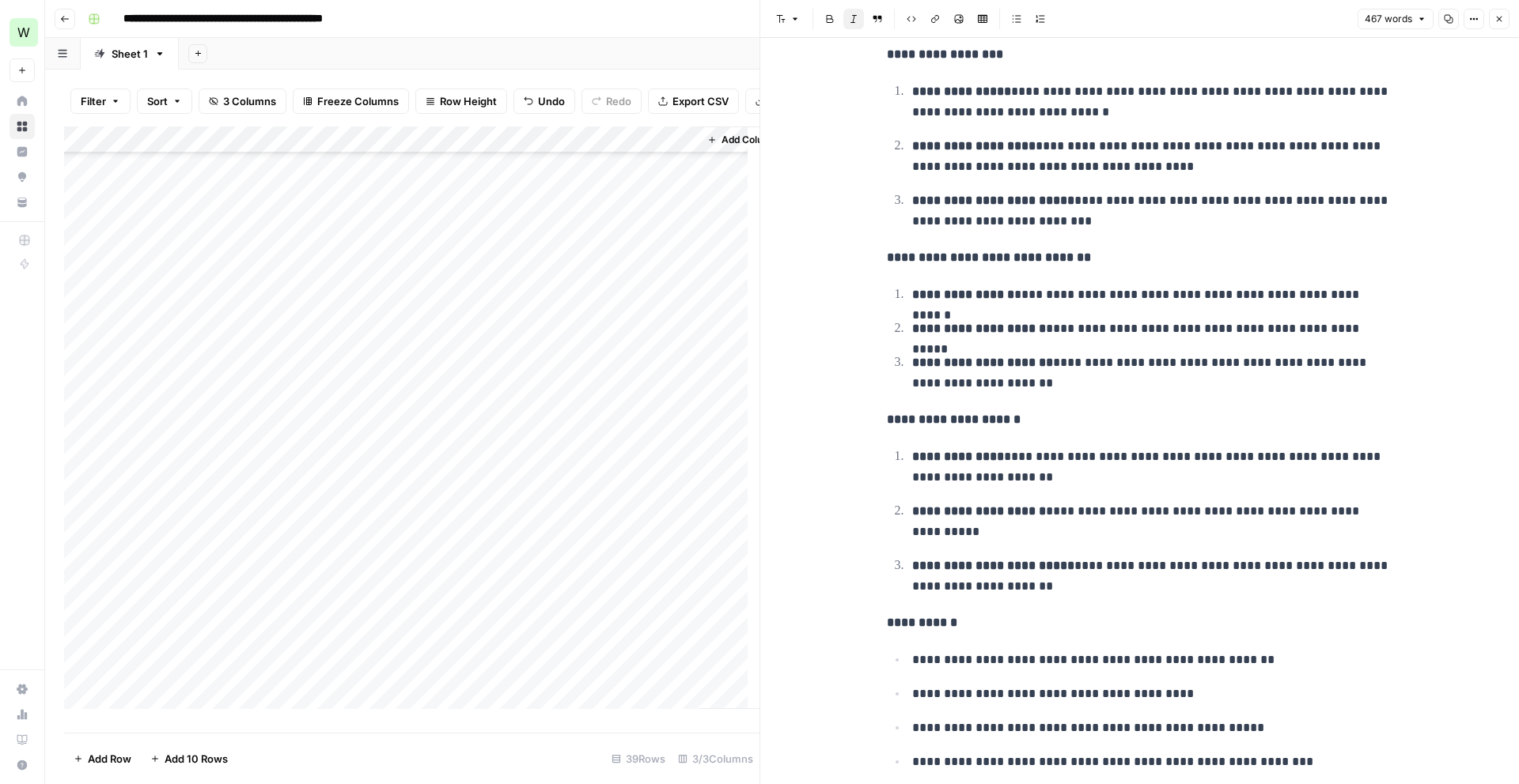
scroll to position [1937, 0]
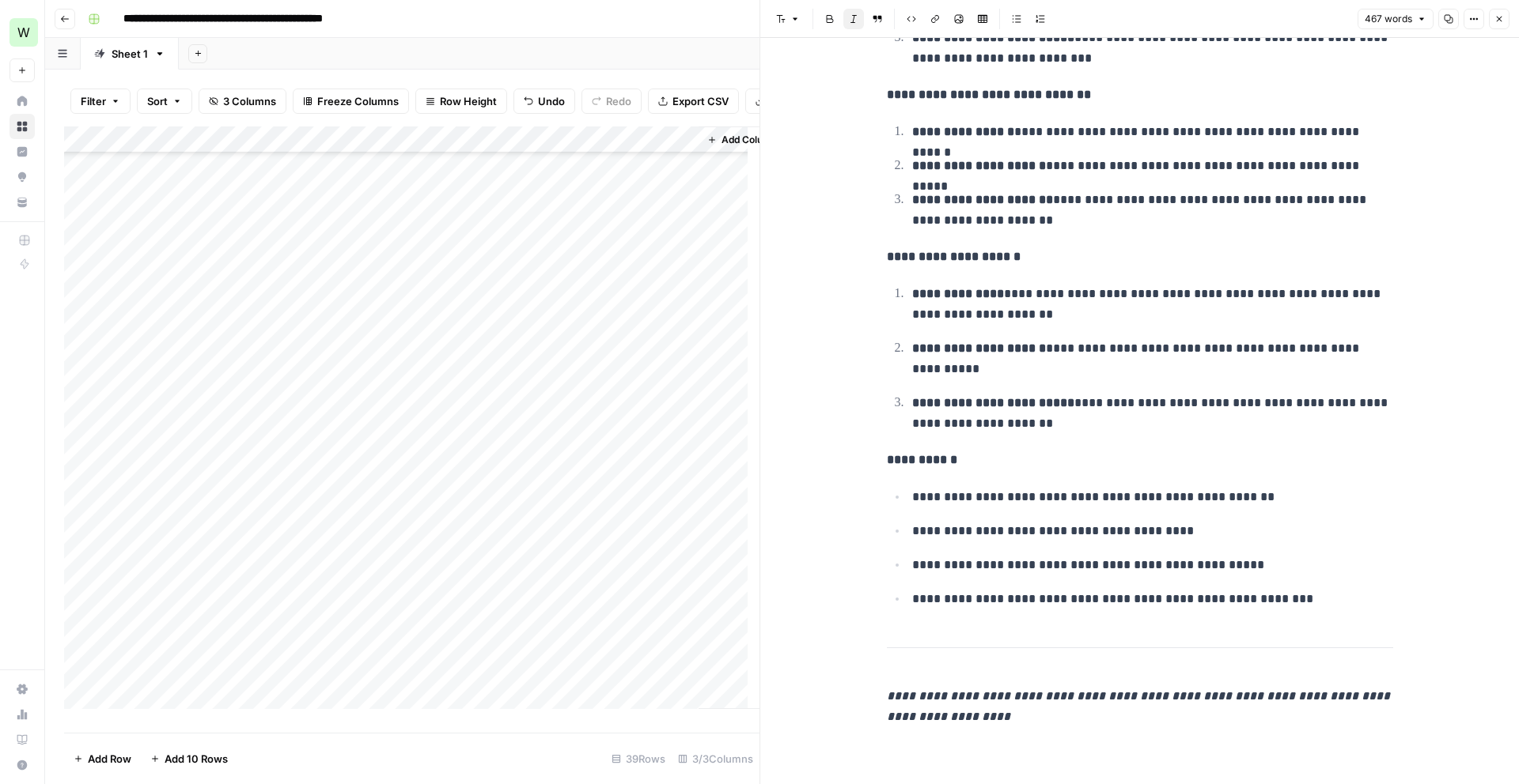
click at [613, 481] on div "Add Column" at bounding box center [412, 424] width 696 height 594
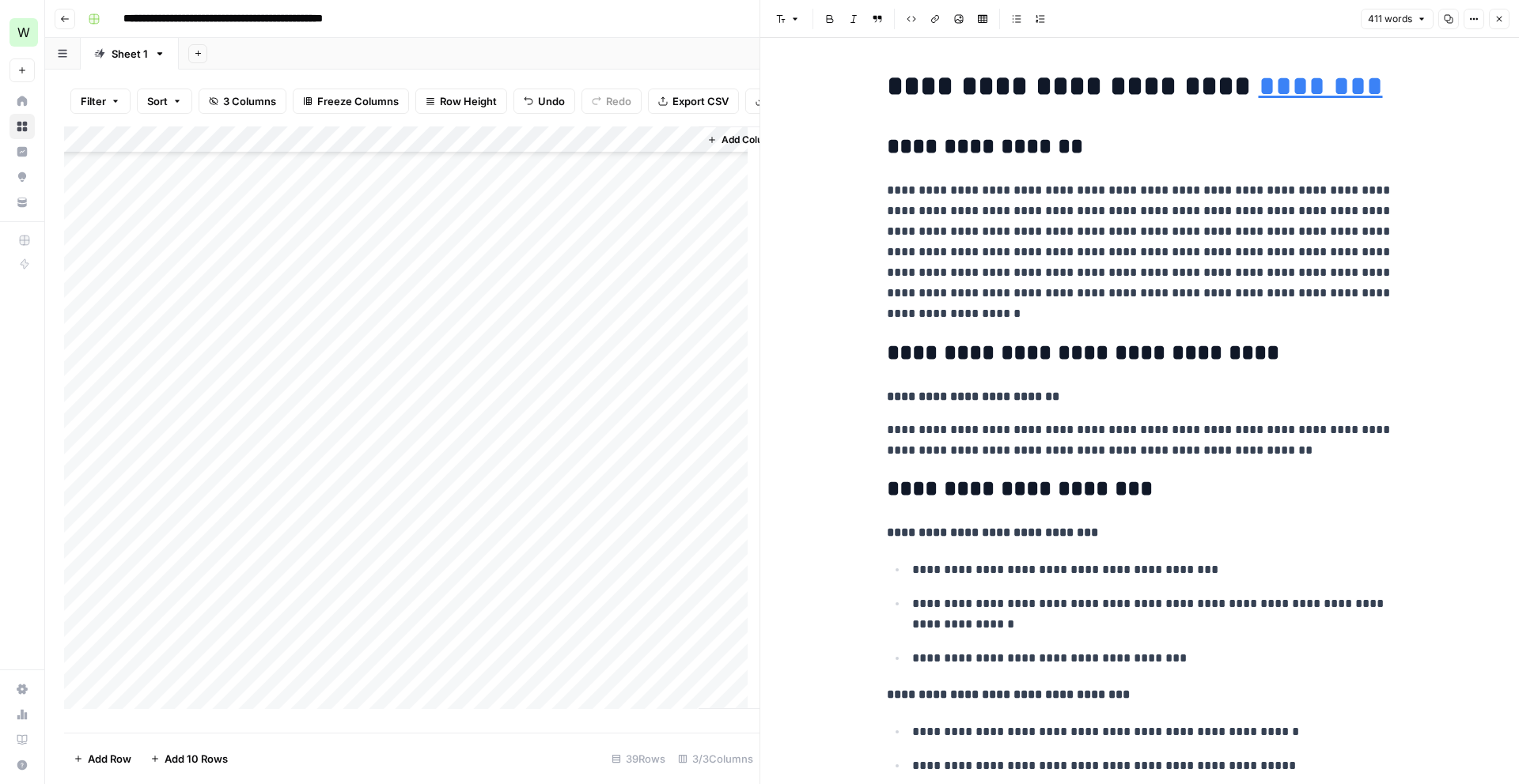
click at [587, 455] on div "Add Column" at bounding box center [412, 424] width 696 height 594
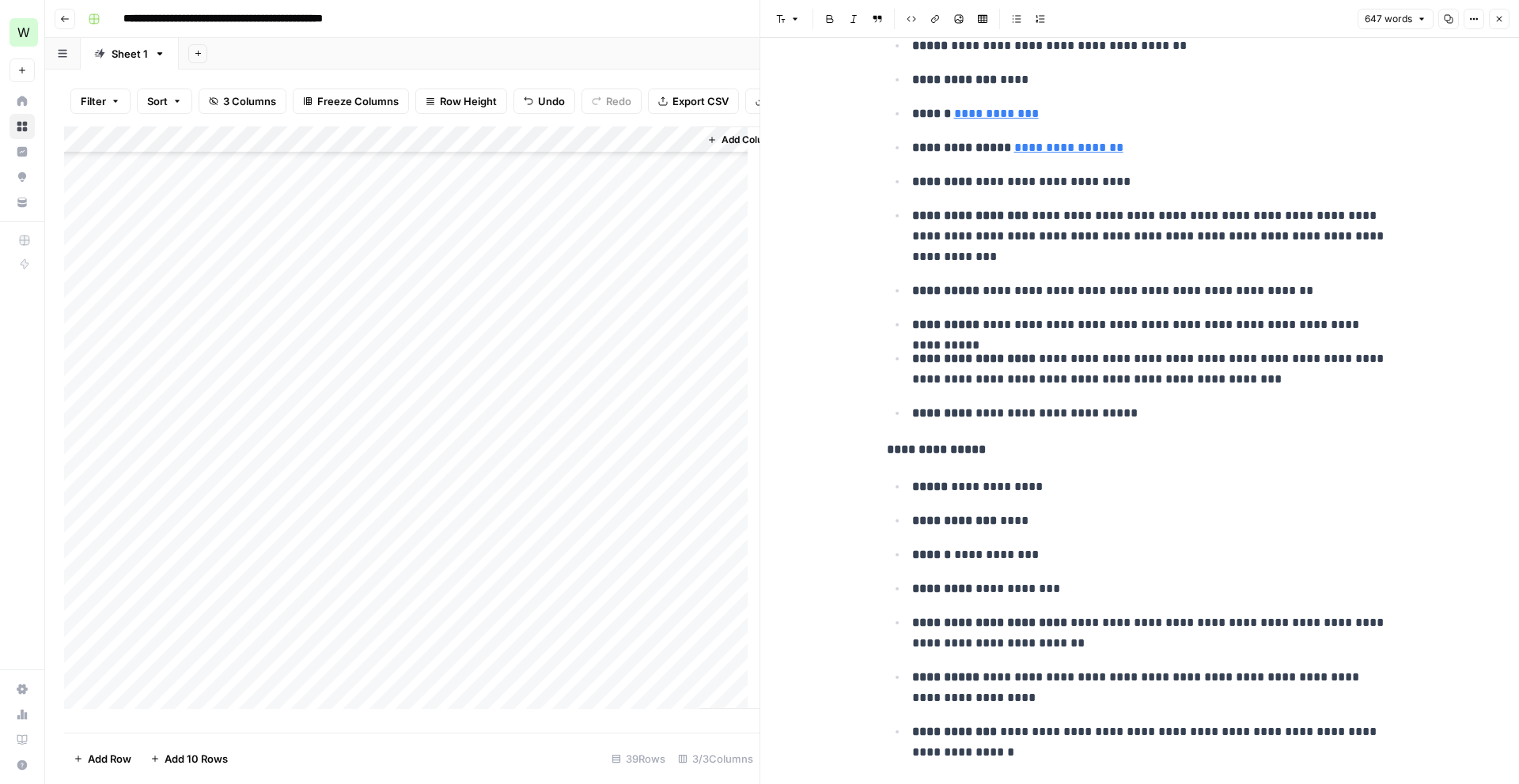
scroll to position [1219, 0]
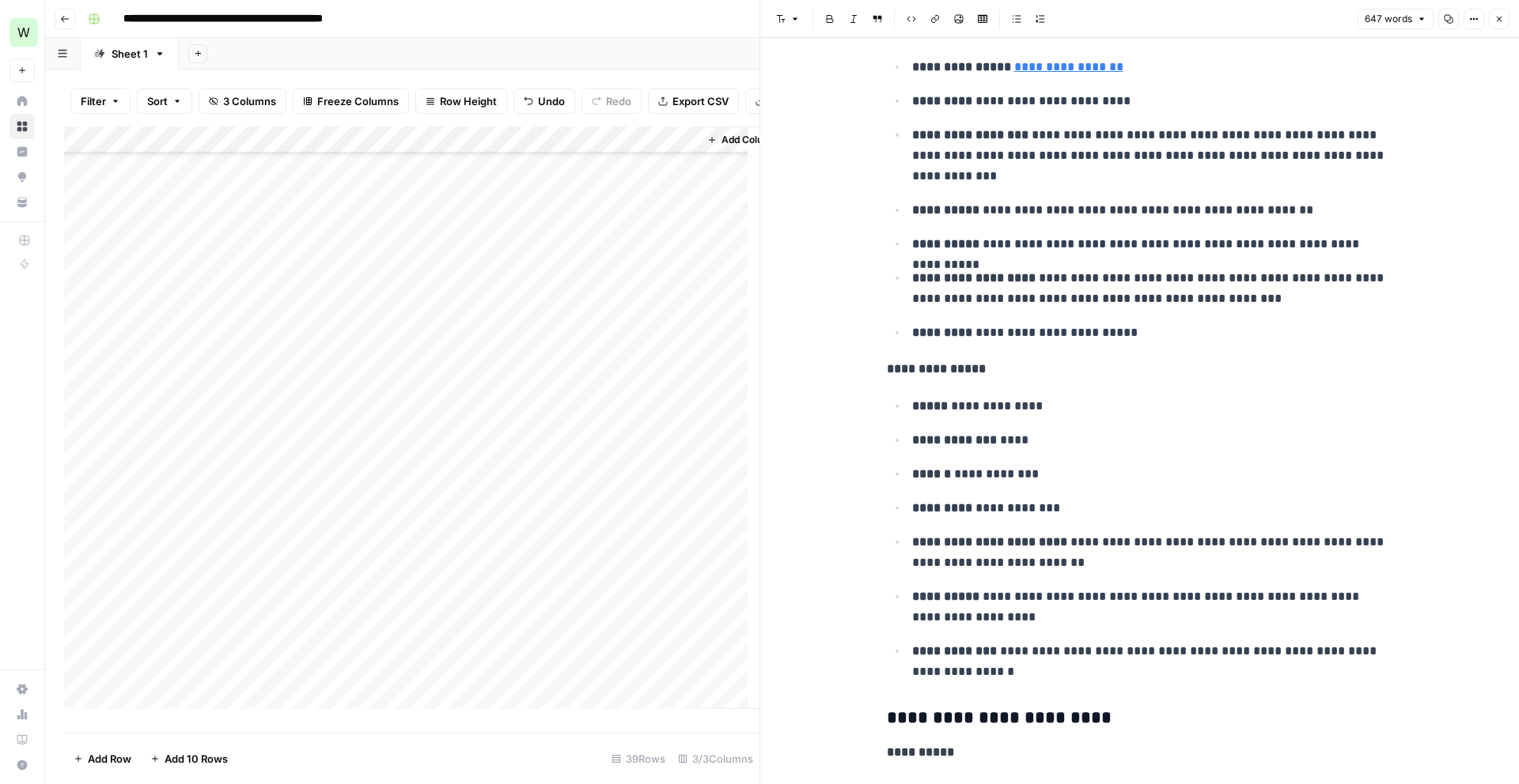
click at [208, 565] on div "Add Column" at bounding box center [412, 424] width 696 height 594
click at [624, 539] on div "Add Column" at bounding box center [412, 424] width 696 height 594
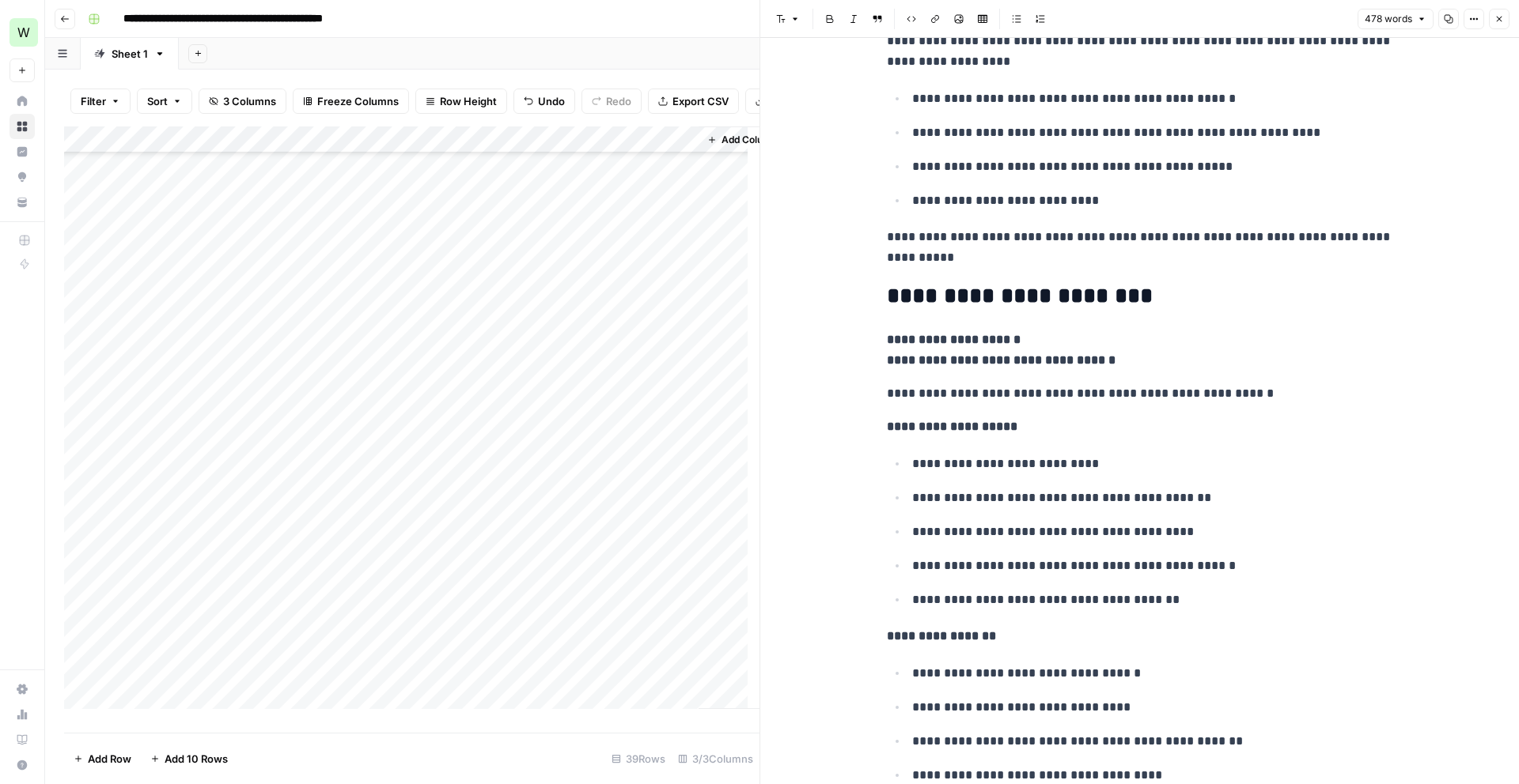
scroll to position [537, 0]
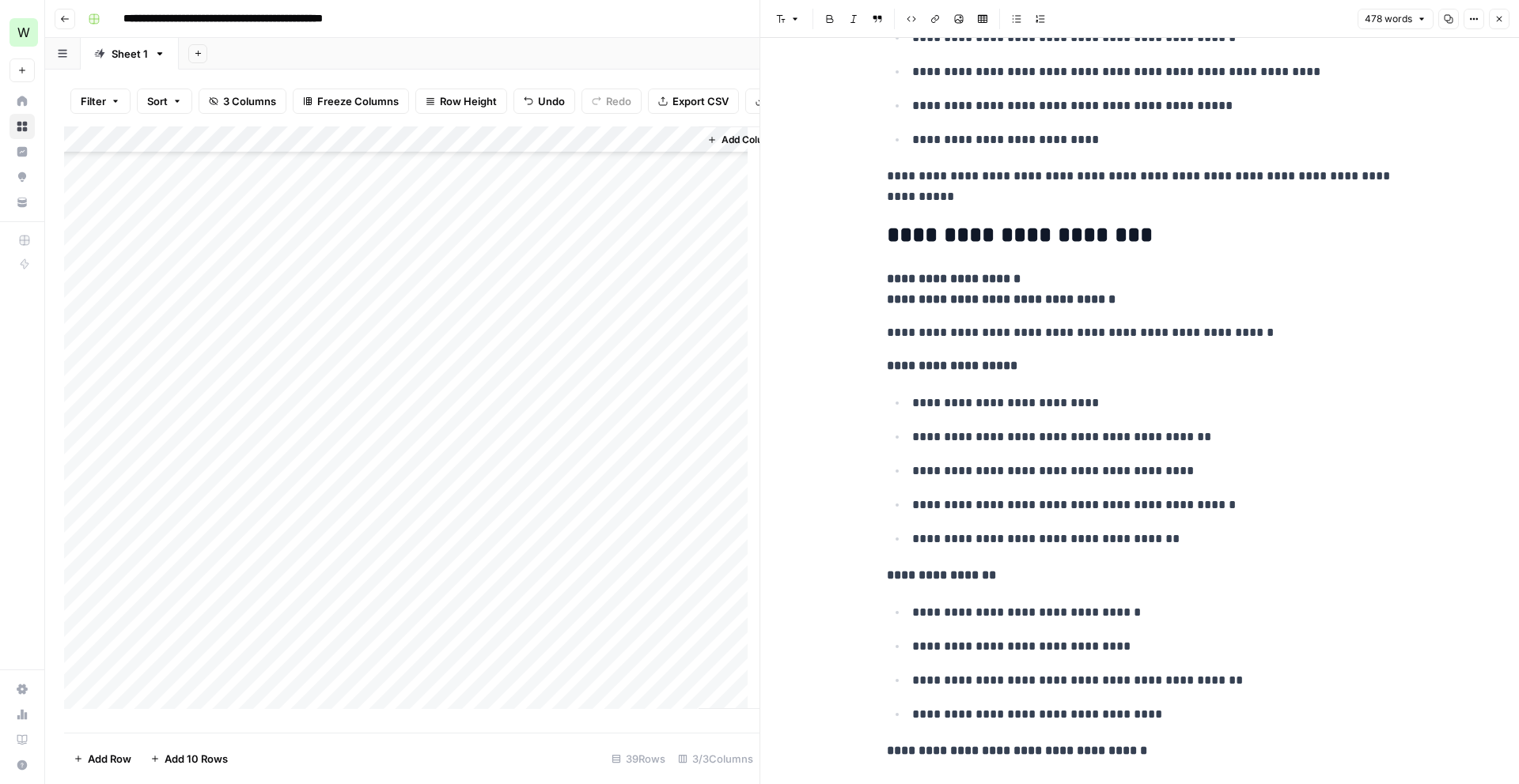
click at [602, 558] on div "Add Column" at bounding box center [412, 424] width 696 height 594
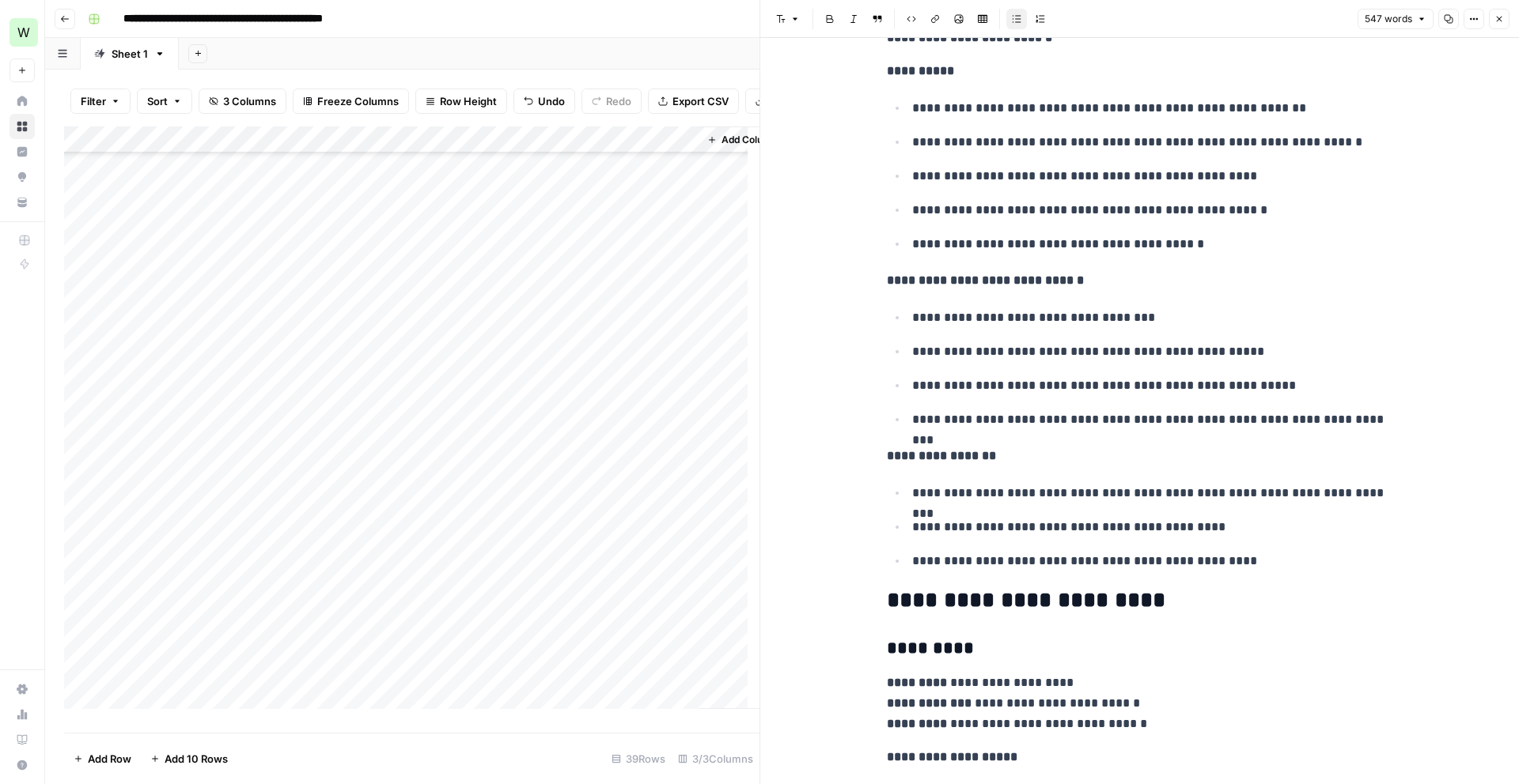
scroll to position [763, 0]
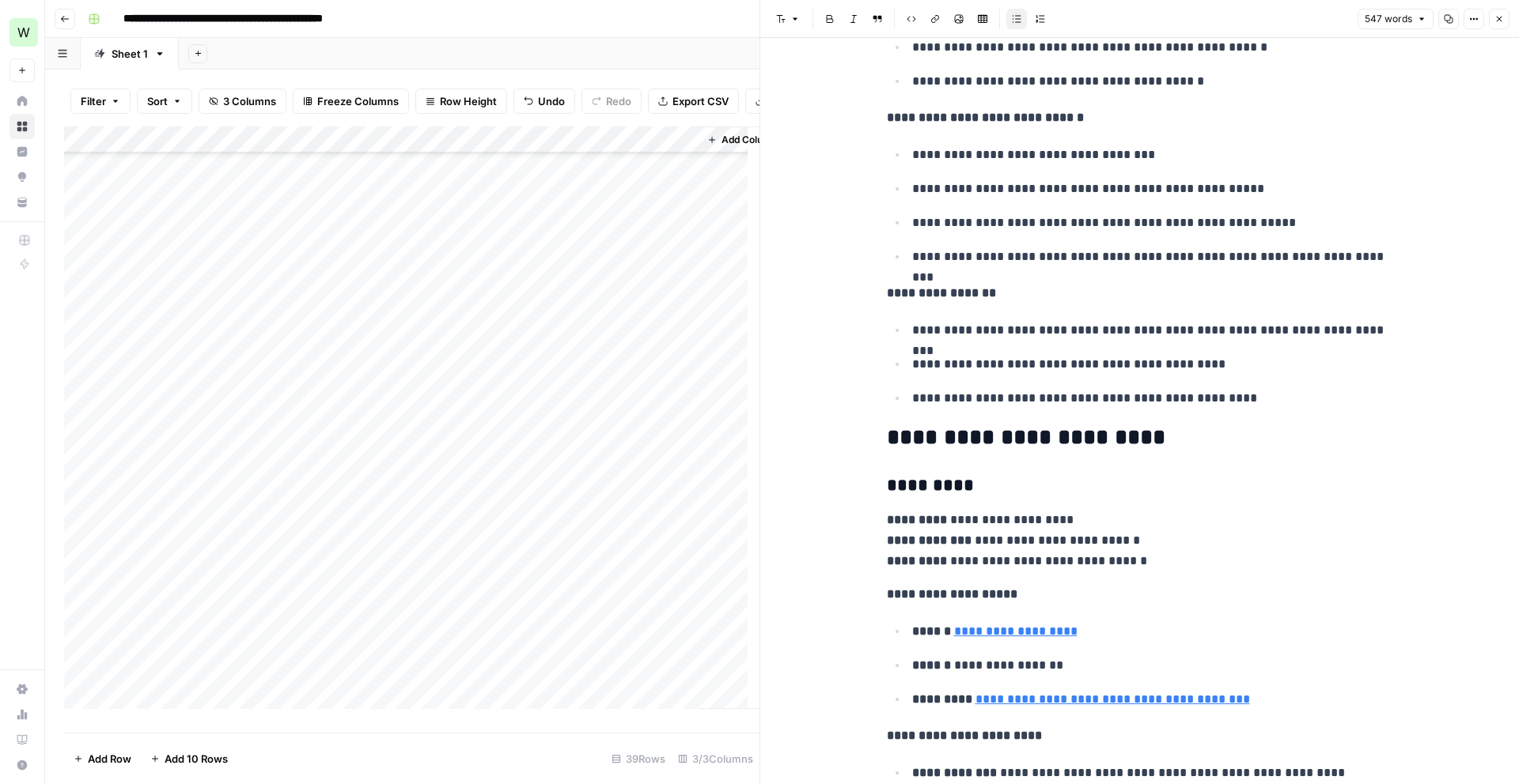
drag, startPoint x: 1105, startPoint y: 642, endPoint x: 953, endPoint y: 637, distance: 152.1
click at [953, 637] on ul "**********" at bounding box center [1140, 665] width 507 height 90
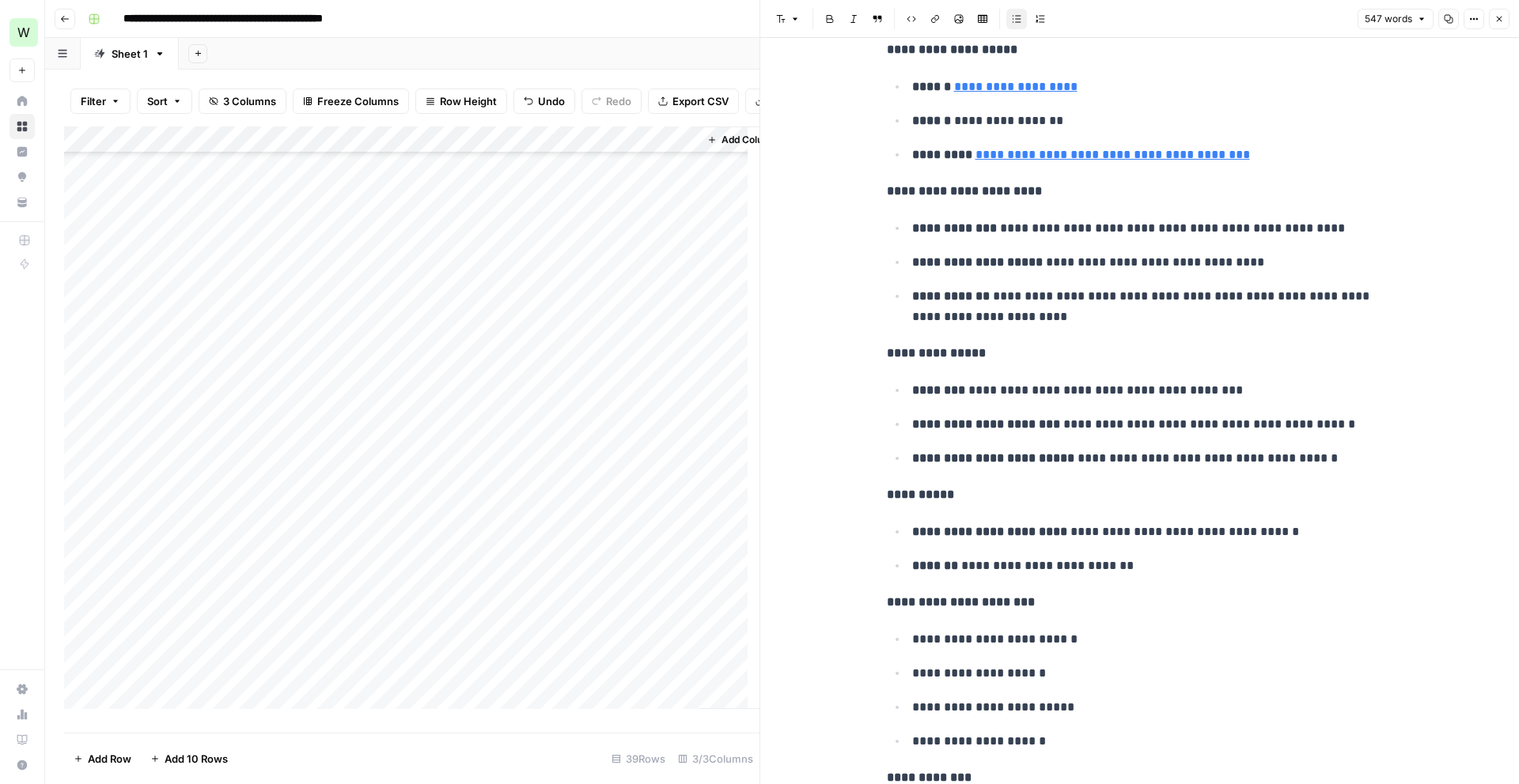
scroll to position [901, 0]
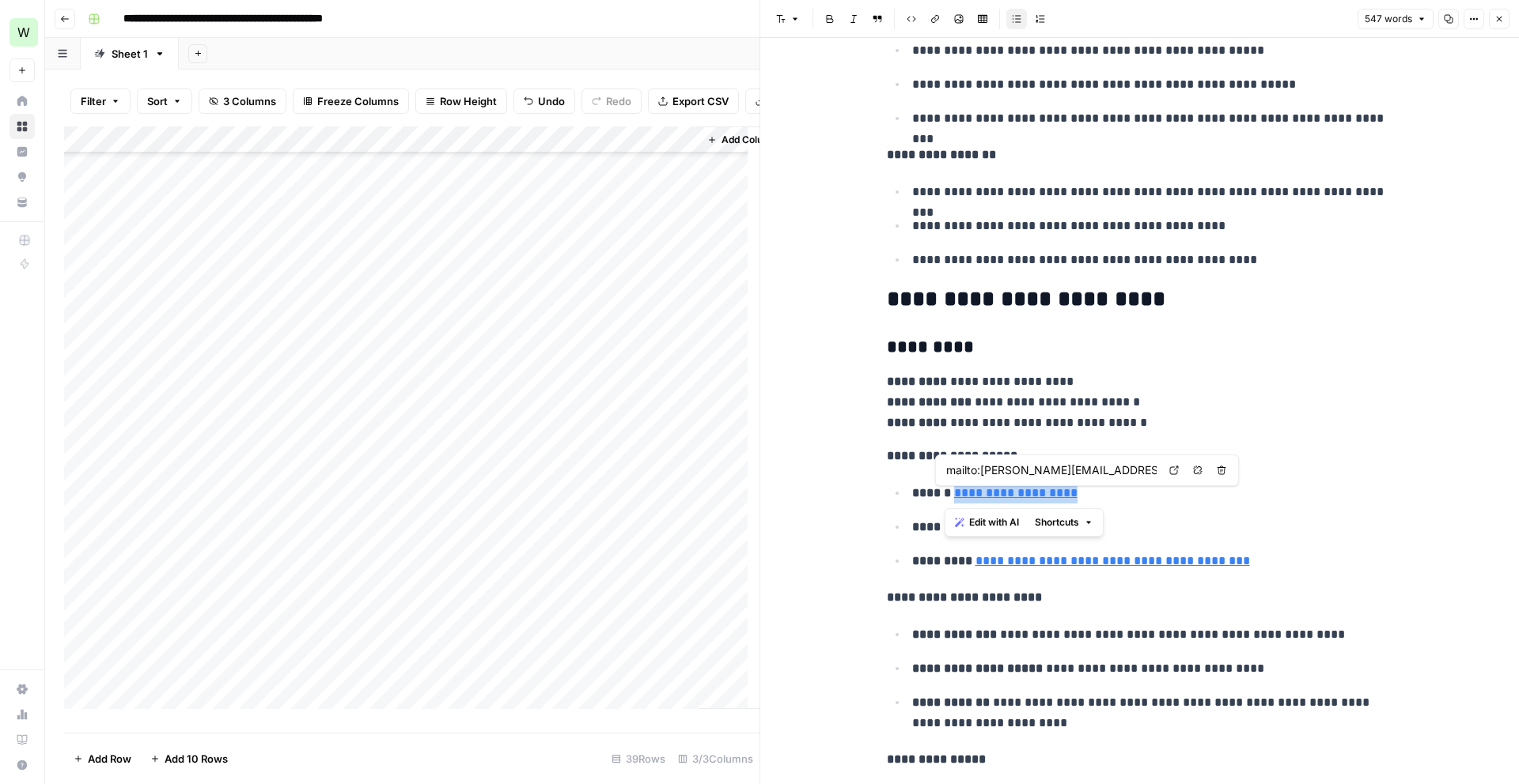
drag, startPoint x: 1104, startPoint y: 490, endPoint x: 945, endPoint y: 498, distance: 159.2
click at [945, 498] on p "**********" at bounding box center [1153, 493] width 481 height 20
copy link "**********"
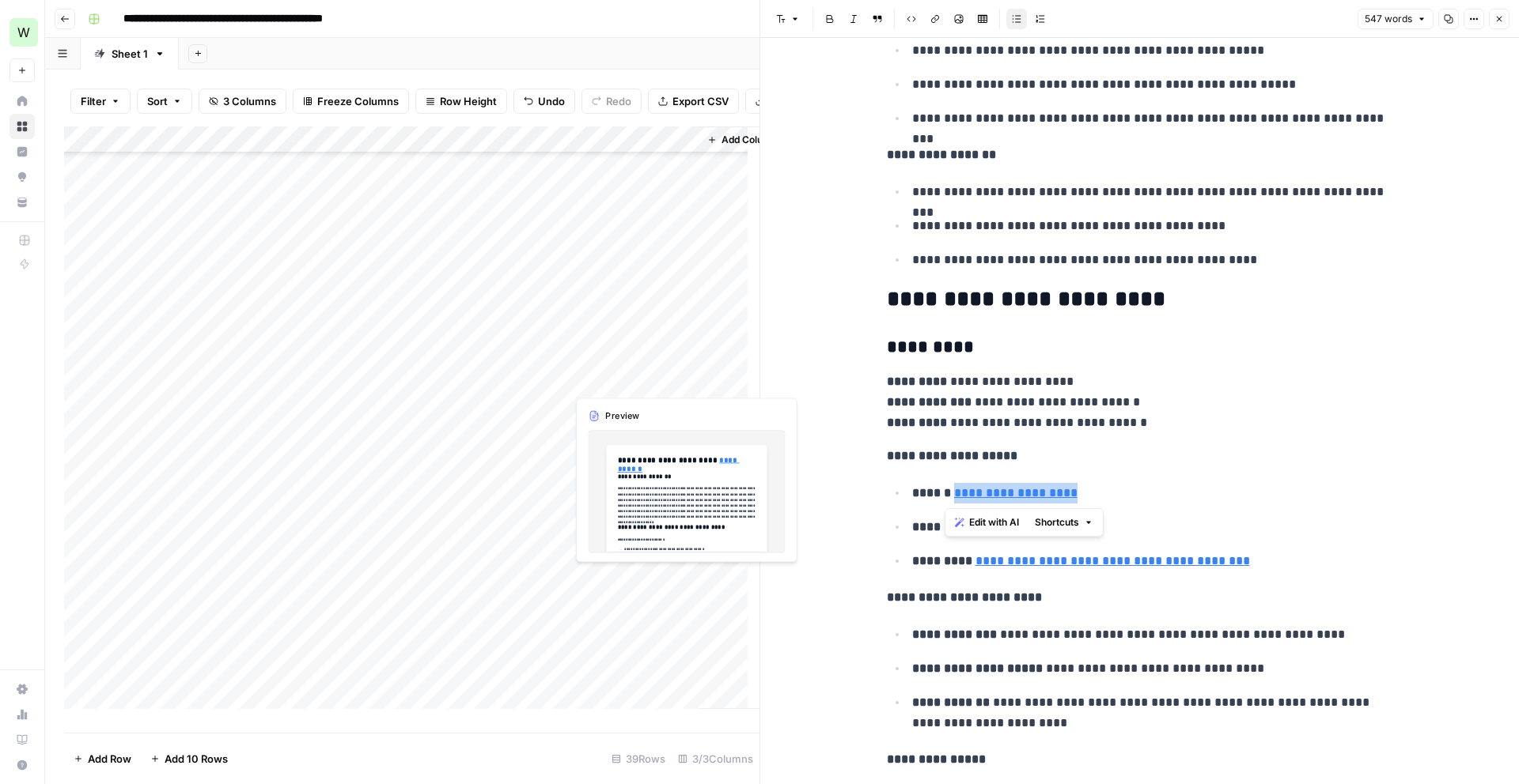
click at [624, 587] on div "Add Column" at bounding box center [412, 424] width 696 height 594
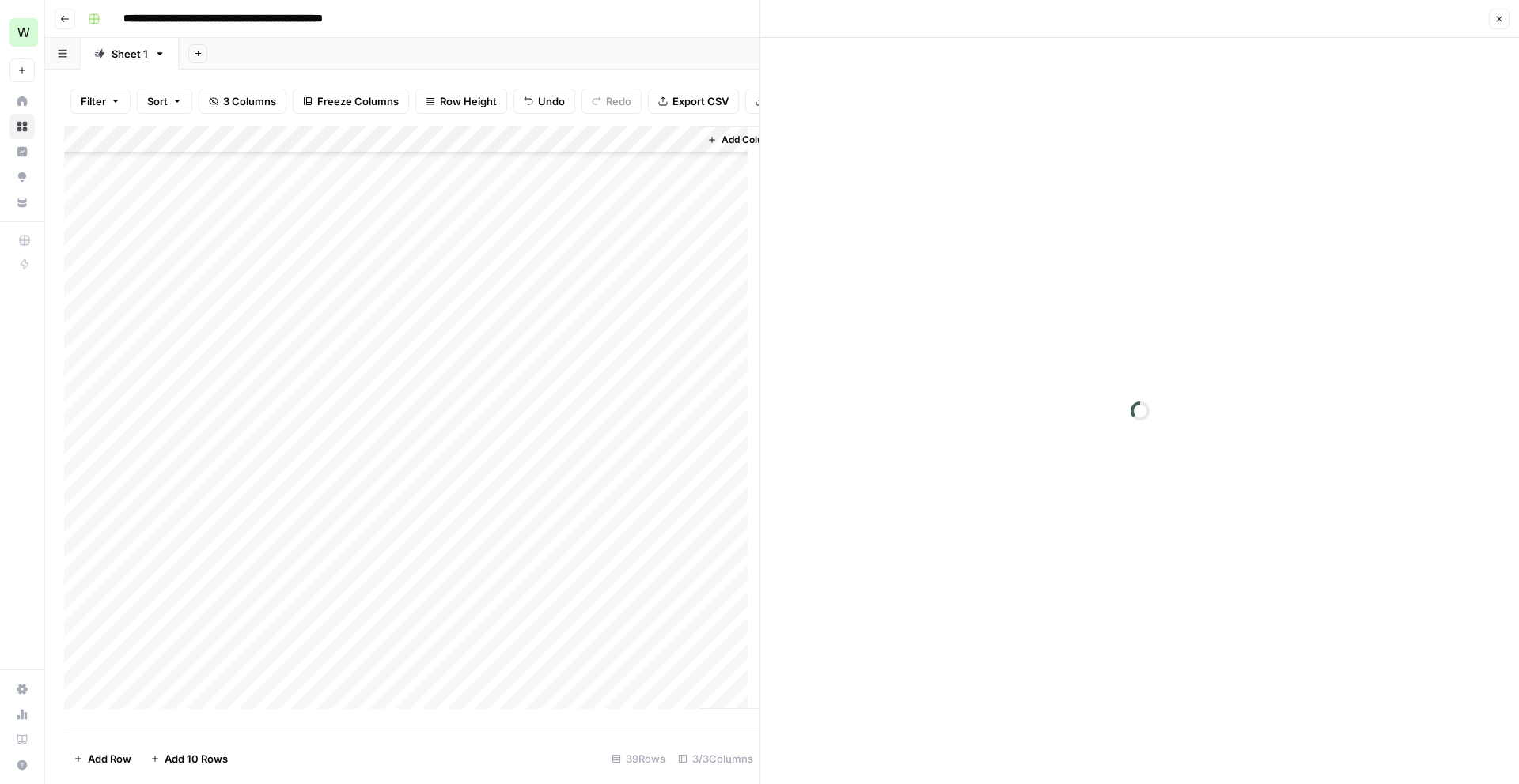
click at [624, 587] on div at bounding box center [626, 587] width 145 height 29
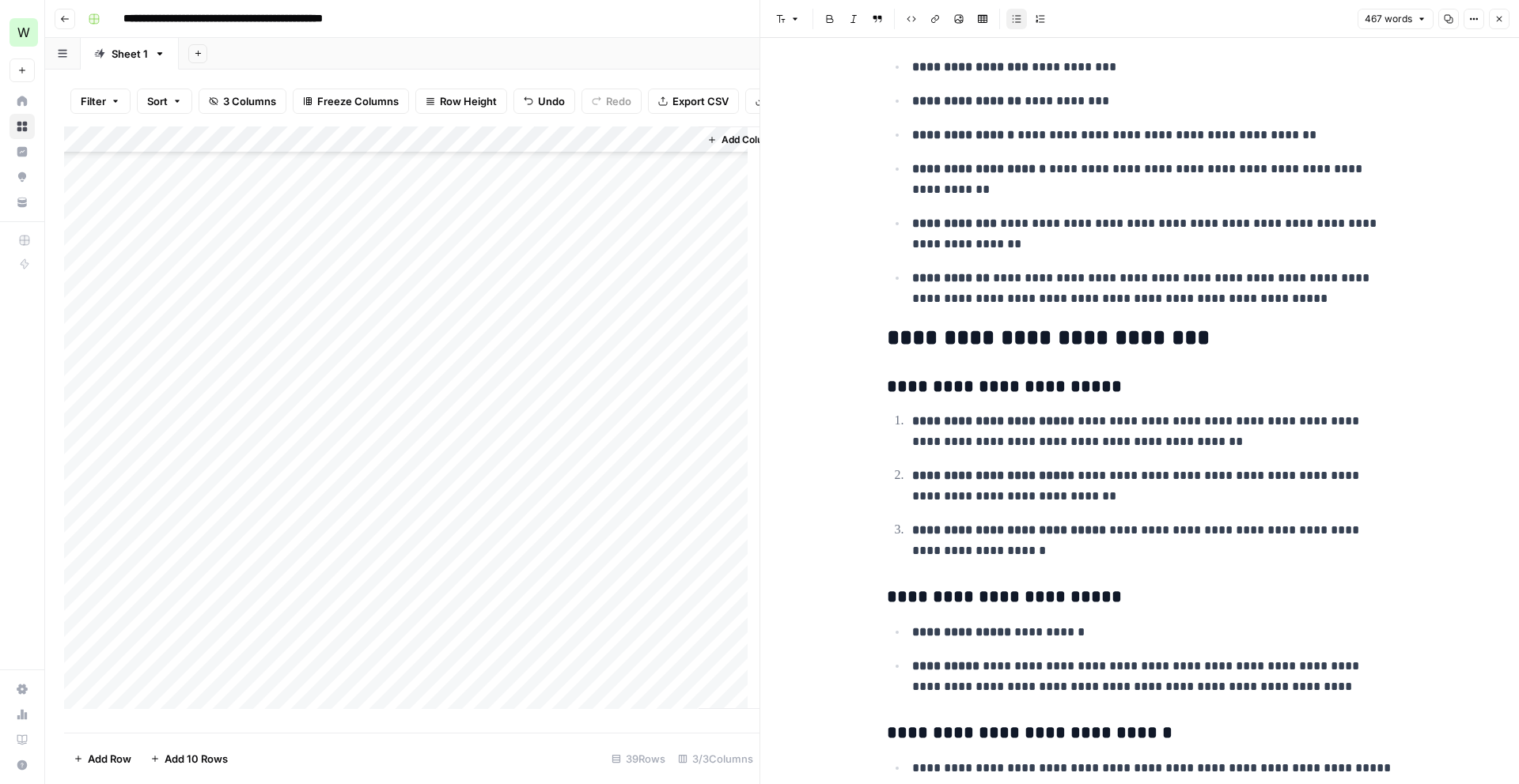
scroll to position [1462, 0]
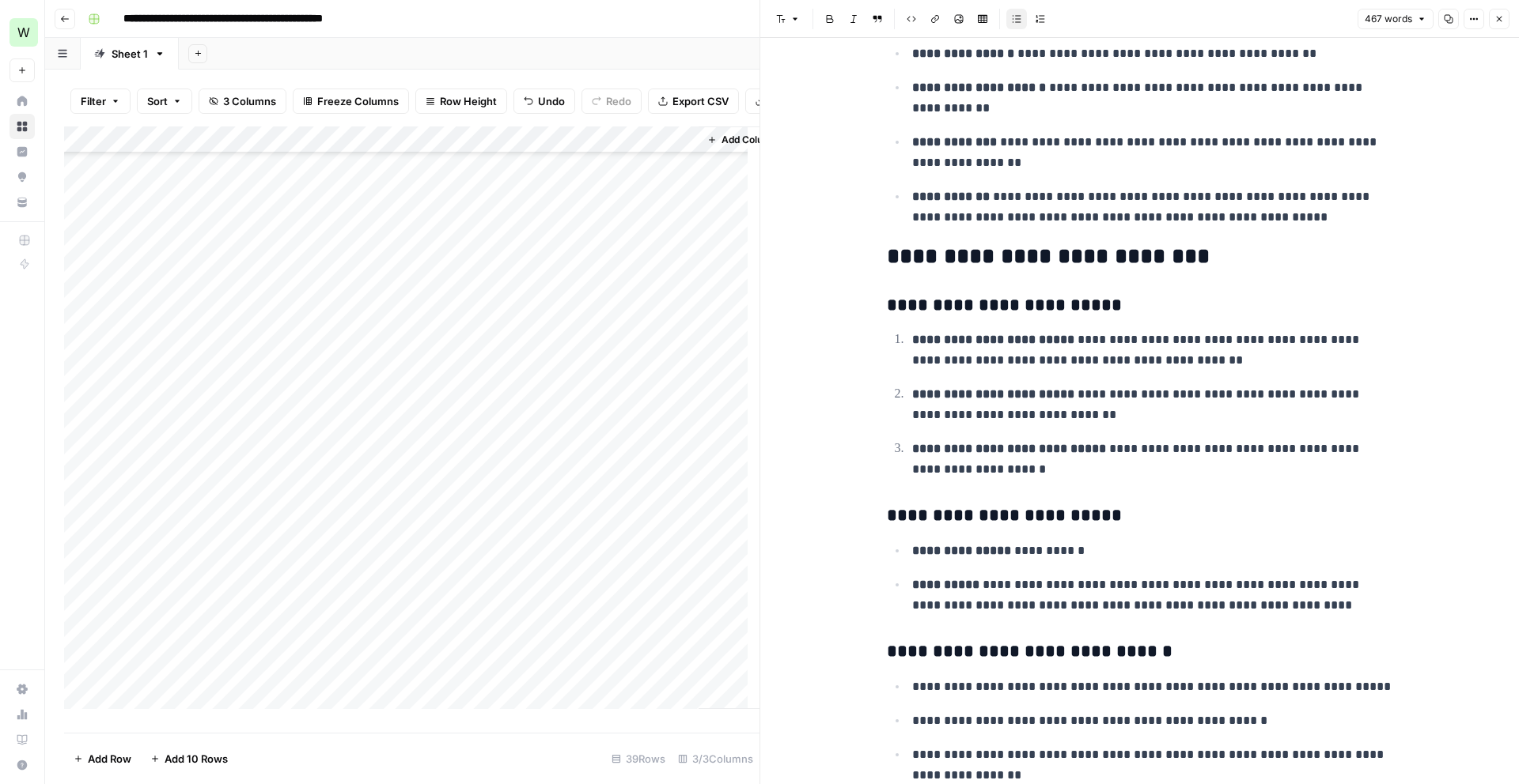
click at [653, 616] on div "Add Column" at bounding box center [412, 424] width 696 height 594
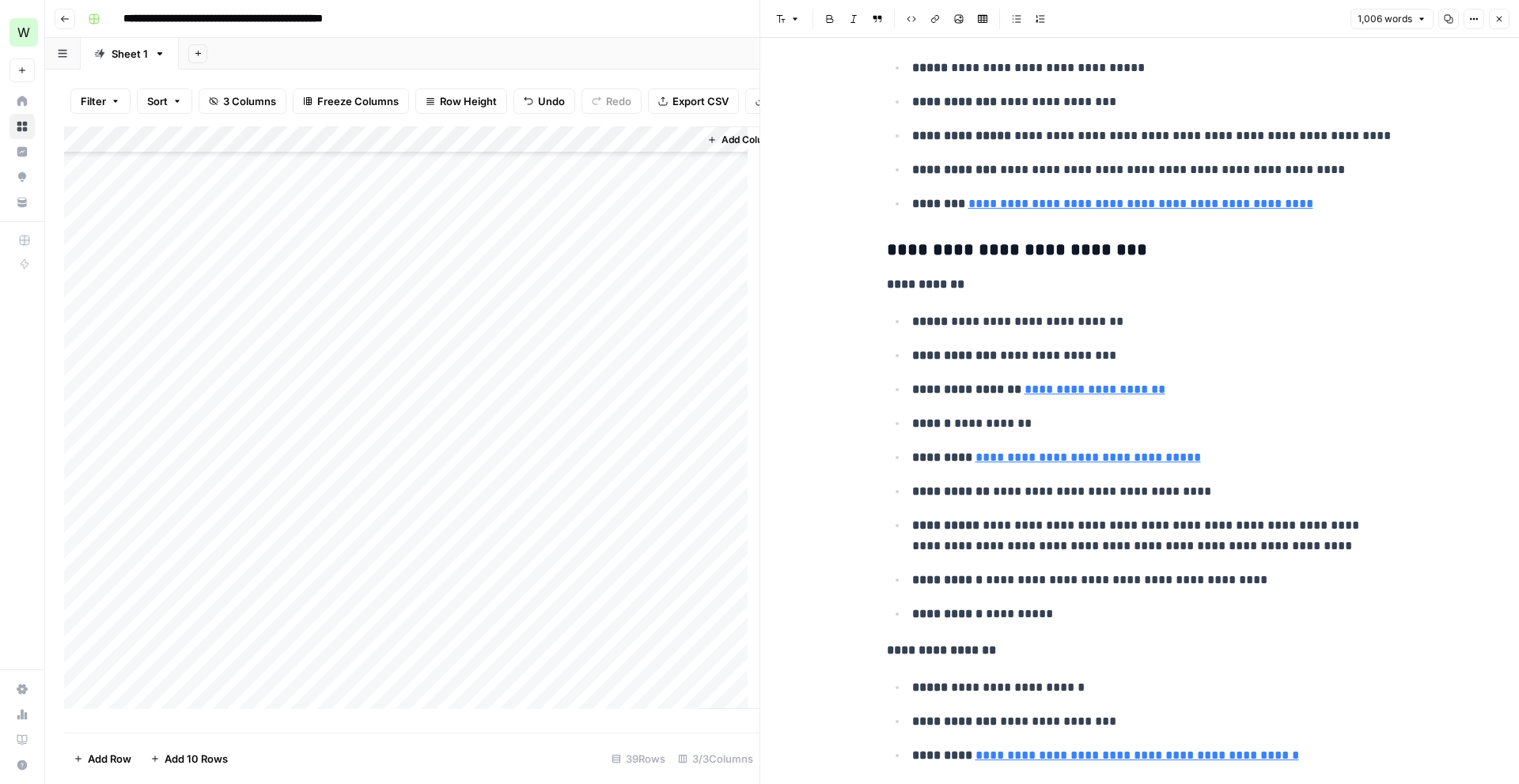
scroll to position [2966, 0]
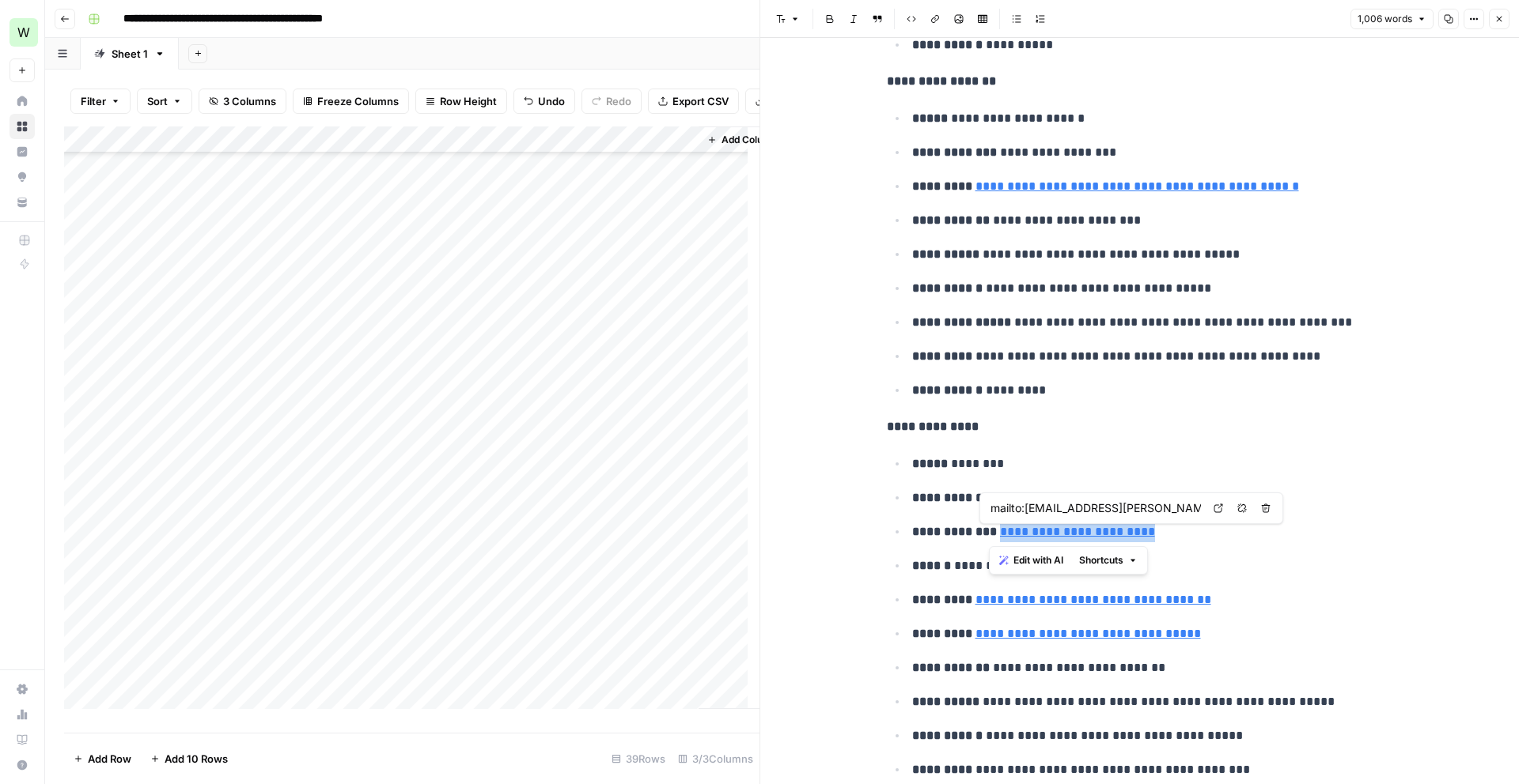
drag, startPoint x: 1157, startPoint y: 534, endPoint x: 989, endPoint y: 537, distance: 168.0
click at [989, 537] on p "**********" at bounding box center [1153, 531] width 481 height 20
copy link "**********"
click at [268, 652] on div "Add Column" at bounding box center [412, 424] width 696 height 594
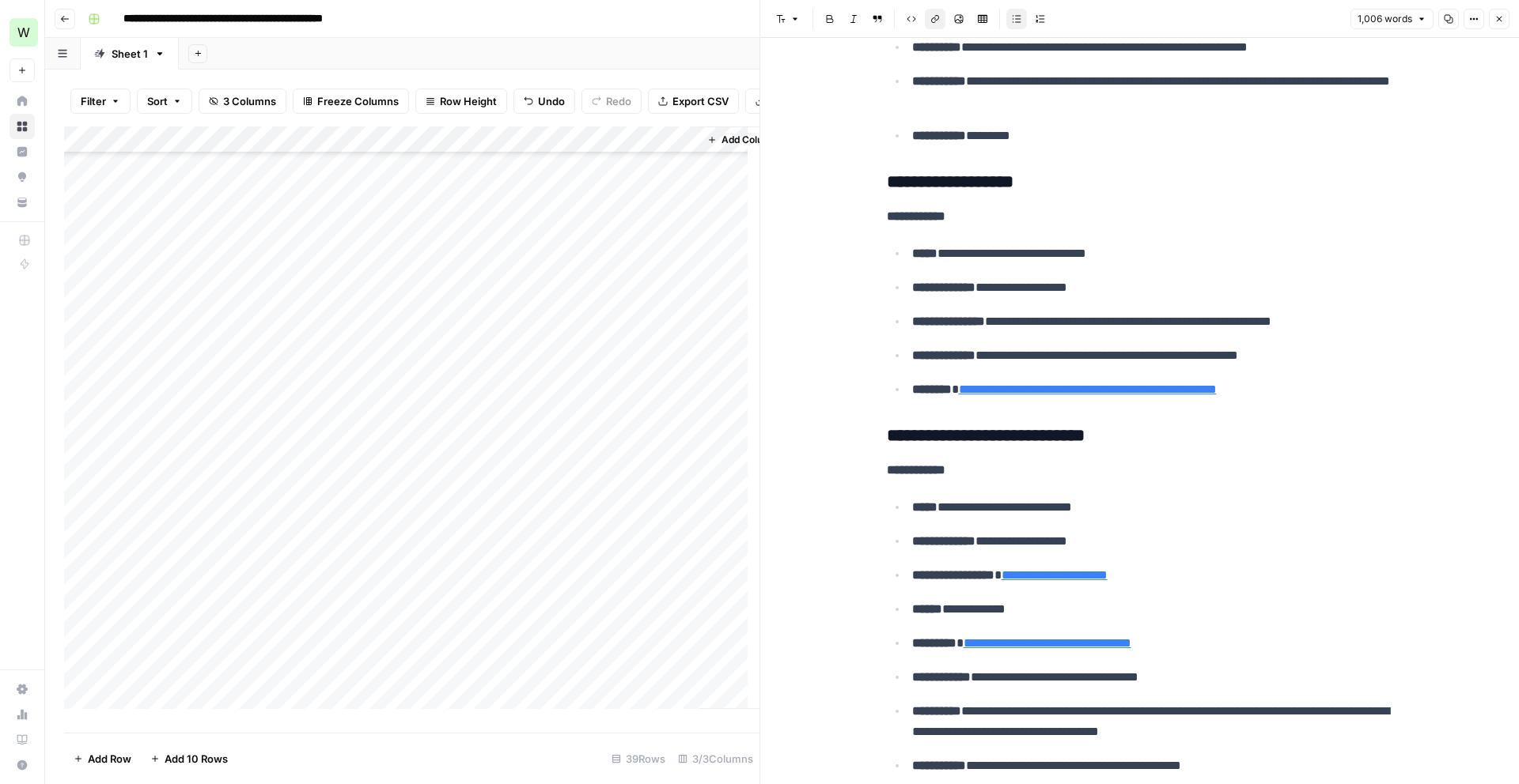
scroll to position [386, 0]
click at [197, 438] on div "Add Column" at bounding box center [412, 424] width 696 height 594
click at [187, 469] on div "Add Column" at bounding box center [412, 424] width 696 height 594
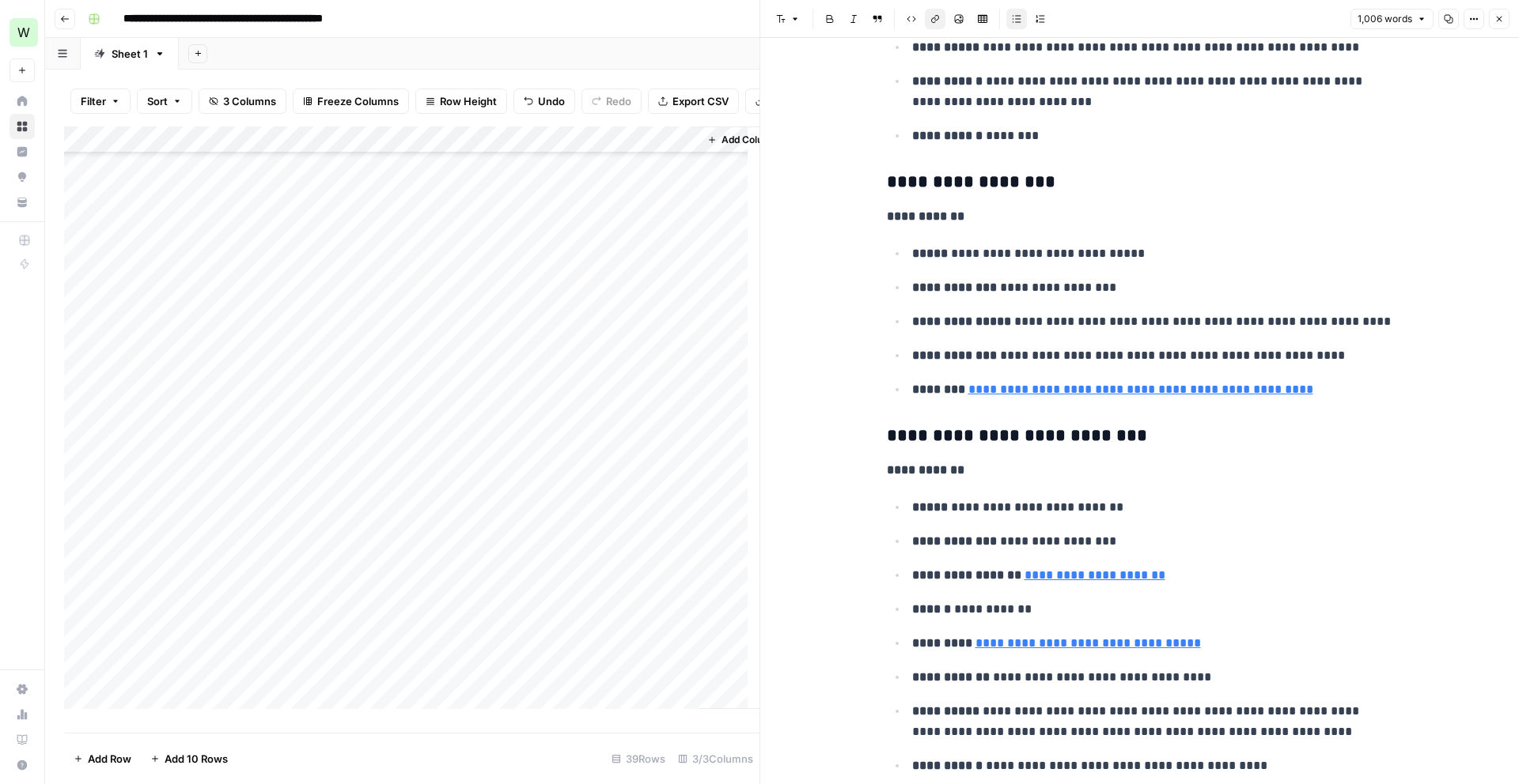
click at [631, 456] on div "Add Column" at bounding box center [412, 424] width 696 height 594
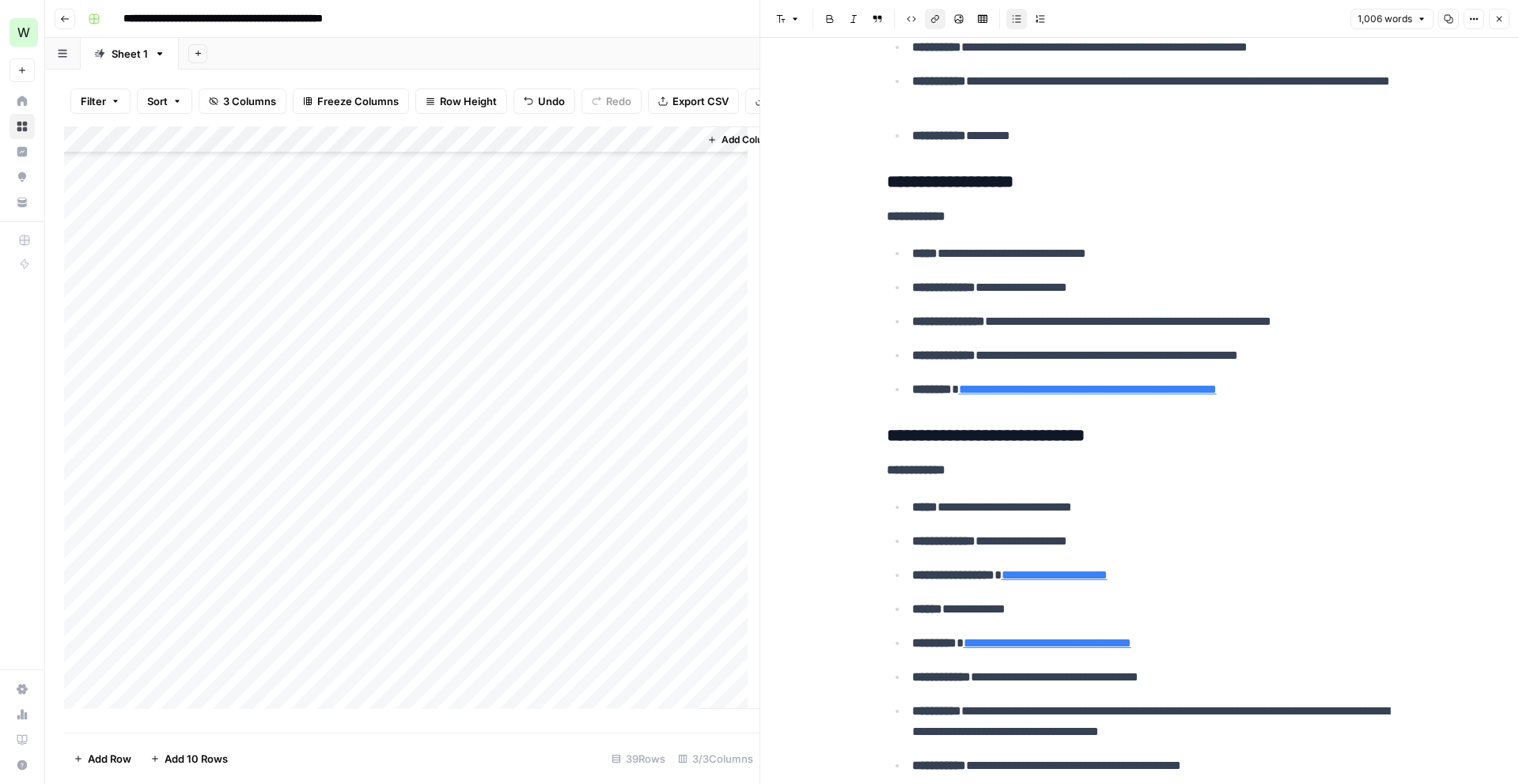
click at [679, 457] on div "Add Column" at bounding box center [412, 424] width 696 height 594
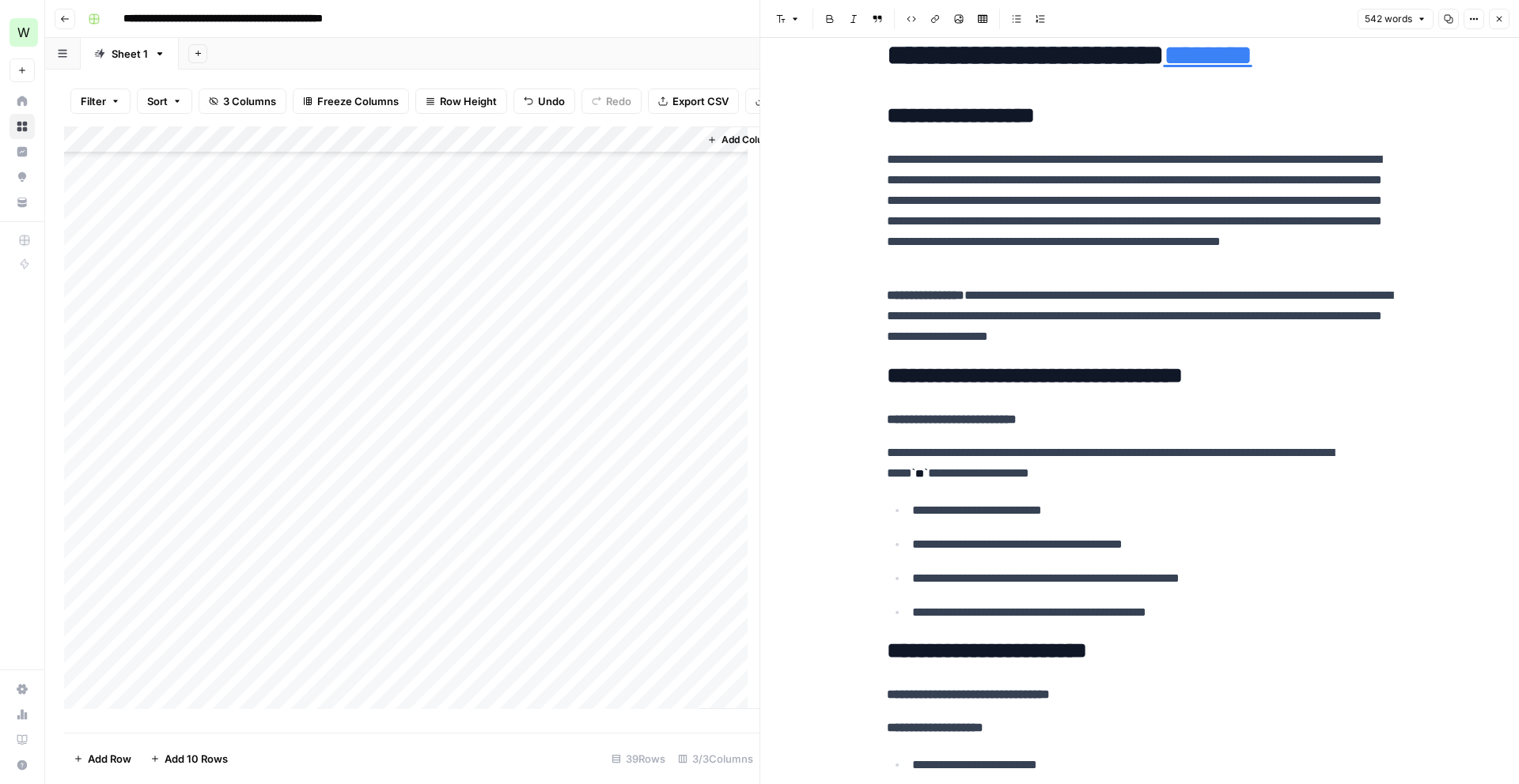
scroll to position [62, 0]
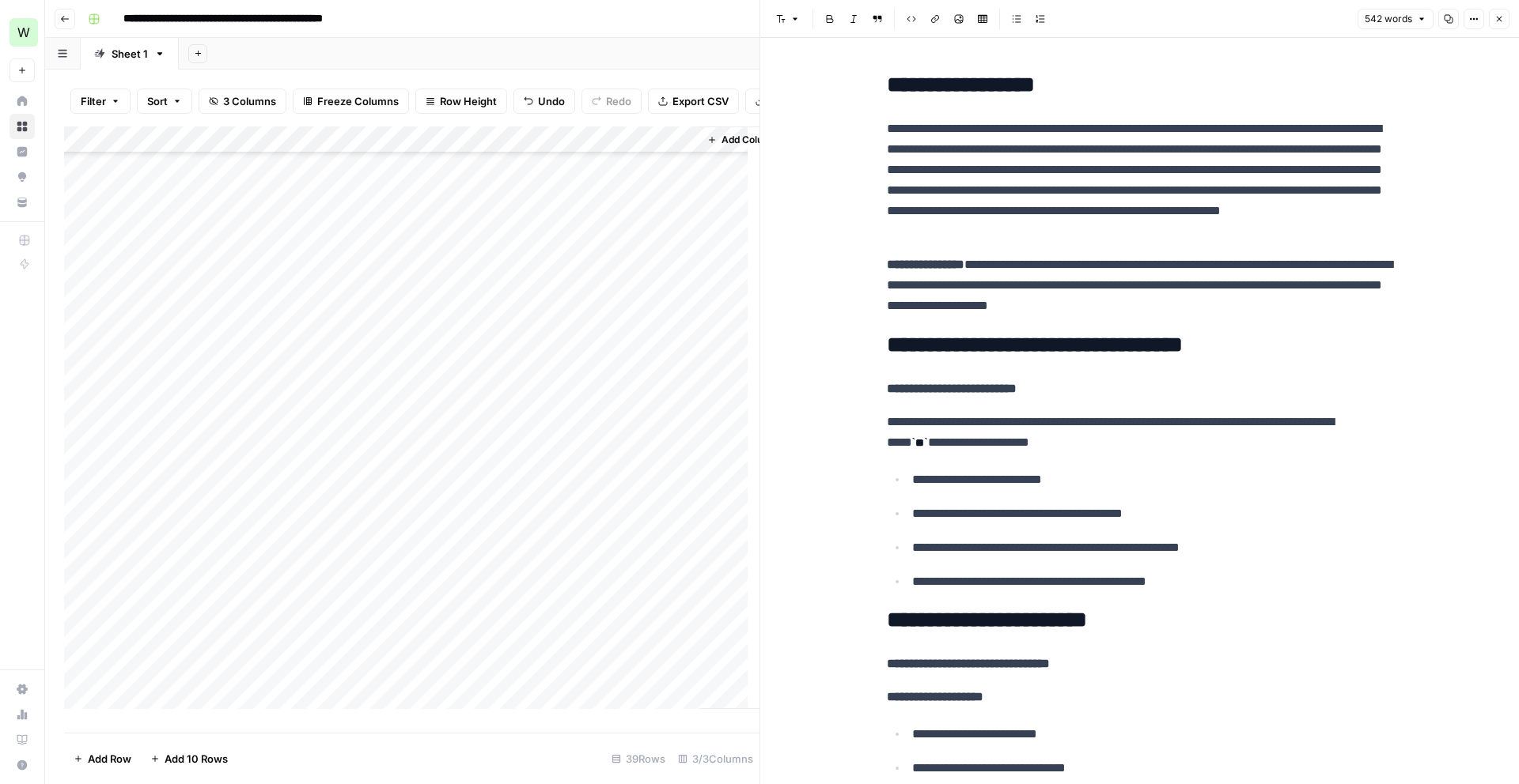
click at [165, 457] on div "Add Column" at bounding box center [412, 424] width 696 height 594
click at [165, 457] on textarea "**********" at bounding box center [245, 465] width 253 height 22
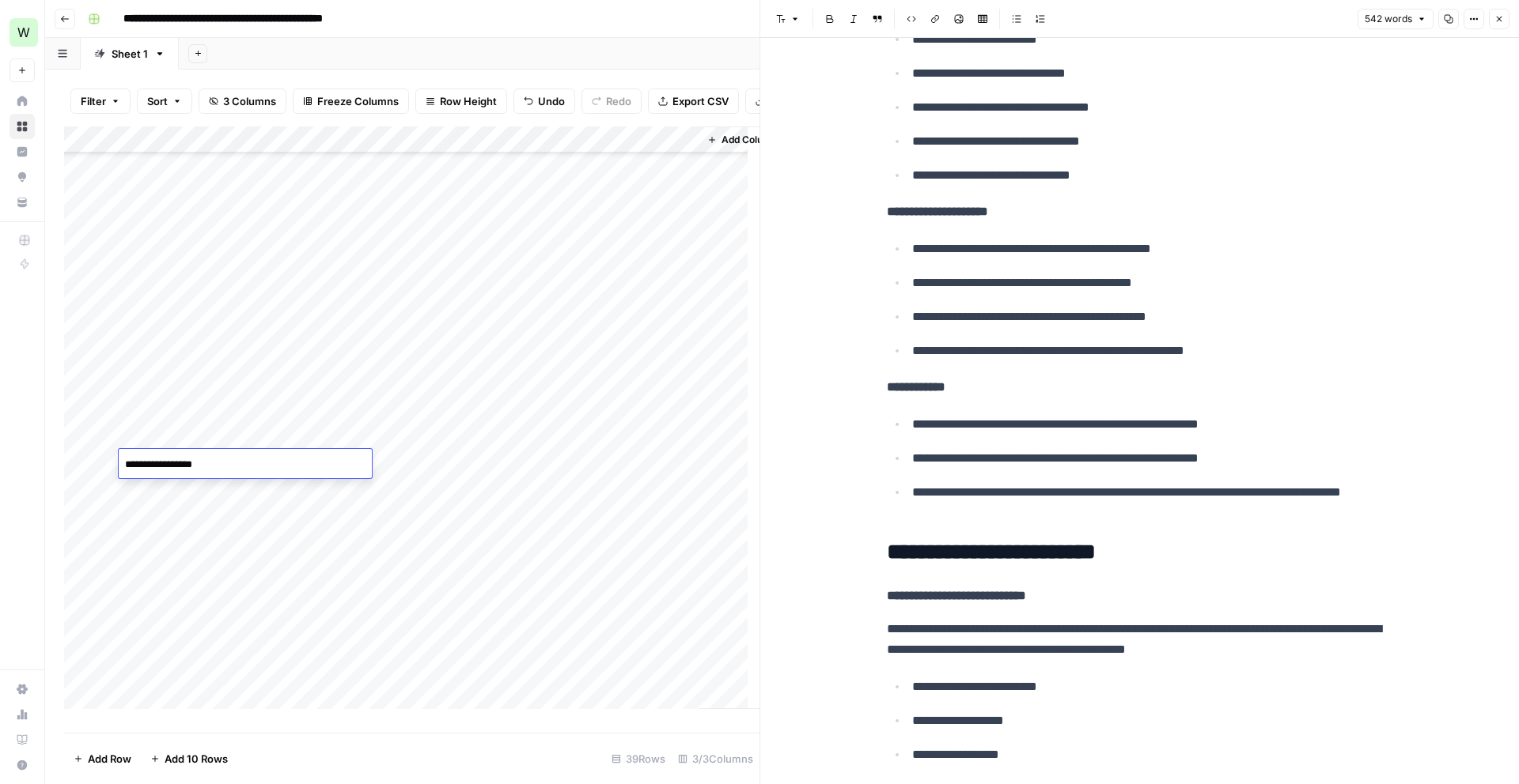
scroll to position [483, 0]
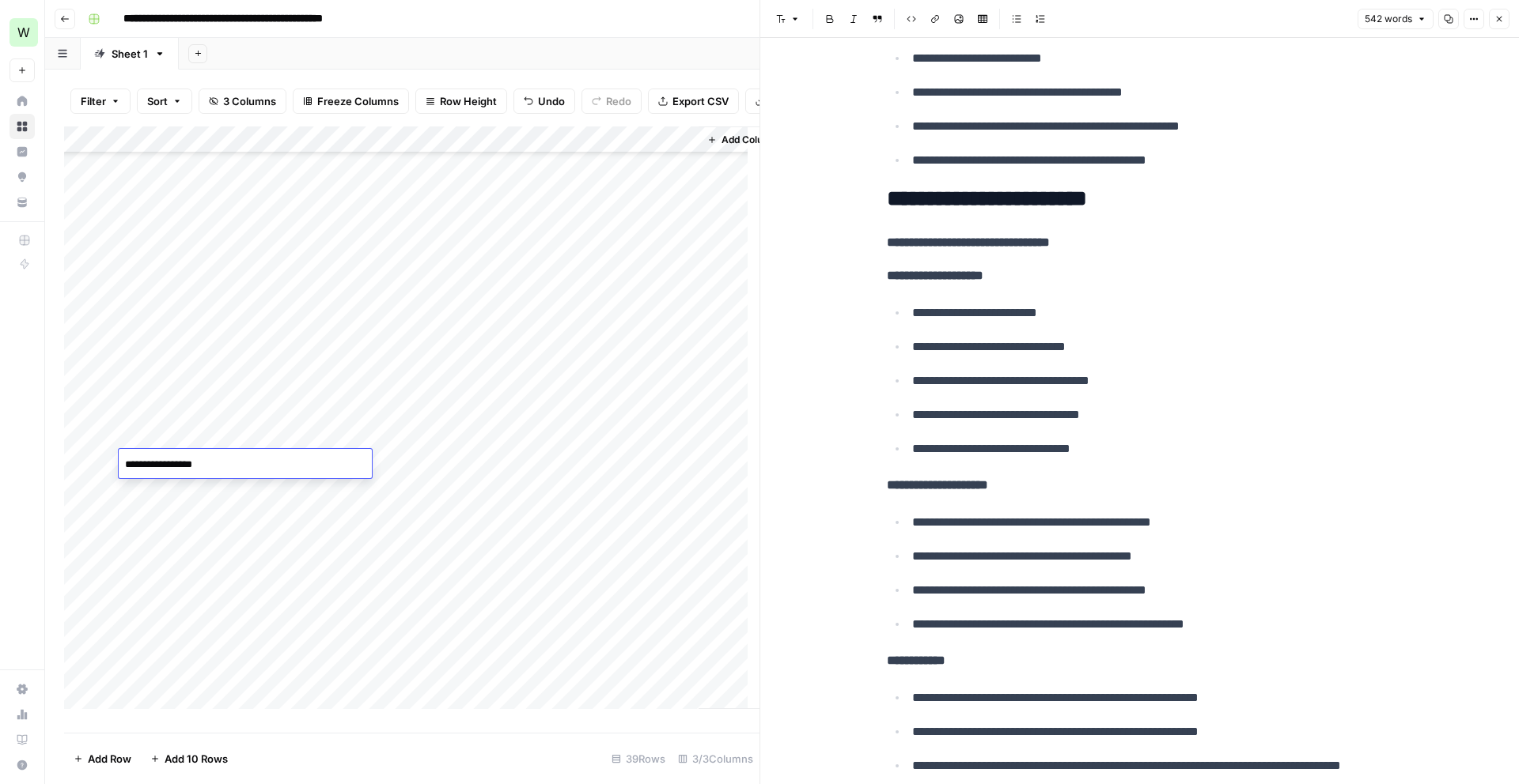
click at [677, 485] on div "Add Column" at bounding box center [412, 424] width 696 height 594
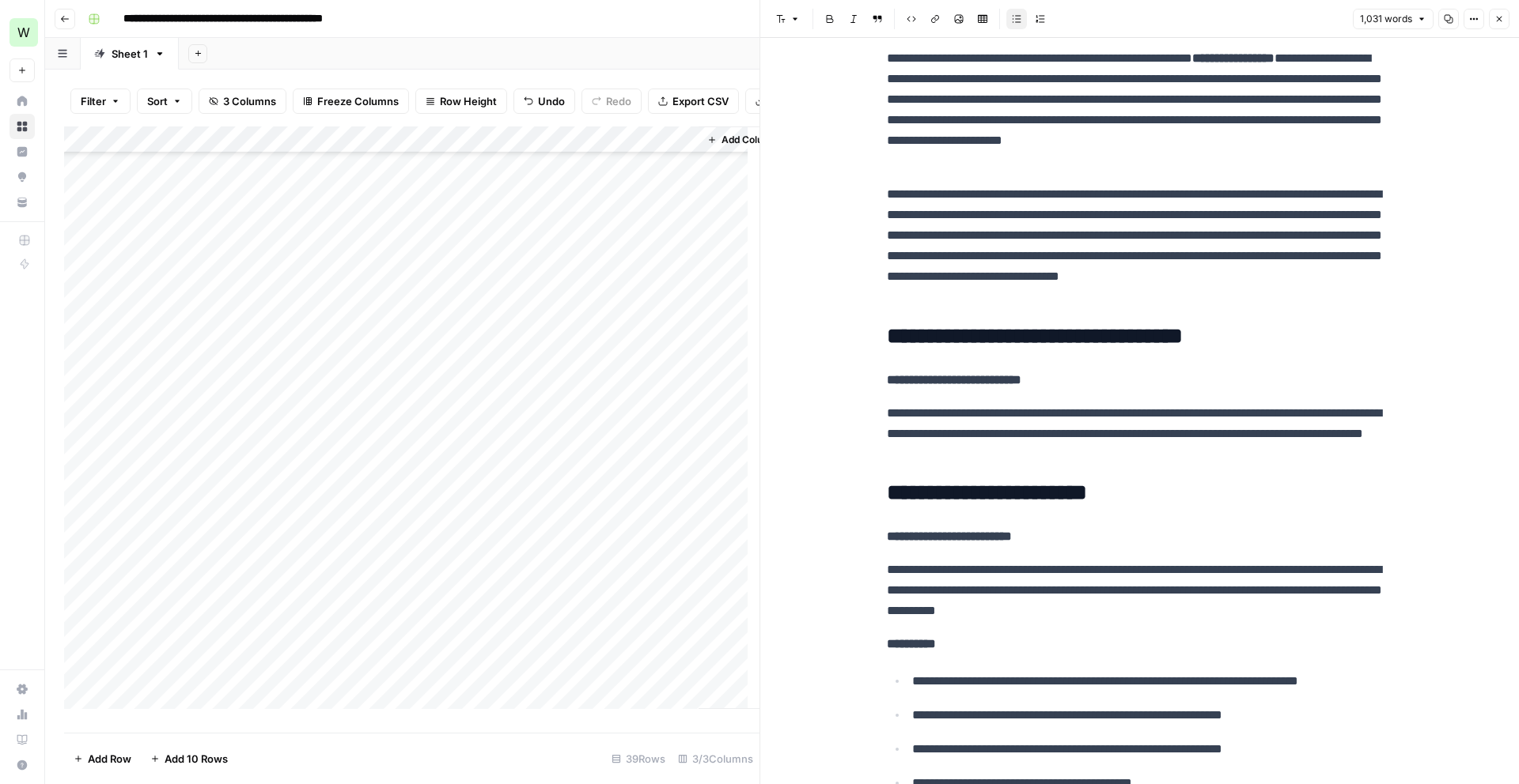
scroll to position [39, 0]
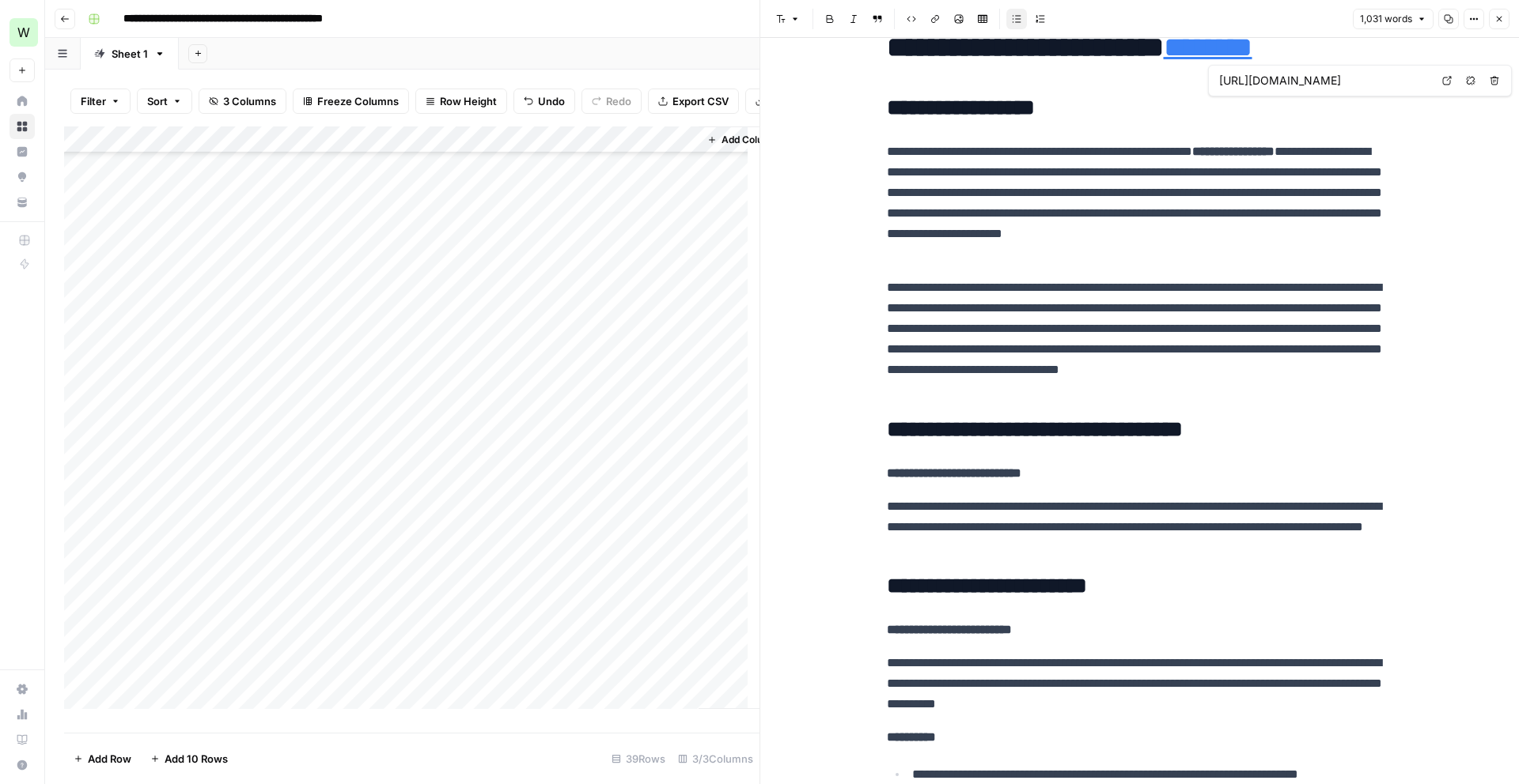
click at [1279, 84] on input "[URL][DOMAIN_NAME]" at bounding box center [1324, 81] width 210 height 16
click at [1245, 80] on input "[URL][DOMAIN_NAME]" at bounding box center [1324, 81] width 210 height 16
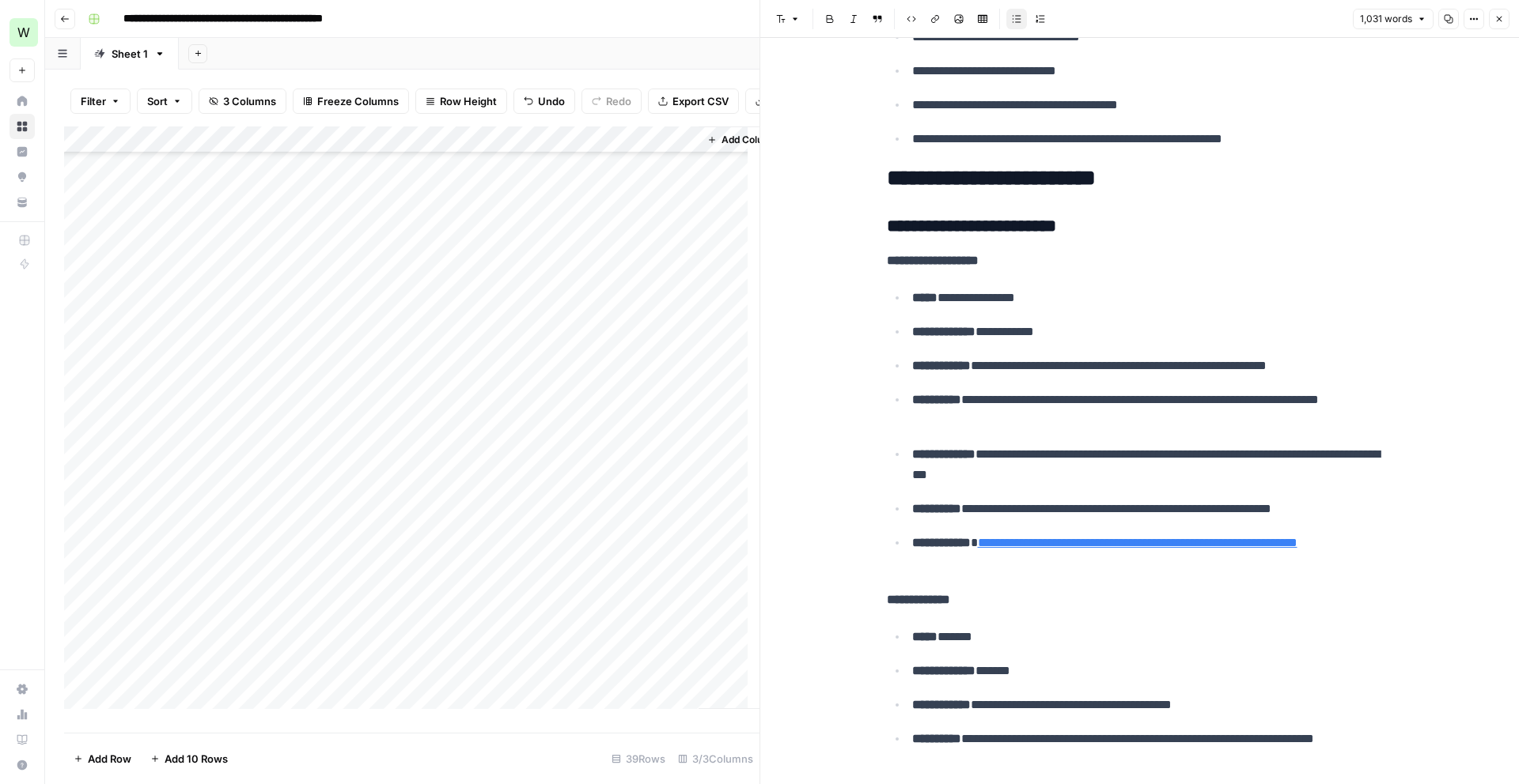
scroll to position [1235, 0]
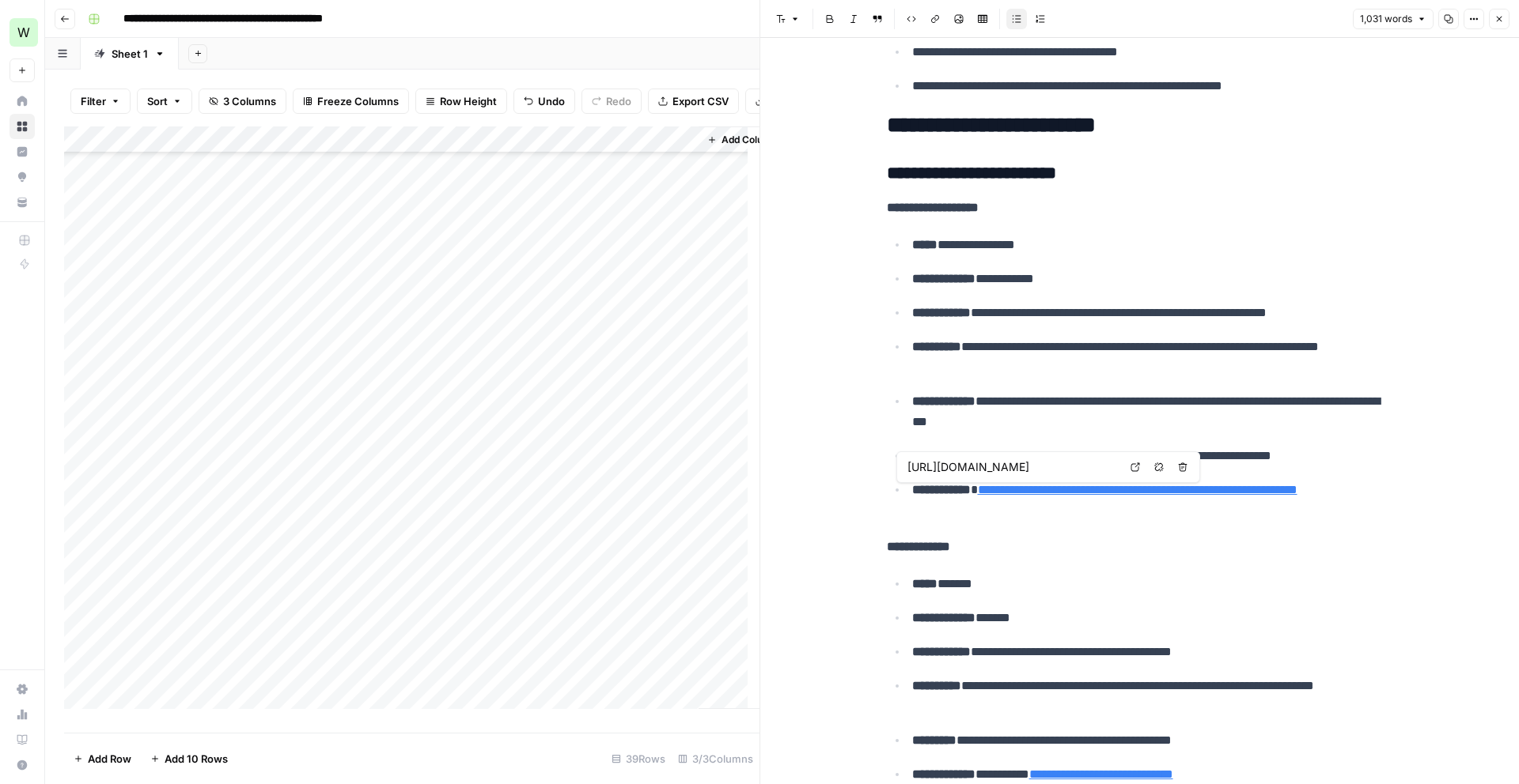
click at [1019, 496] on link "**********" at bounding box center [1137, 490] width 319 height 12
click at [1041, 471] on input "[URL][DOMAIN_NAME]" at bounding box center [1012, 467] width 210 height 16
click at [1154, 470] on body "**********" at bounding box center [760, 392] width 1519 height 784
click at [1021, 484] on link "**********" at bounding box center [1137, 490] width 319 height 12
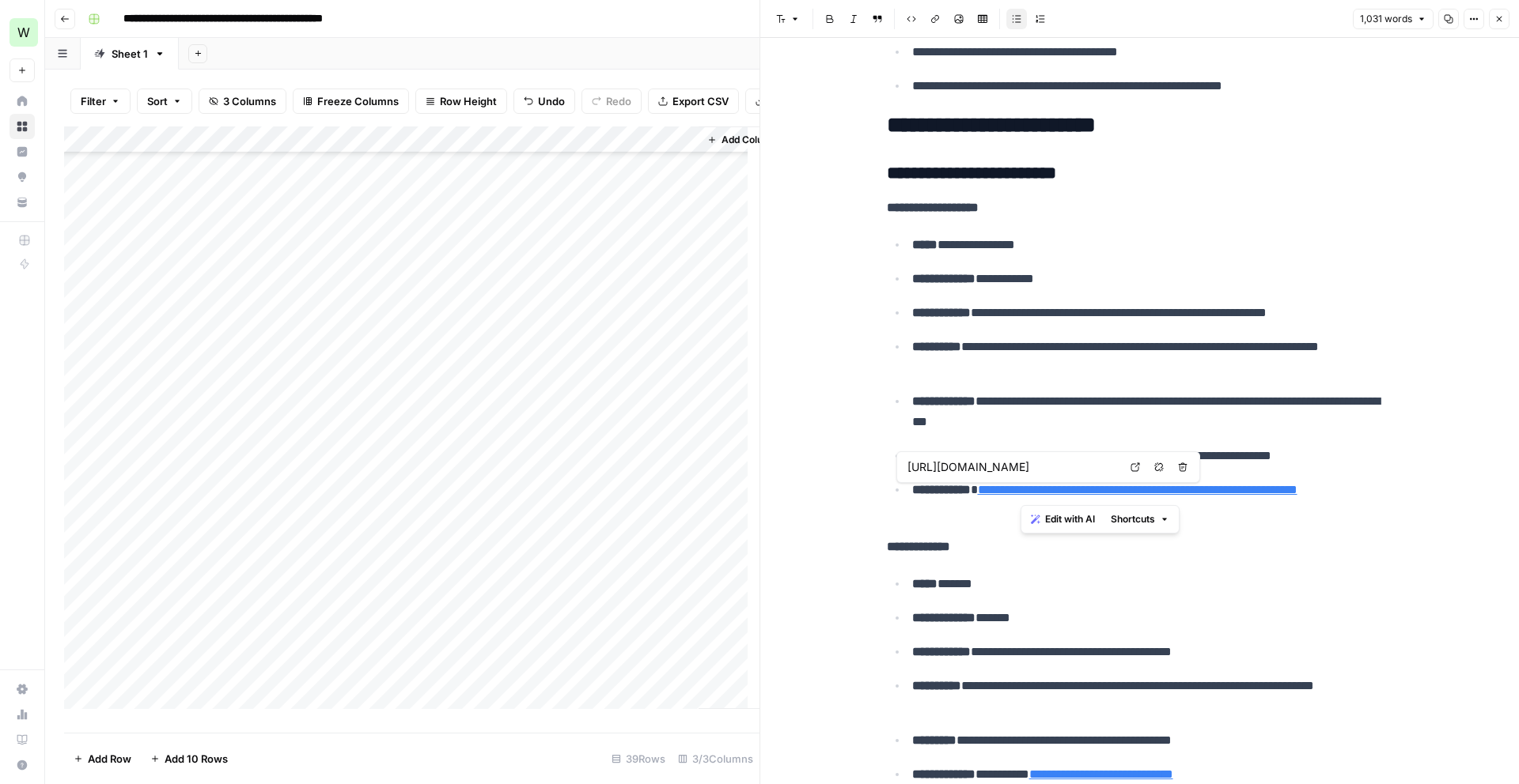
click at [1021, 484] on link "**********" at bounding box center [1137, 490] width 319 height 12
click at [1011, 472] on input "[URL][DOMAIN_NAME]" at bounding box center [1012, 467] width 210 height 16
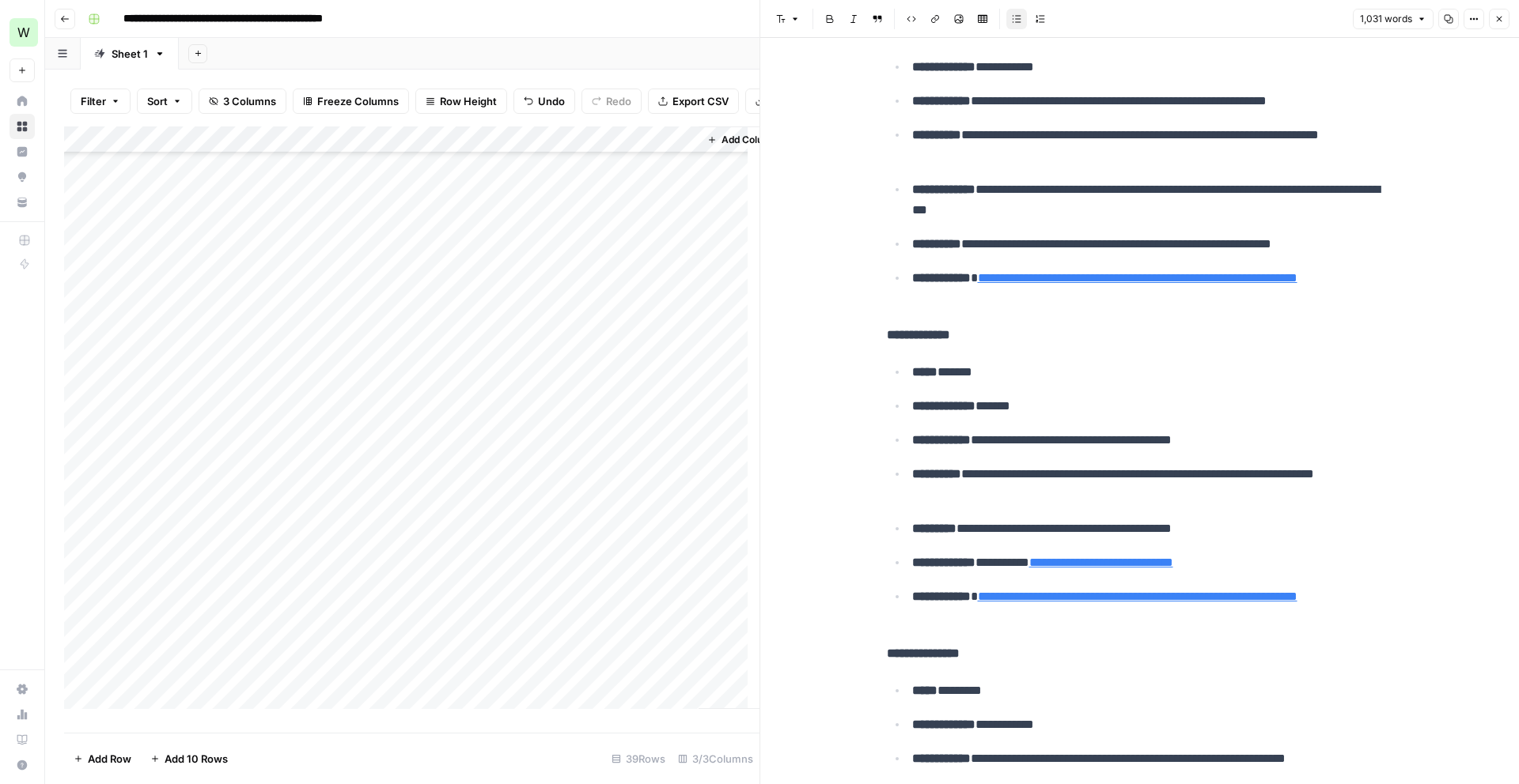
scroll to position [1711, 0]
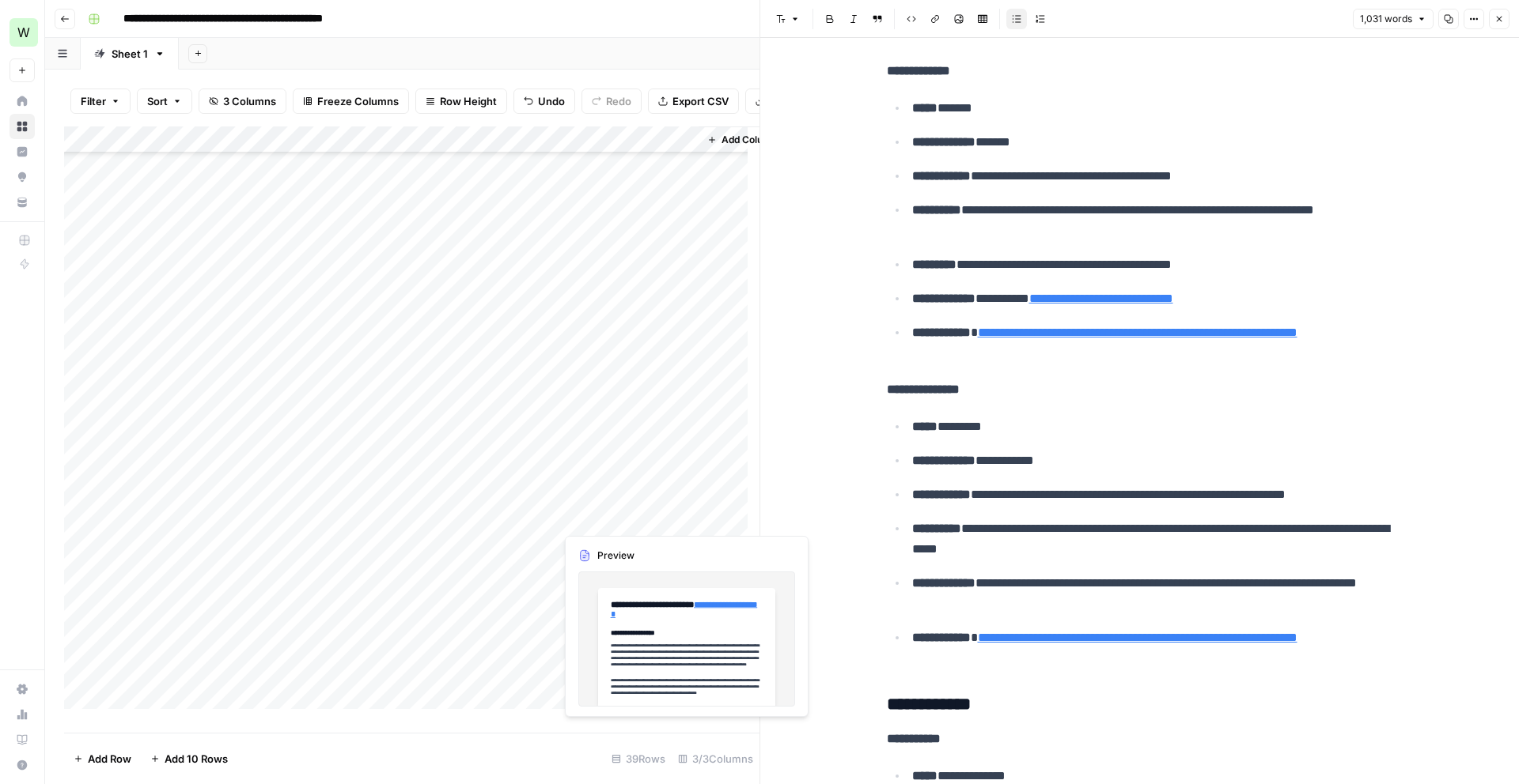
click at [597, 521] on div "Add Column" at bounding box center [412, 424] width 696 height 594
click at [639, 417] on div "Add Column" at bounding box center [412, 424] width 696 height 594
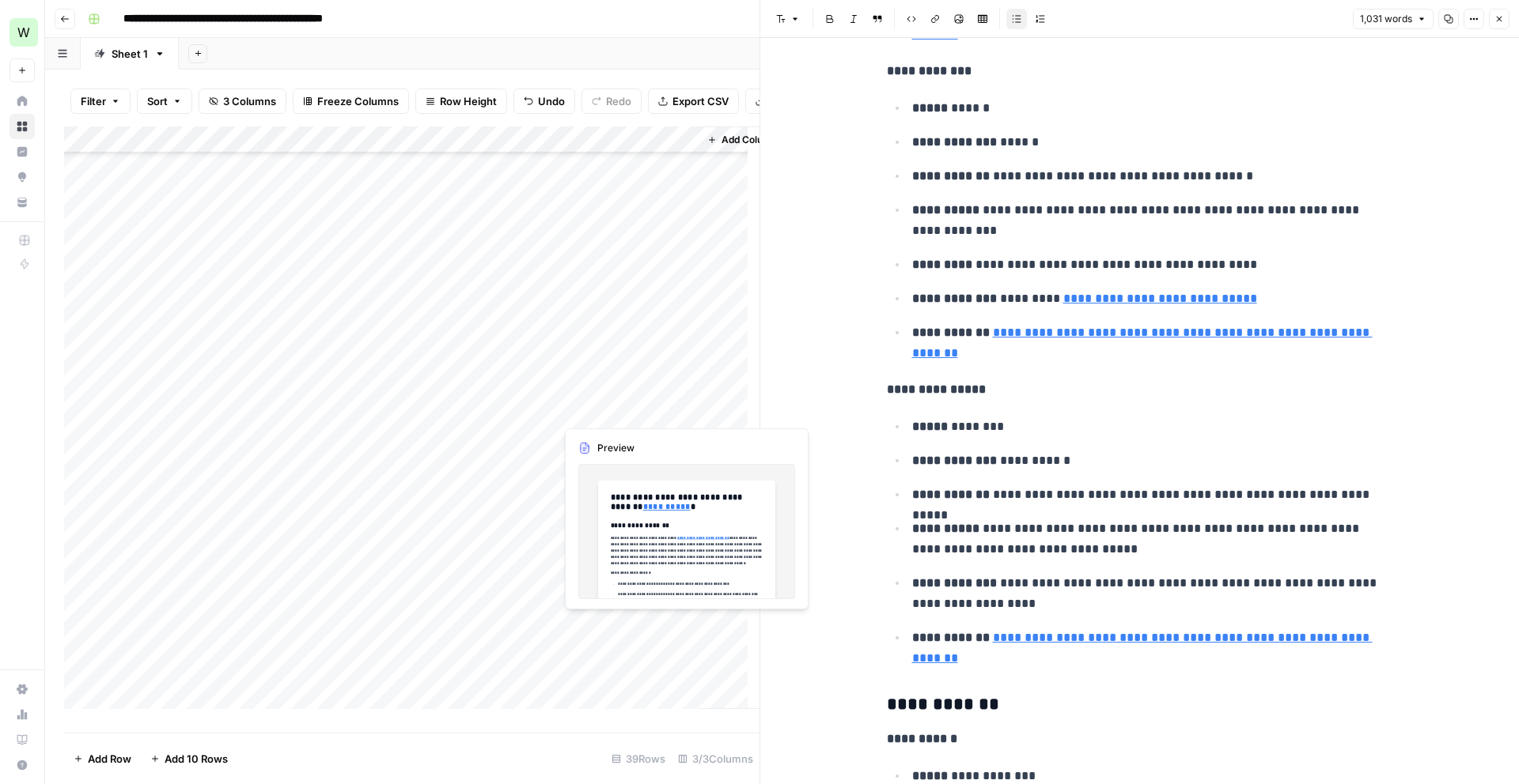
click at [639, 417] on div "Add Column" at bounding box center [412, 424] width 696 height 594
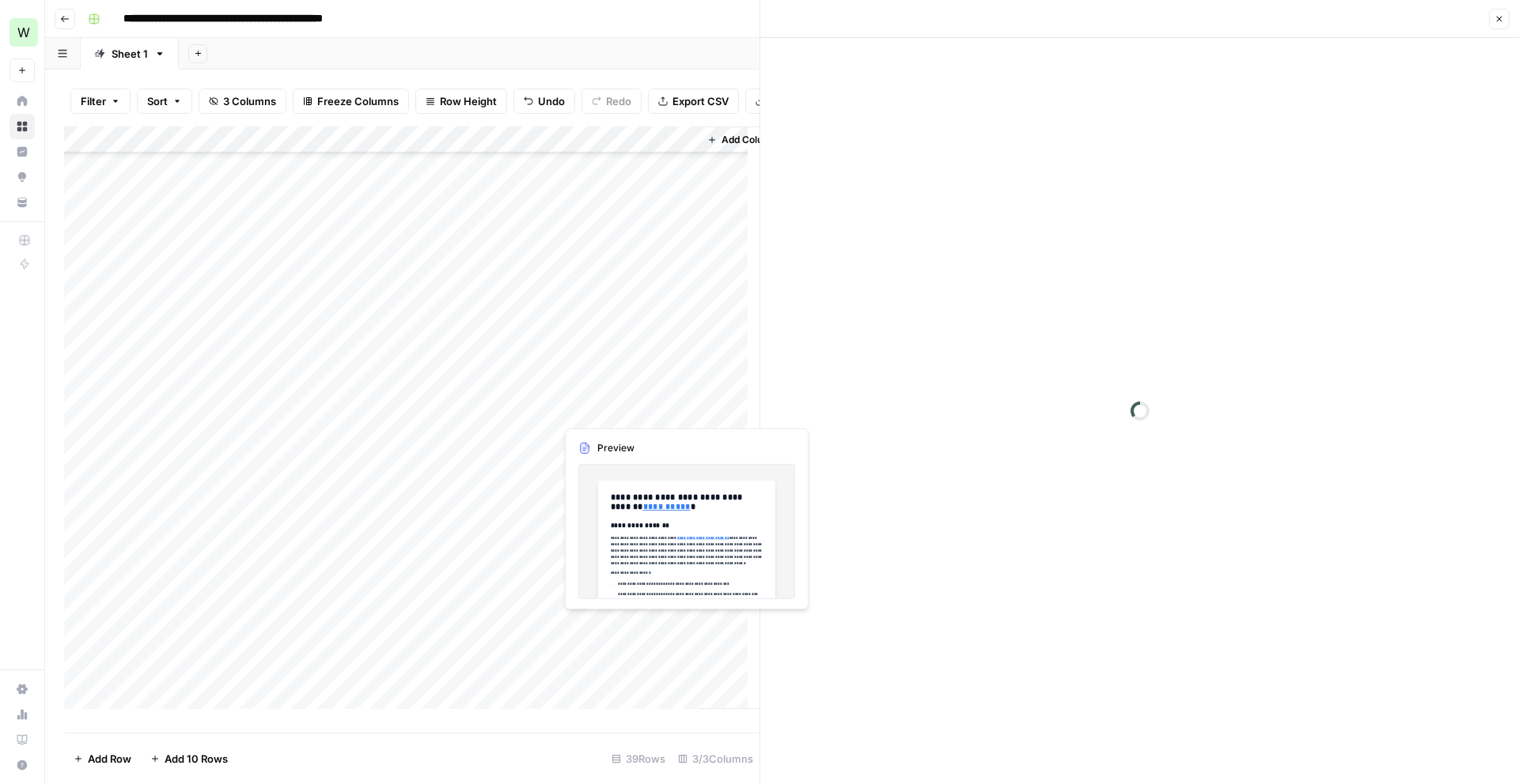
click at [639, 417] on div at bounding box center [626, 410] width 145 height 29
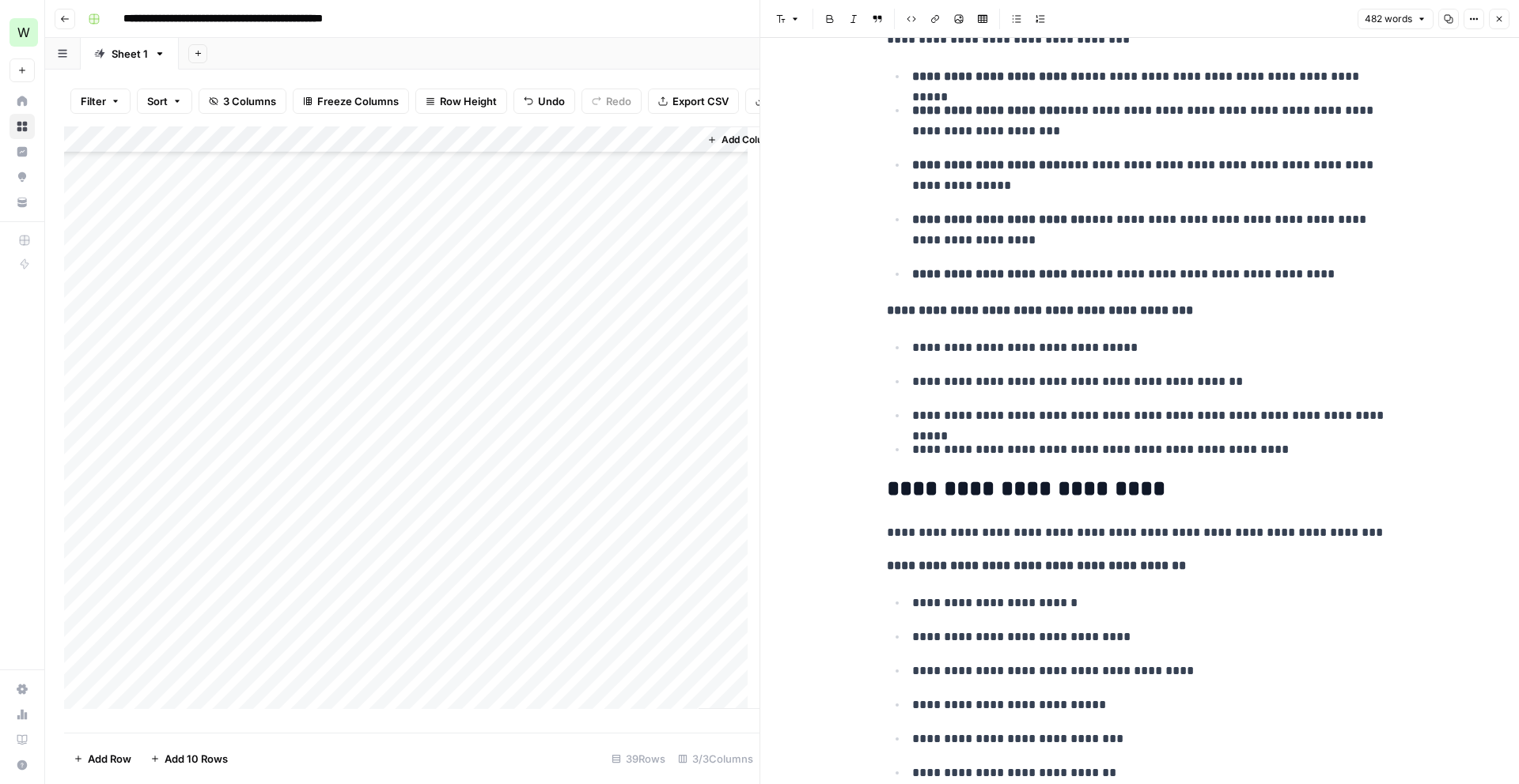
scroll to position [449, 0]
click at [602, 615] on div "Add Column" at bounding box center [412, 424] width 696 height 594
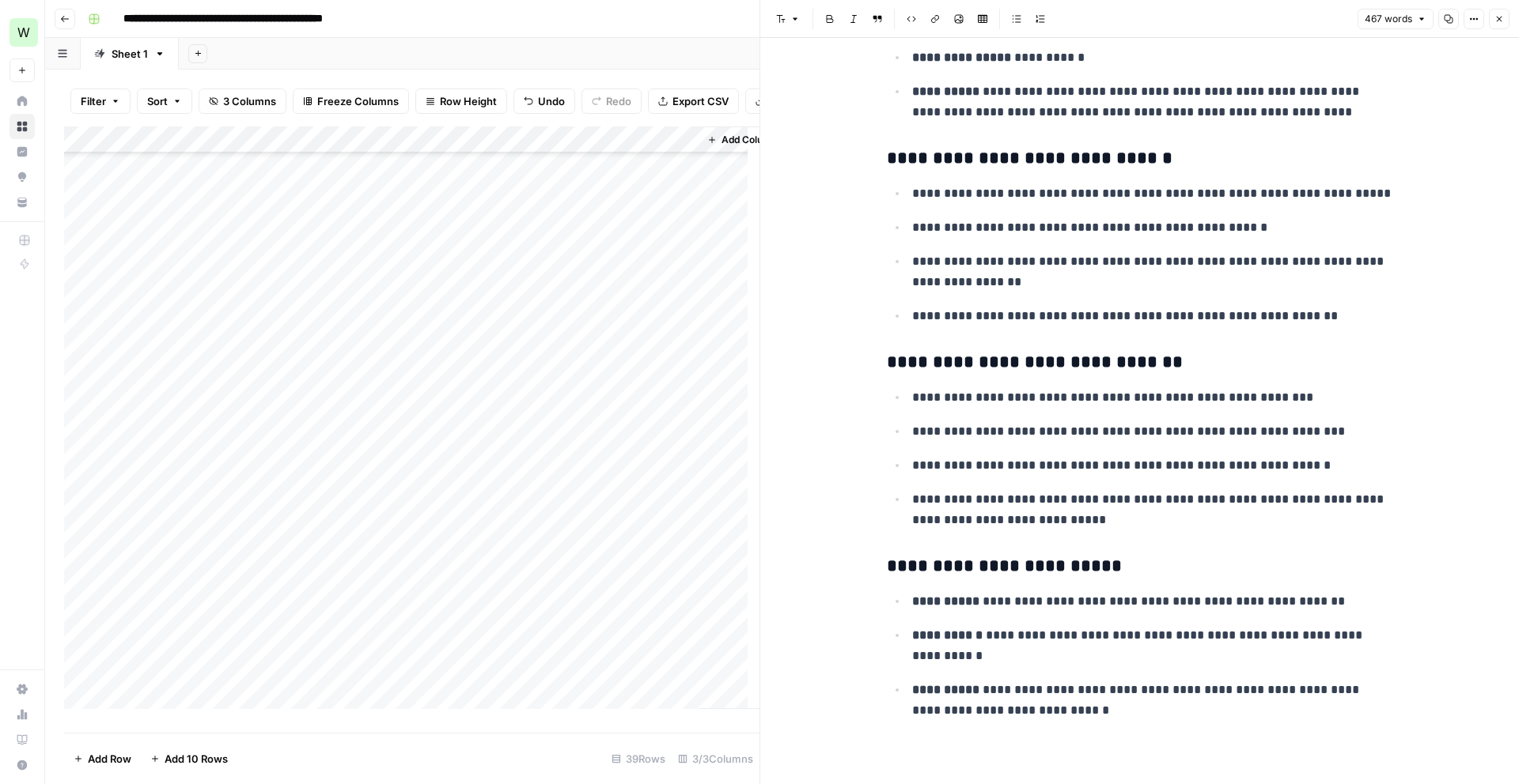
scroll to position [518, 0]
click at [618, 602] on div at bounding box center [626, 616] width 145 height 29
click at [580, 593] on div "Add Column" at bounding box center [412, 424] width 696 height 594
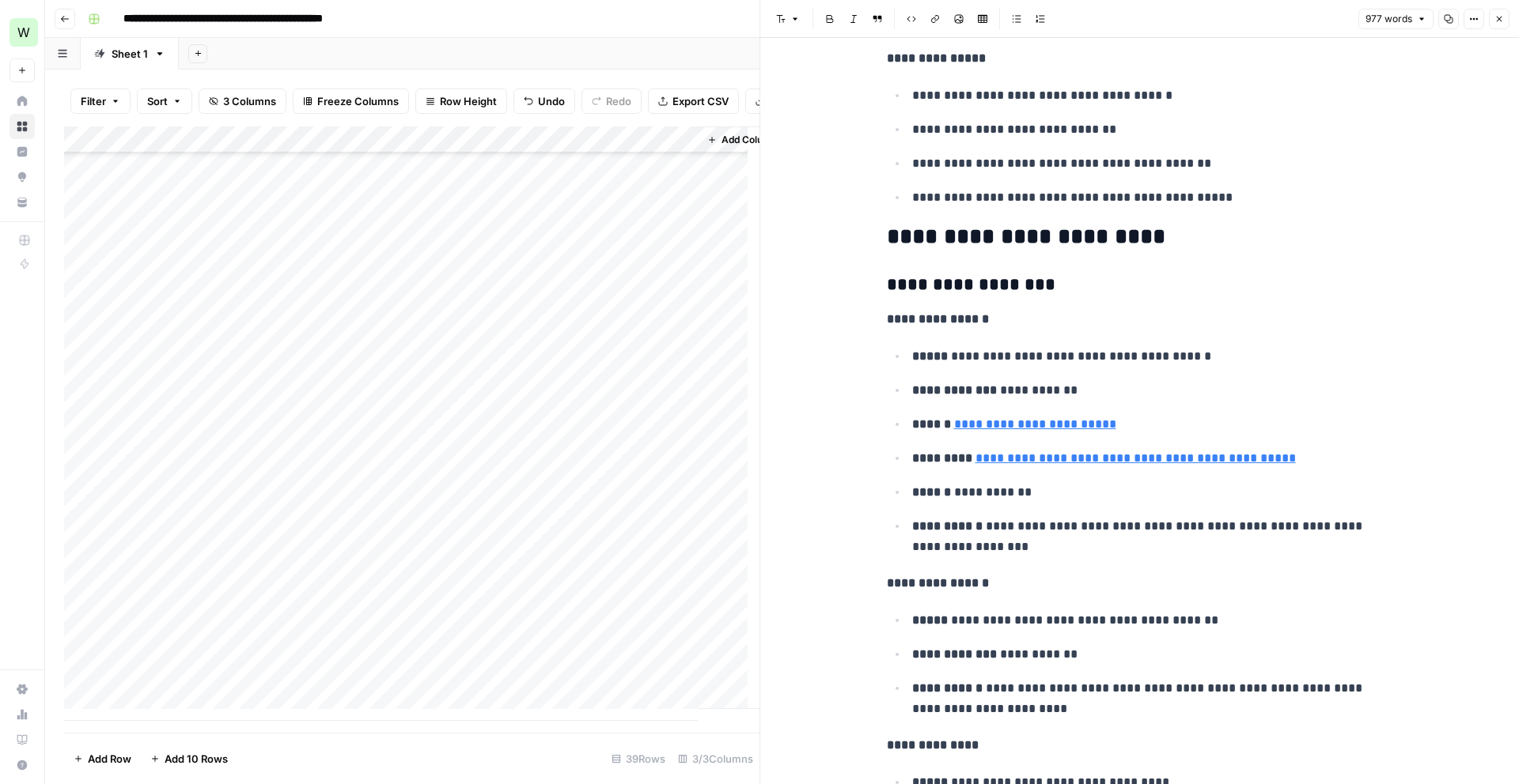
scroll to position [964, 0]
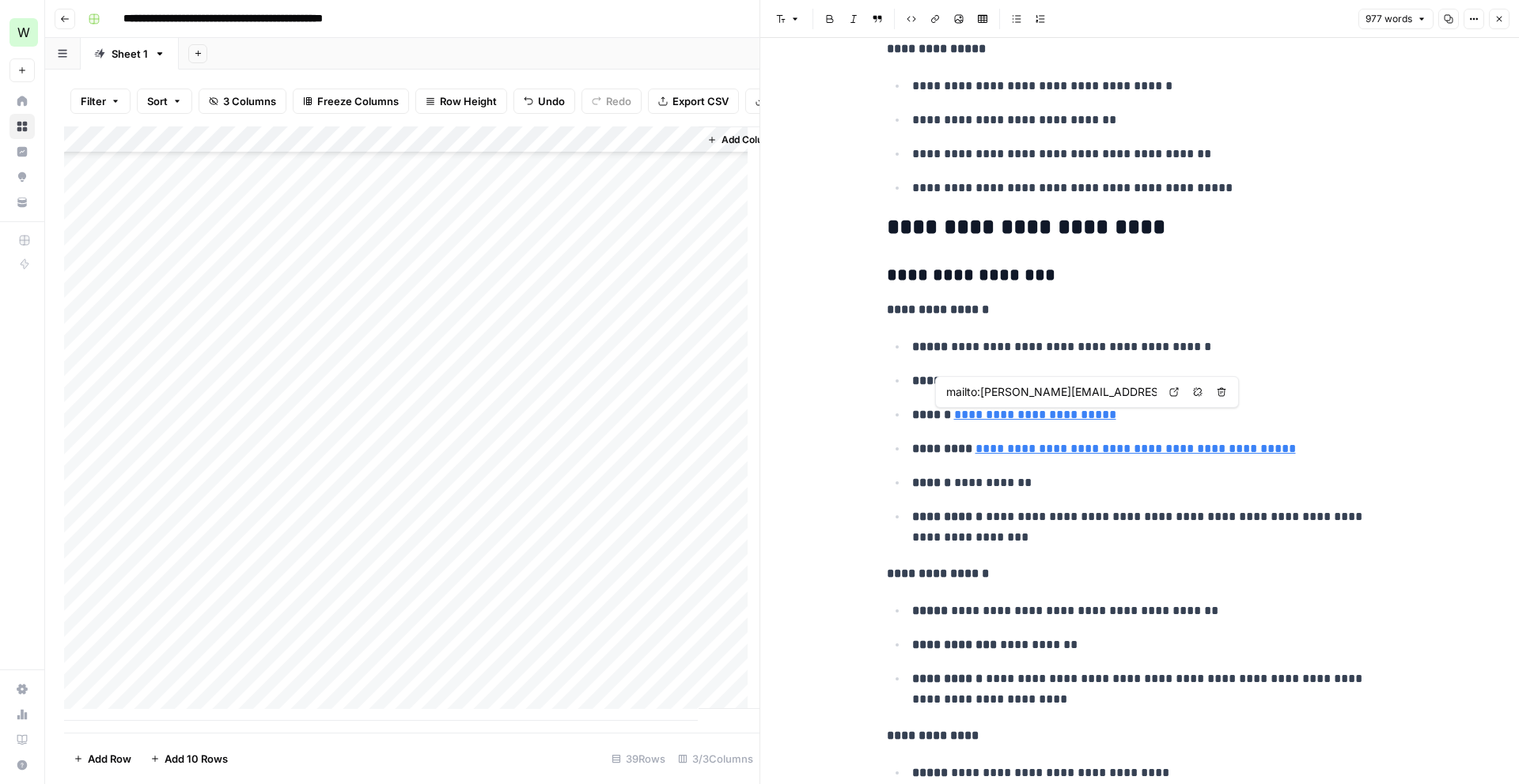
type input "[URL][DOMAIN_NAME][PERSON_NAME]"
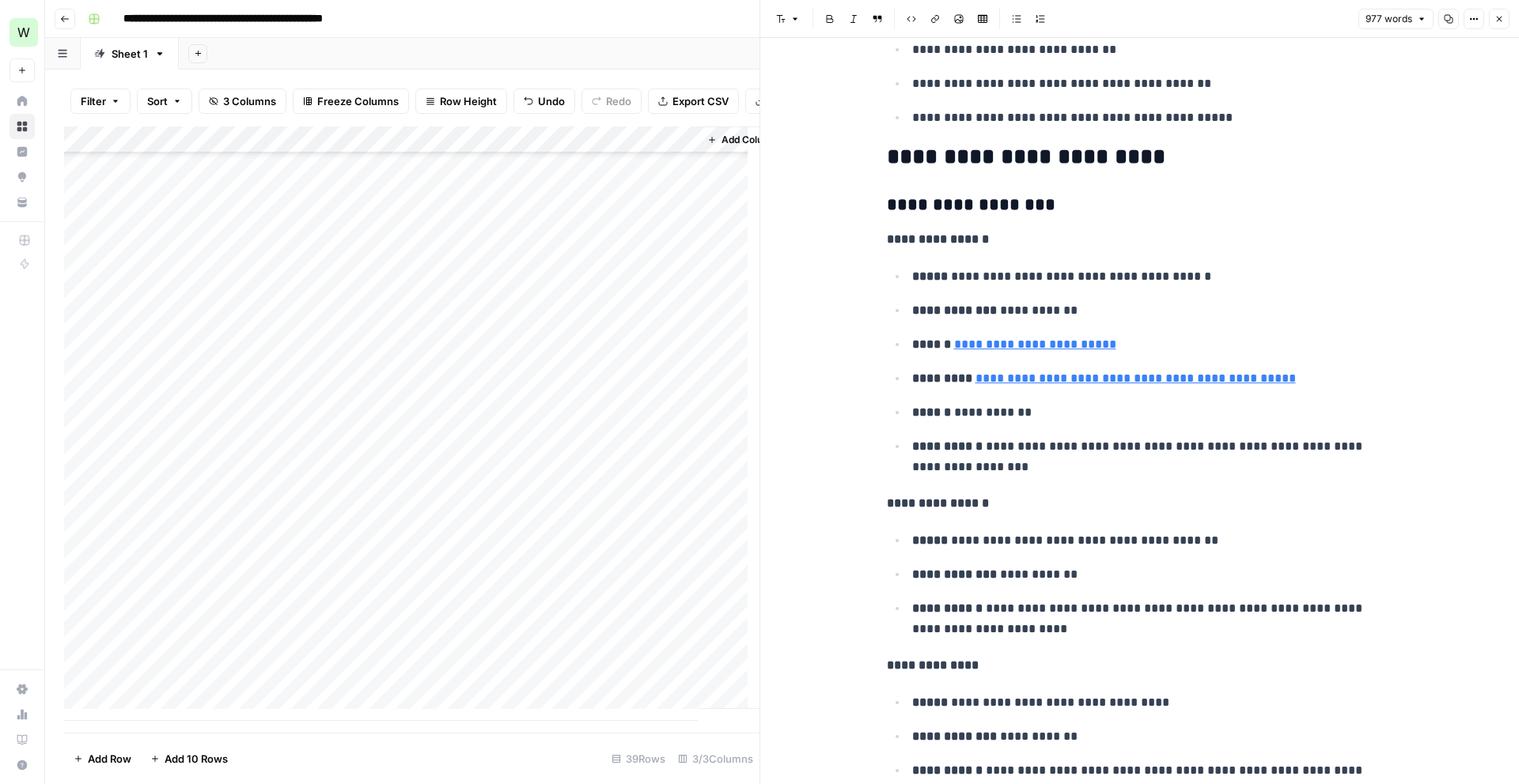
scroll to position [1024, 0]
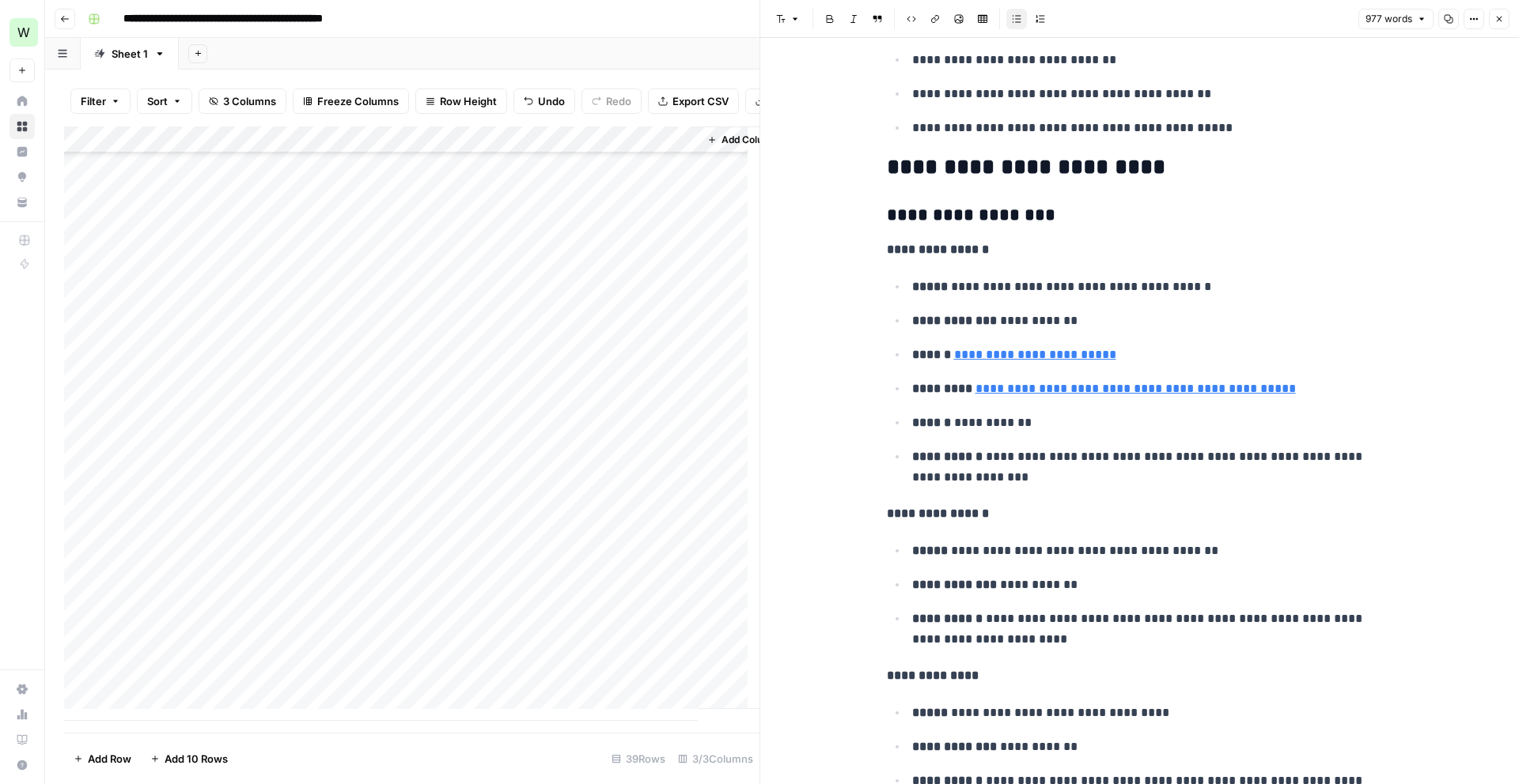
click at [608, 576] on div "Add Column" at bounding box center [412, 424] width 696 height 594
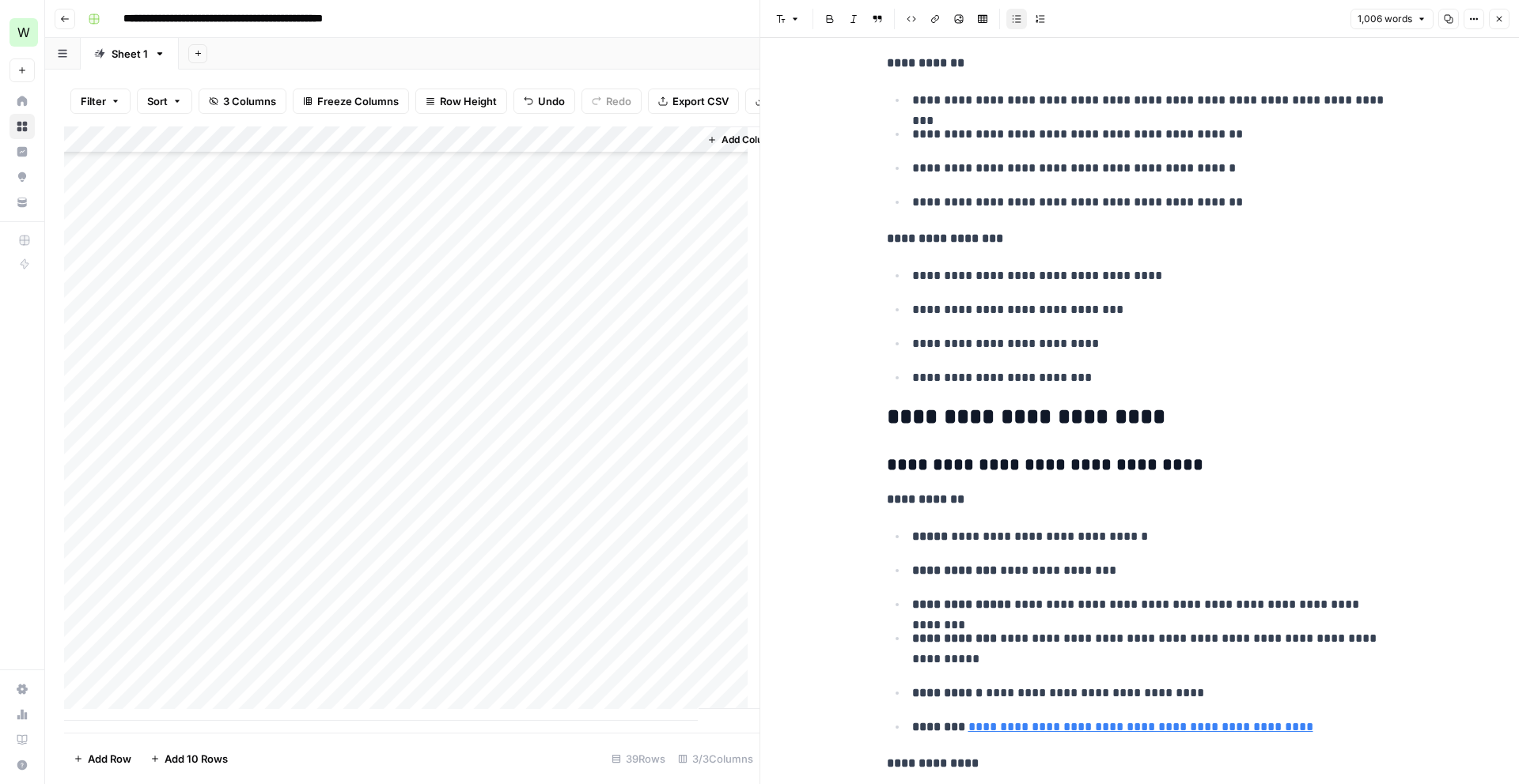
scroll to position [1099, 0]
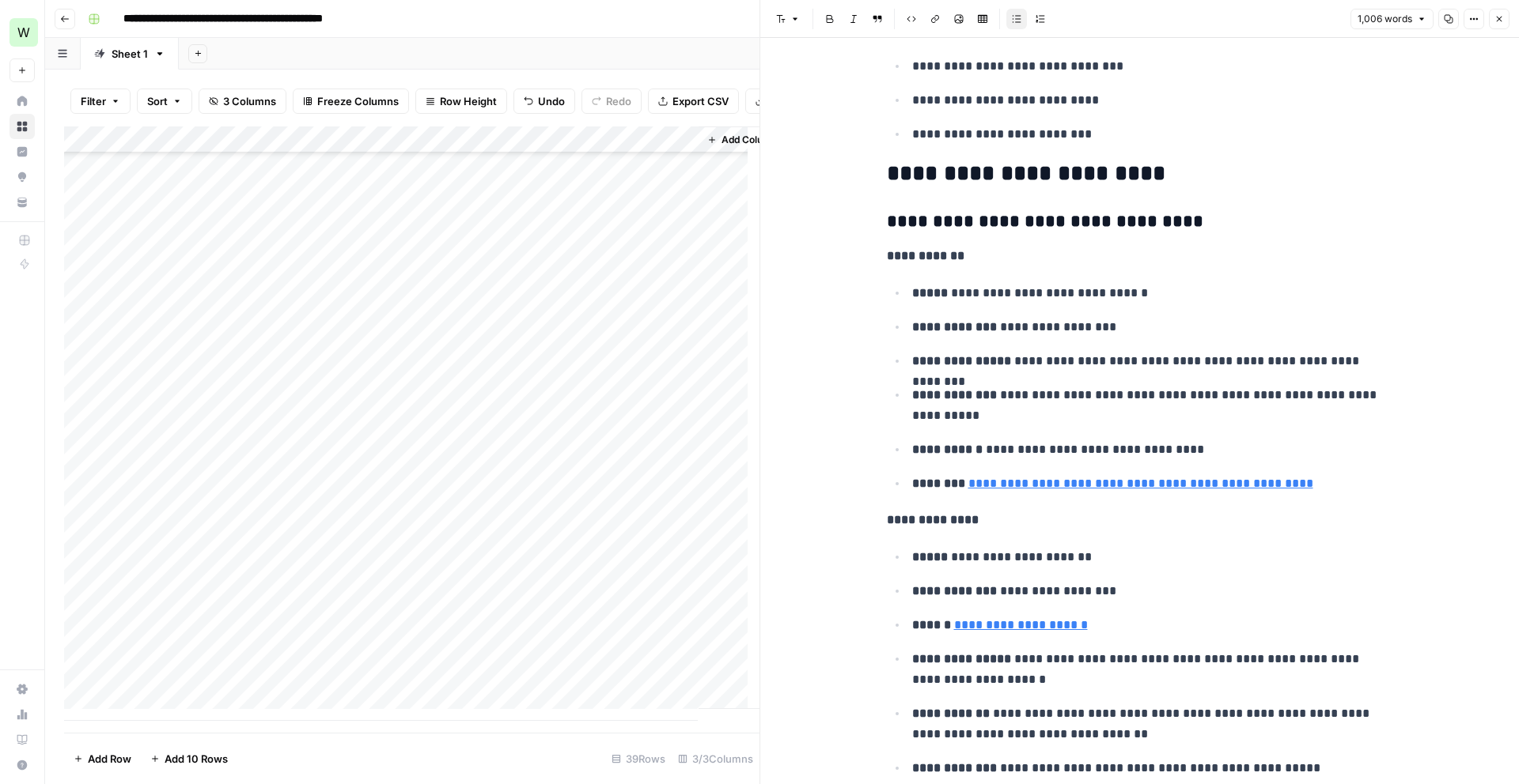
click at [451, 629] on div "Add Column" at bounding box center [412, 424] width 696 height 594
click at [454, 655] on div "Add Column" at bounding box center [412, 424] width 696 height 594
click at [446, 684] on div "Add Column" at bounding box center [412, 424] width 696 height 594
click at [663, 651] on div "Add Column" at bounding box center [412, 424] width 696 height 594
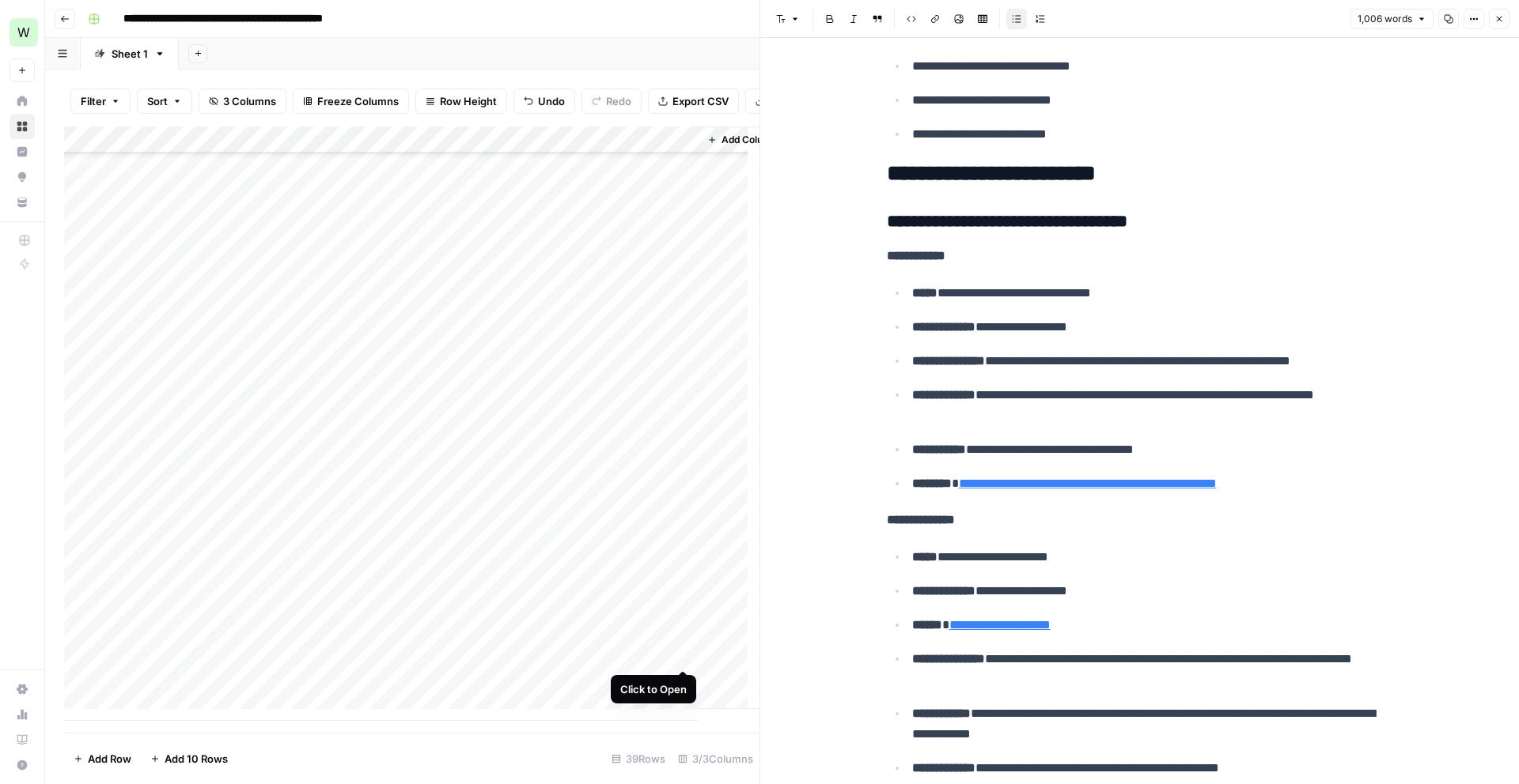
click at [678, 650] on div "Add Column" at bounding box center [412, 424] width 696 height 594
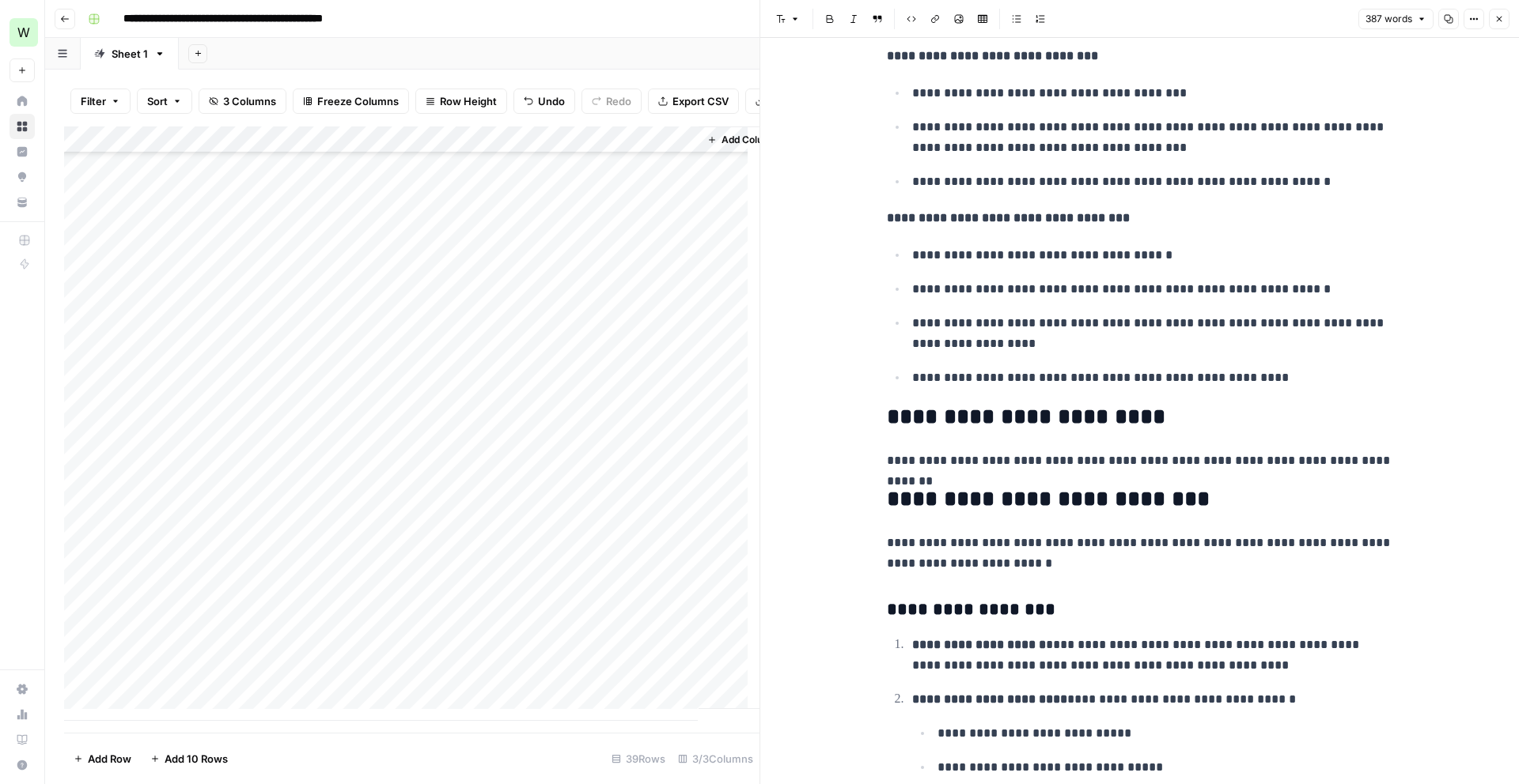
scroll to position [570, 0]
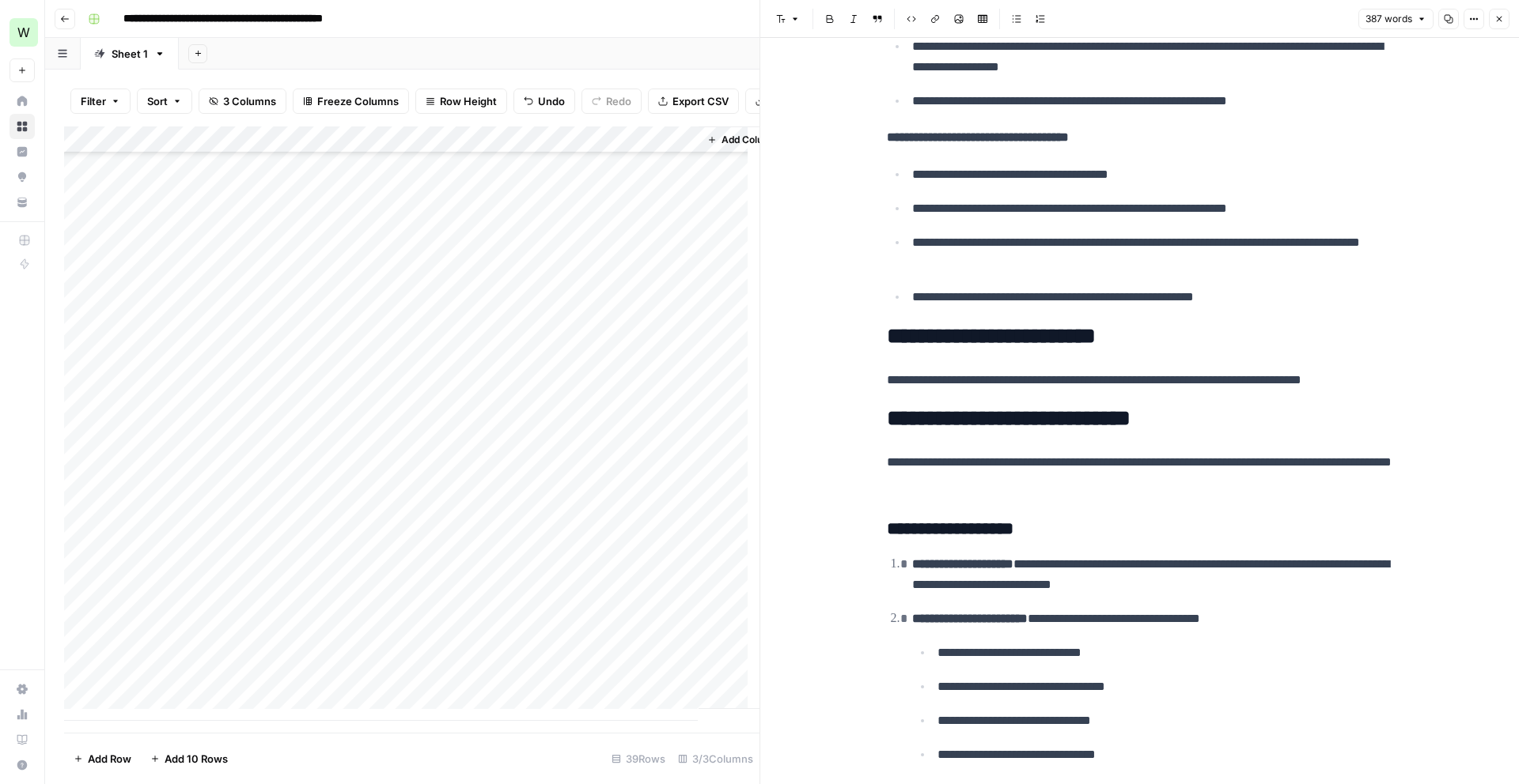
click at [216, 655] on div "Add Column" at bounding box center [412, 424] width 696 height 594
click at [223, 655] on div "Add Column" at bounding box center [412, 424] width 696 height 594
click at [223, 655] on textarea "**********" at bounding box center [245, 655] width 253 height 22
click at [685, 625] on div "Add Column" at bounding box center [412, 424] width 696 height 594
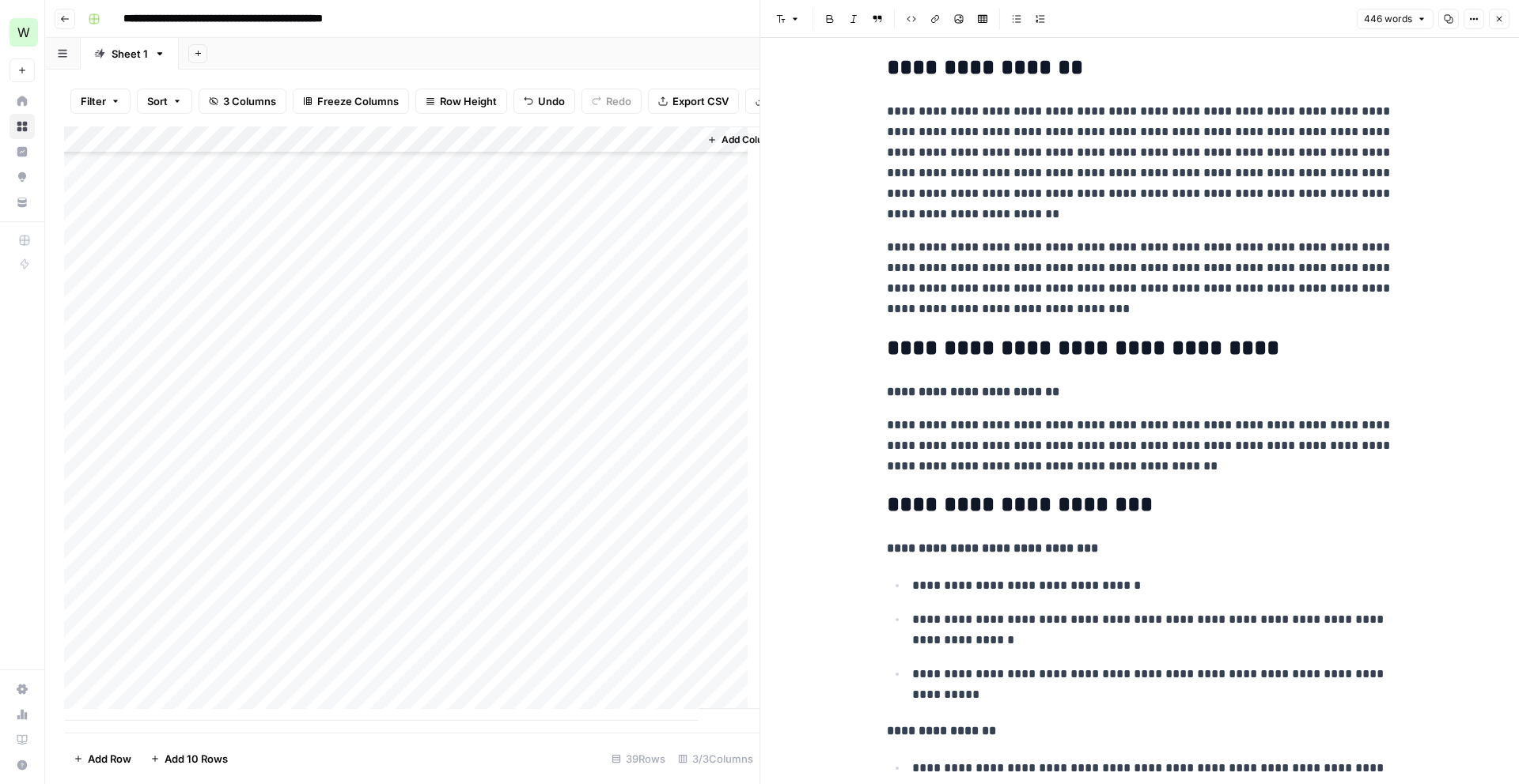
scroll to position [161, 0]
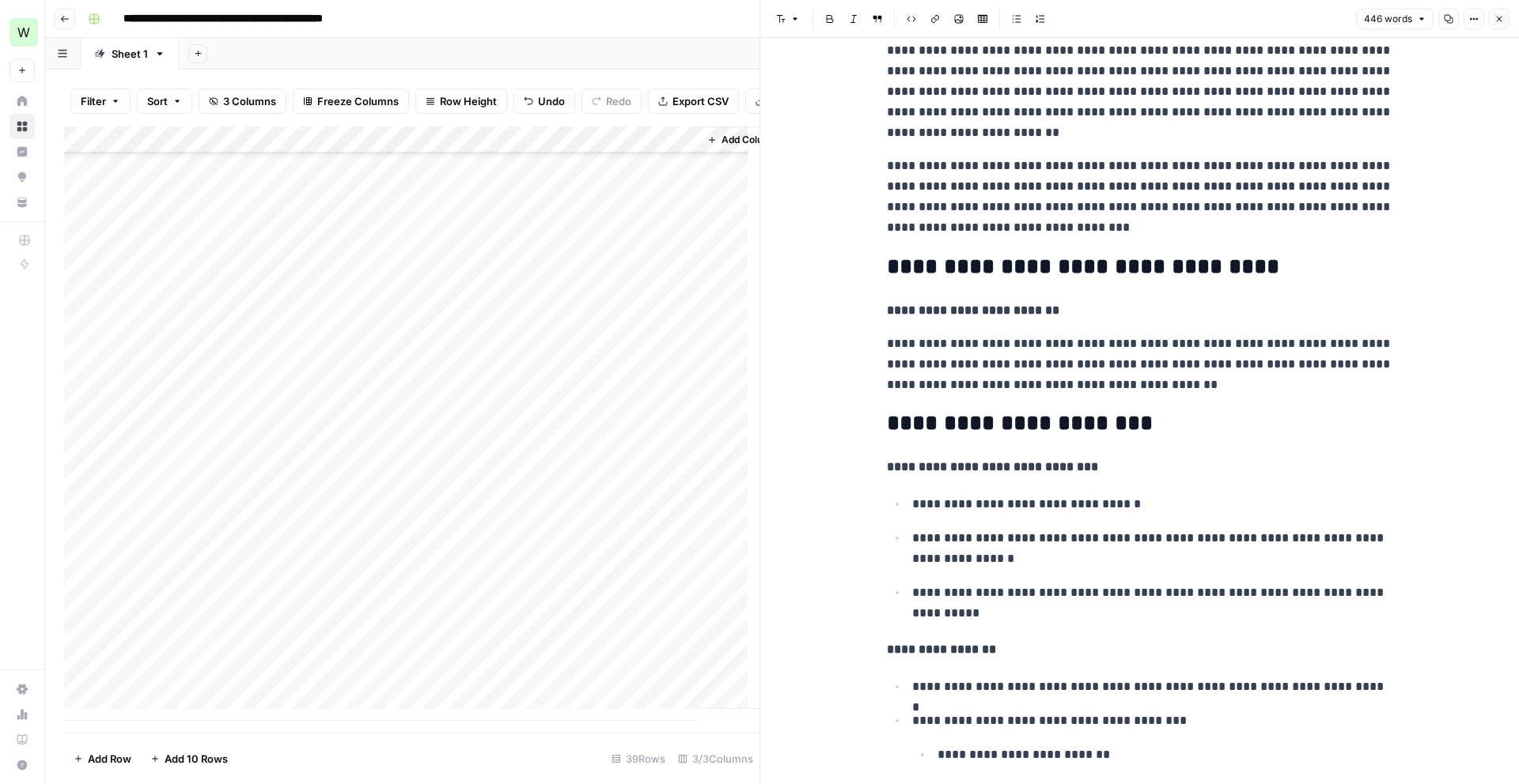
click at [180, 624] on div "Add Column" at bounding box center [412, 424] width 696 height 594
click at [180, 624] on textarea "**********" at bounding box center [245, 628] width 253 height 22
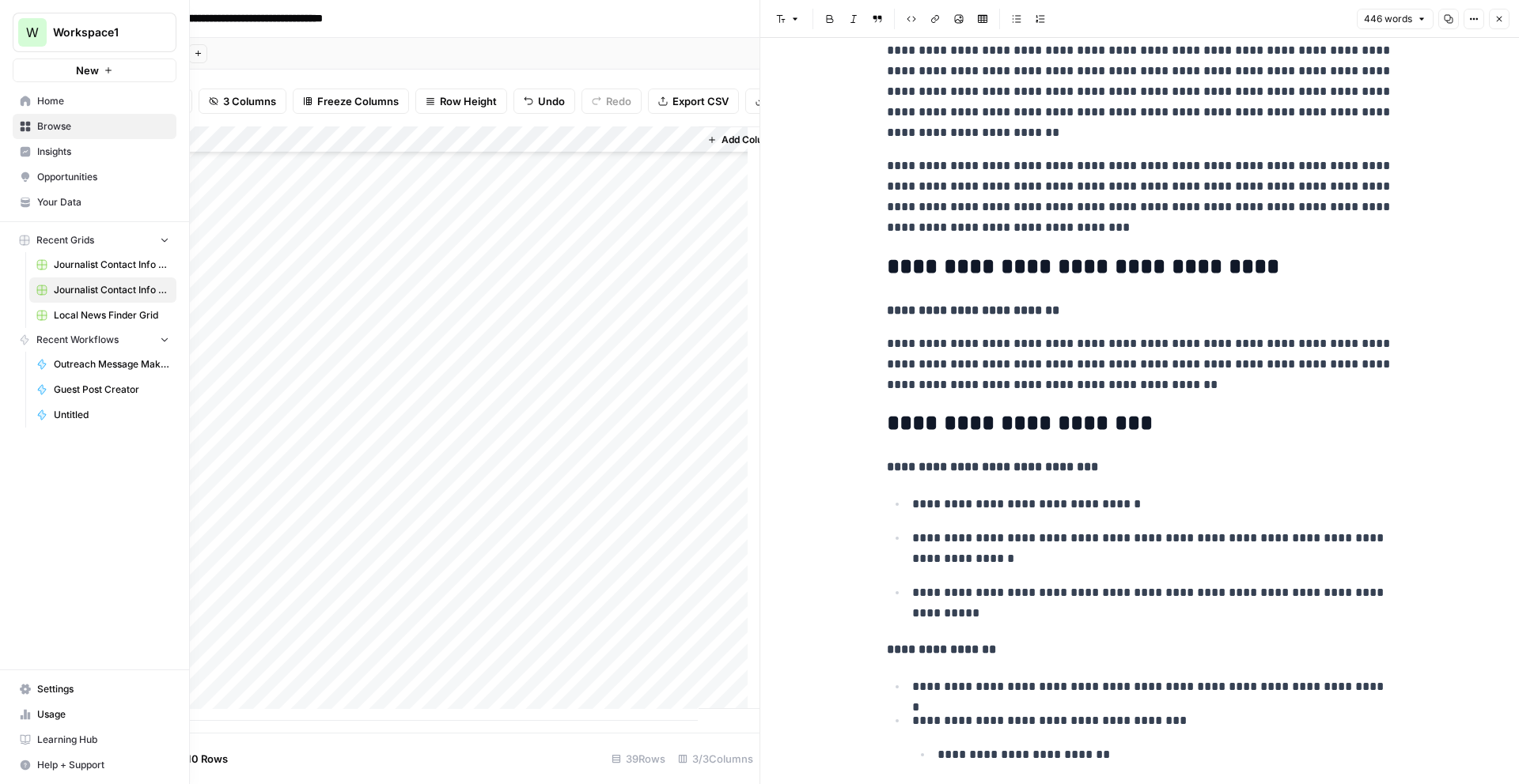
click at [67, 96] on span "Home" at bounding box center [103, 101] width 132 height 14
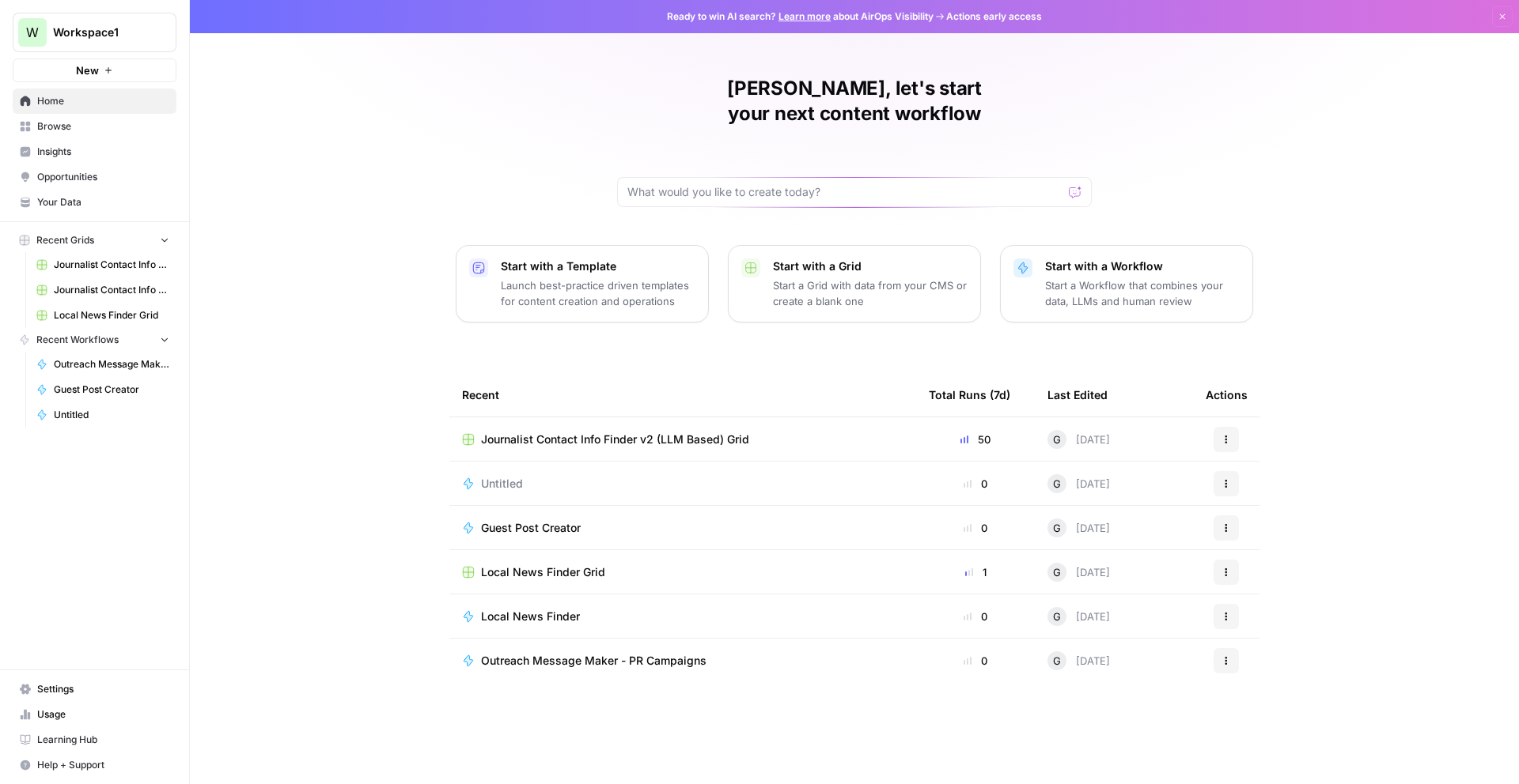
click at [64, 120] on span "Browse" at bounding box center [103, 127] width 132 height 14
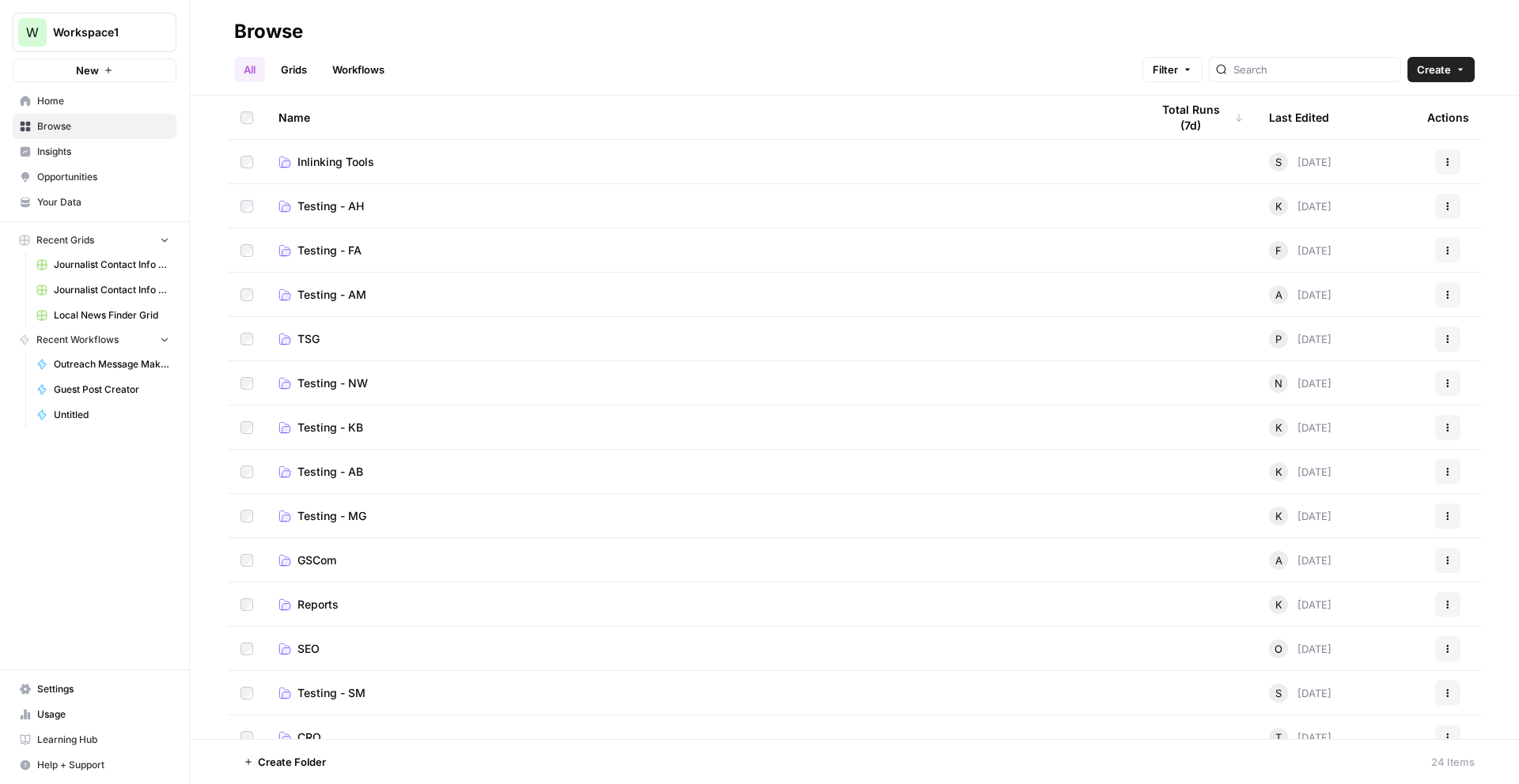
scroll to position [463, 0]
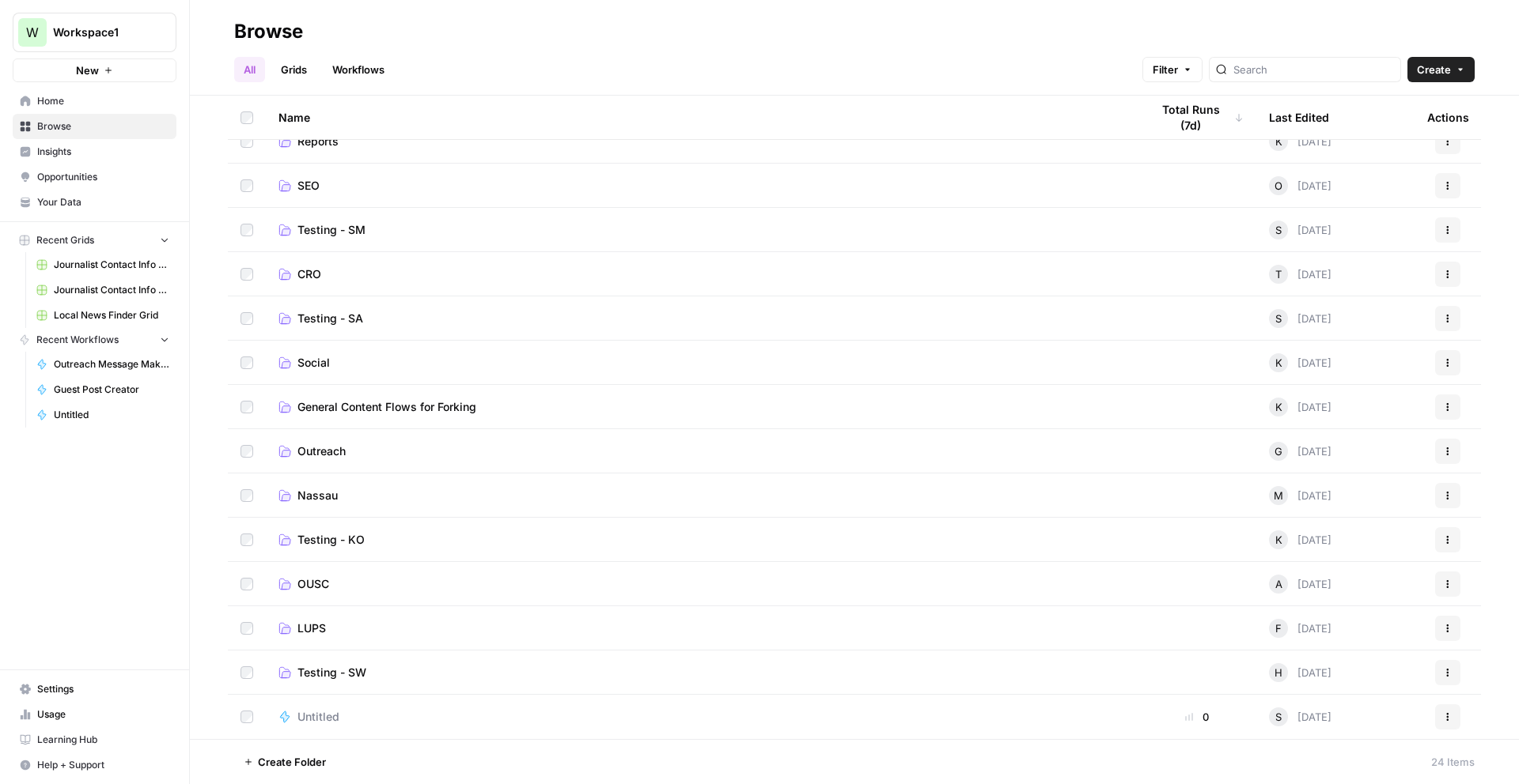
click at [360, 463] on td "Outreach" at bounding box center [702, 451] width 872 height 43
click at [326, 449] on span "Outreach" at bounding box center [321, 451] width 48 height 16
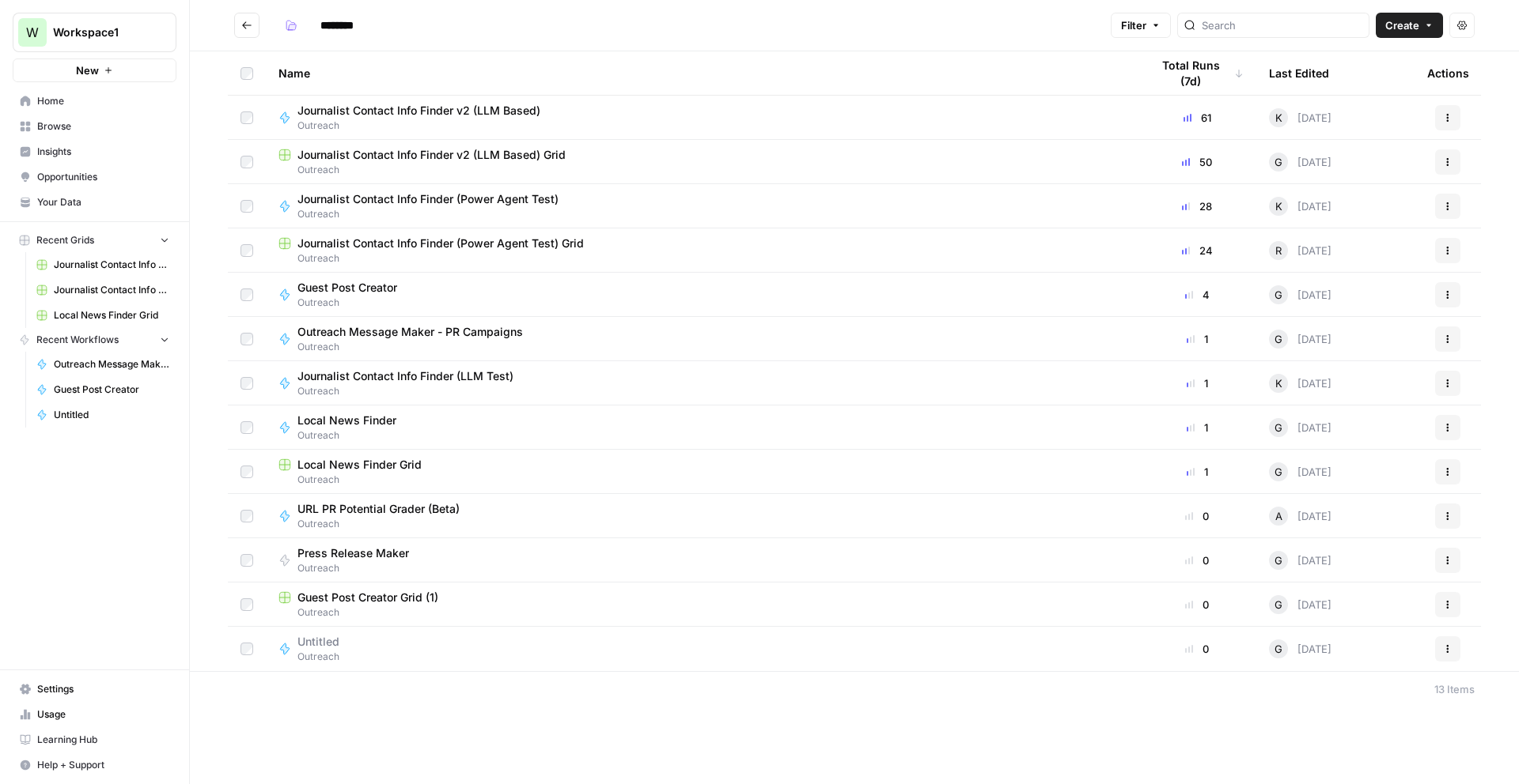
click at [483, 122] on span "Outreach" at bounding box center [425, 126] width 256 height 14
click at [1447, 111] on button "Actions" at bounding box center [1447, 118] width 26 height 26
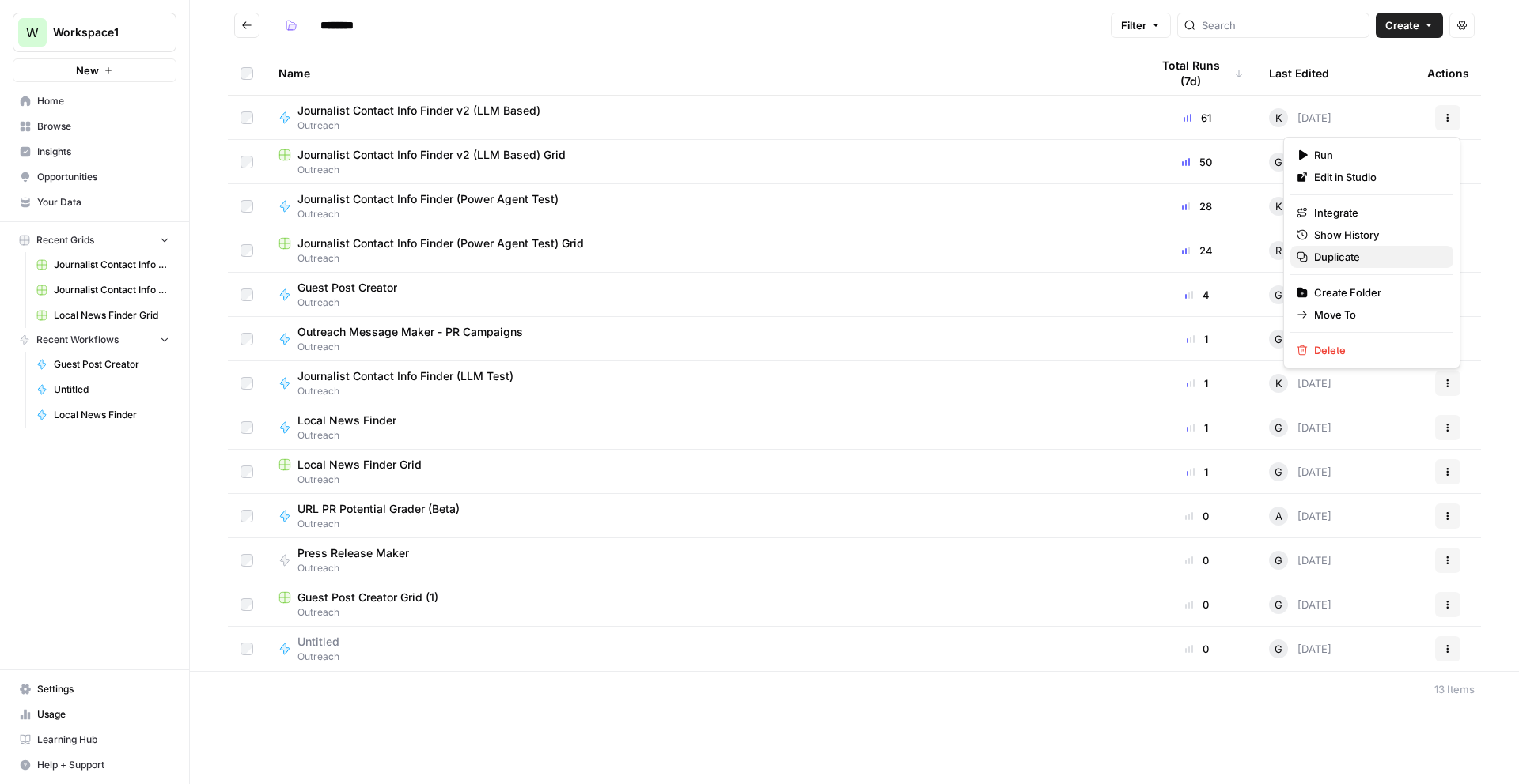
click at [1342, 259] on span "Duplicate" at bounding box center [1377, 257] width 127 height 16
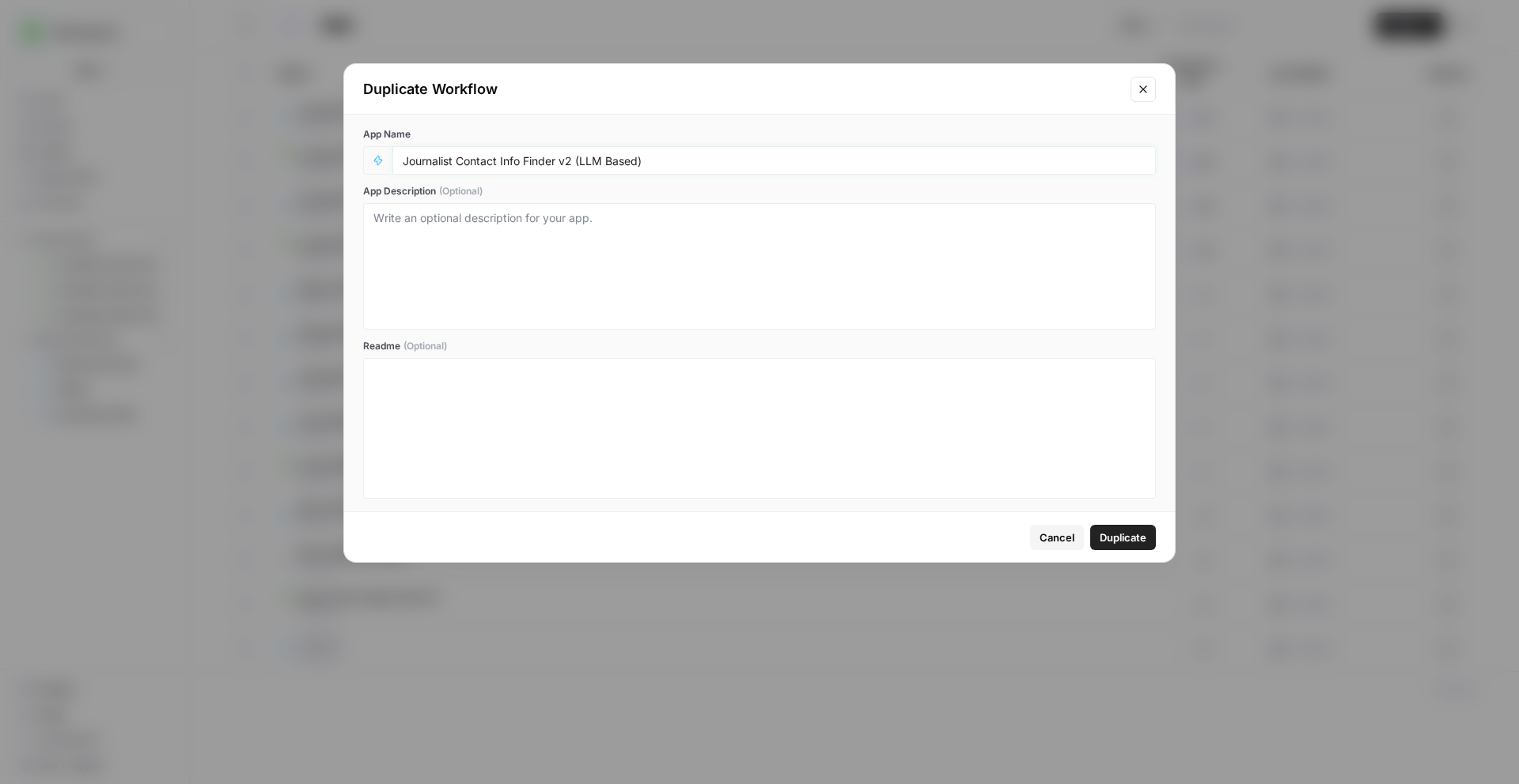
click at [666, 159] on input "Journalist Contact Info Finder v2 (LLM Based)" at bounding box center [774, 161] width 743 height 14
type input "Journalist Contact Info Finder v2 (LLM Based) - beta gm"
click at [1137, 544] on span "Duplicate" at bounding box center [1122, 537] width 47 height 16
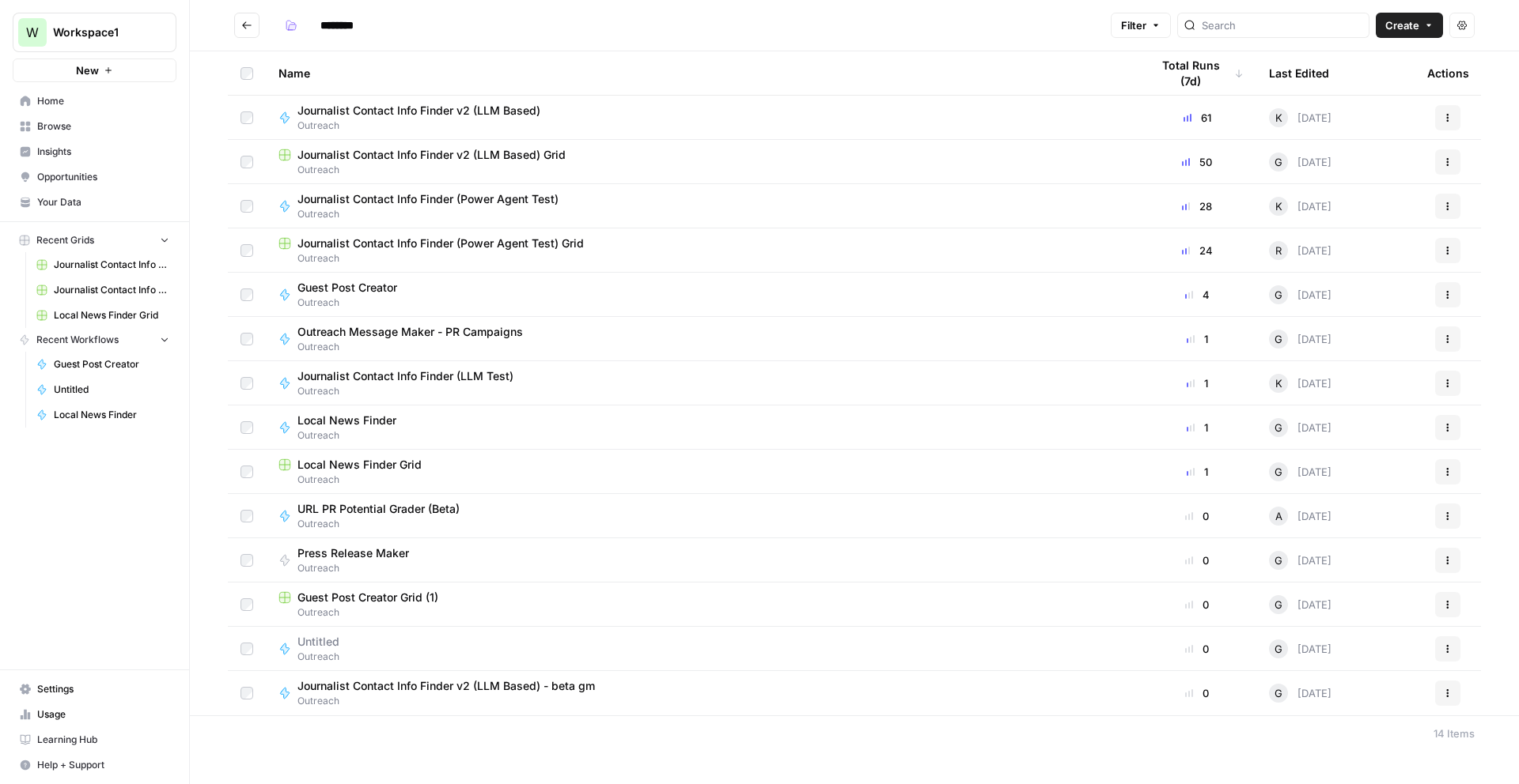
click at [453, 683] on span "Journalist Contact Info Finder v2 (LLM Based) - beta gm" at bounding box center [445, 686] width 297 height 16
